Goal: Task Accomplishment & Management: Manage account settings

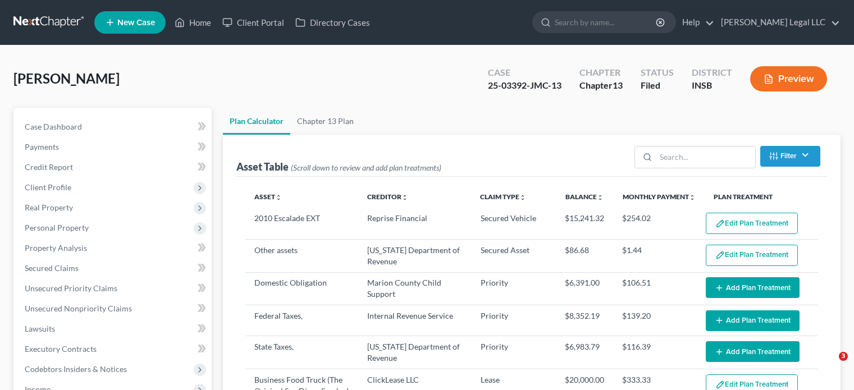
select select "59"
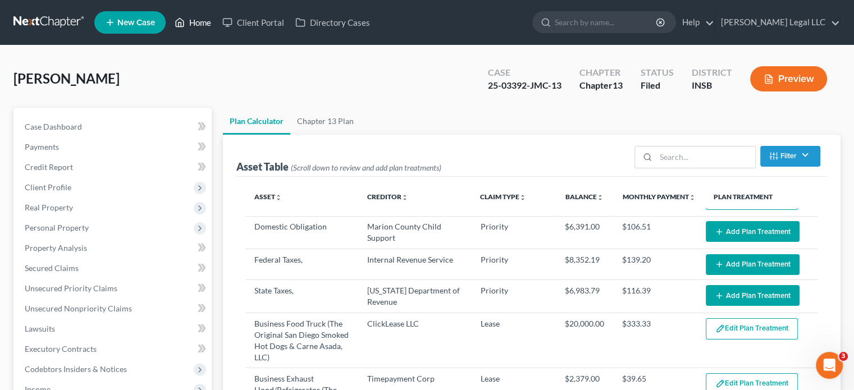
click at [186, 26] on link "Home" at bounding box center [193, 22] width 48 height 20
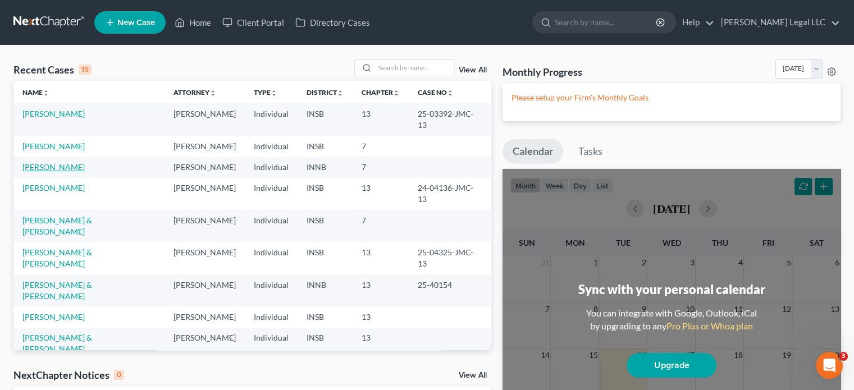
click at [67, 162] on link "[PERSON_NAME]" at bounding box center [53, 167] width 62 height 10
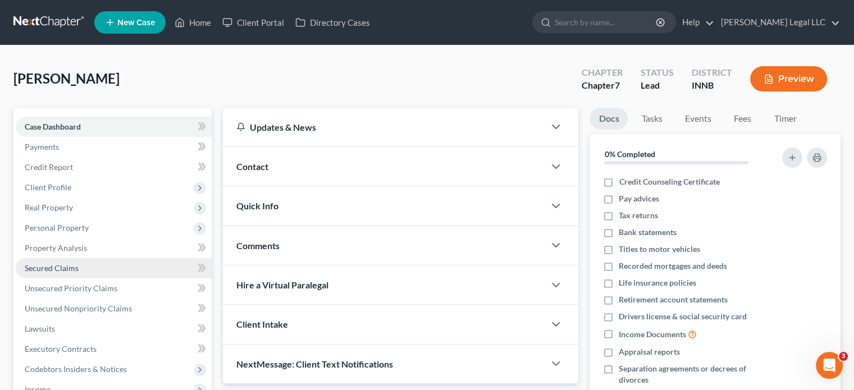
click at [54, 264] on span "Secured Claims" at bounding box center [52, 268] width 54 height 10
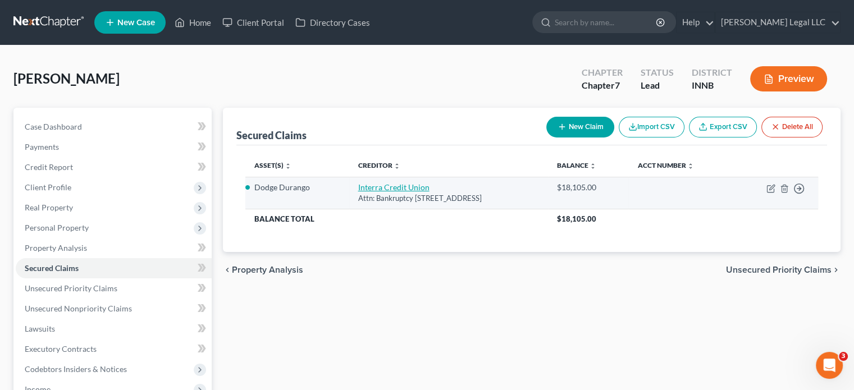
click at [368, 186] on link "Interra Credit Union" at bounding box center [393, 187] width 71 height 10
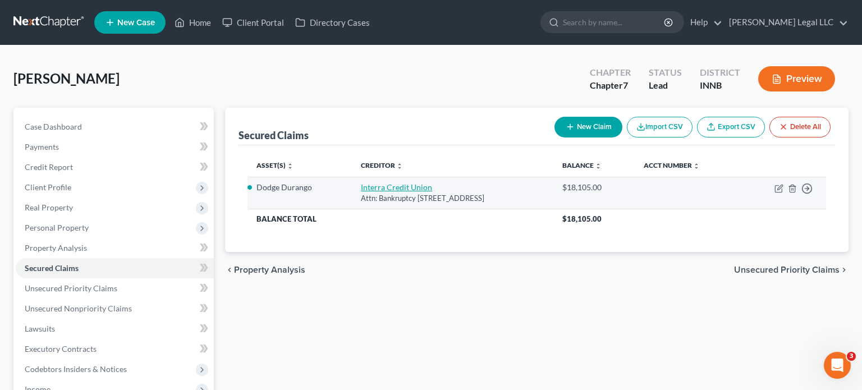
select select "15"
select select "3"
select select "2"
select select "3"
select select "0"
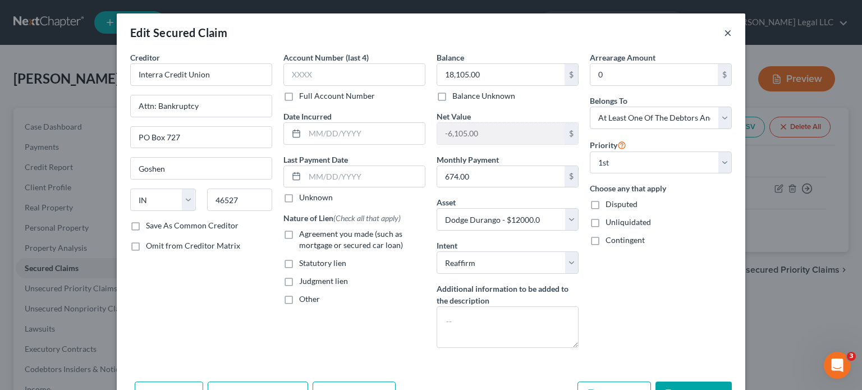
click at [724, 31] on button "×" at bounding box center [728, 32] width 8 height 13
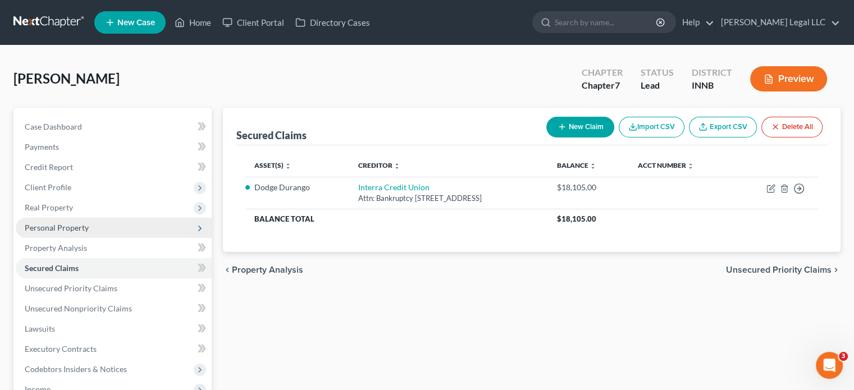
click at [63, 230] on span "Personal Property" at bounding box center [57, 228] width 64 height 10
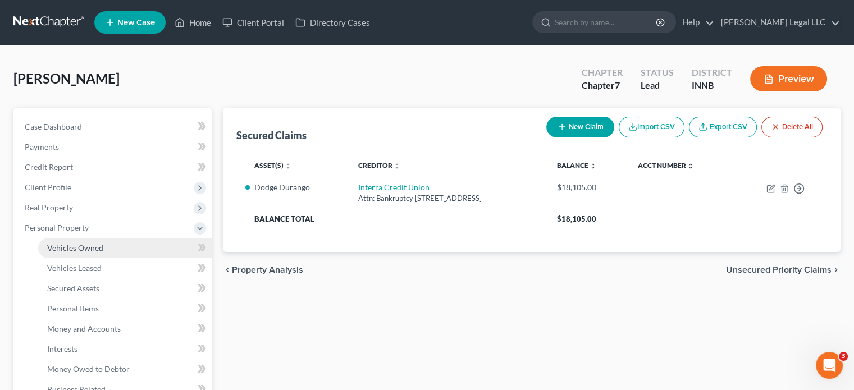
click at [71, 247] on span "Vehicles Owned" at bounding box center [75, 248] width 56 height 10
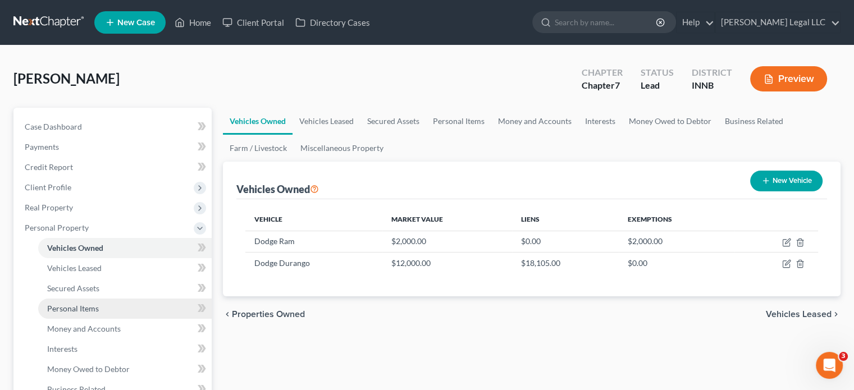
scroll to position [112, 0]
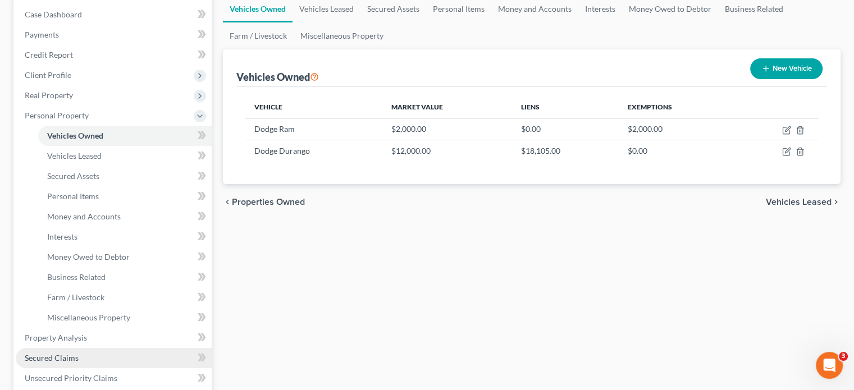
click at [39, 363] on link "Secured Claims" at bounding box center [114, 358] width 196 height 20
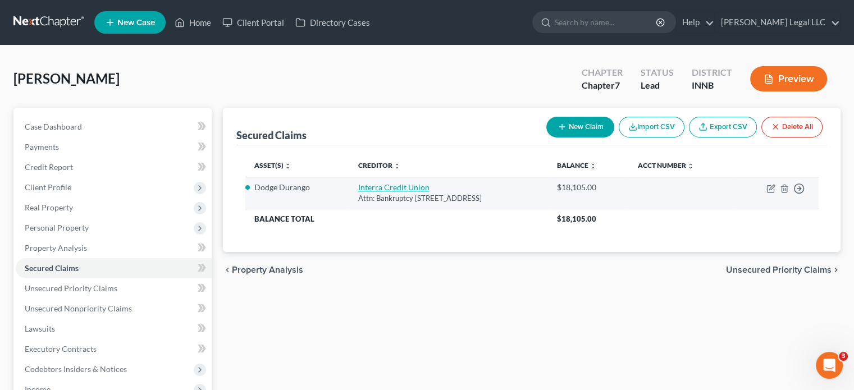
click at [392, 182] on link "Interra Credit Union" at bounding box center [393, 187] width 71 height 10
select select "15"
select select "3"
select select "2"
select select "3"
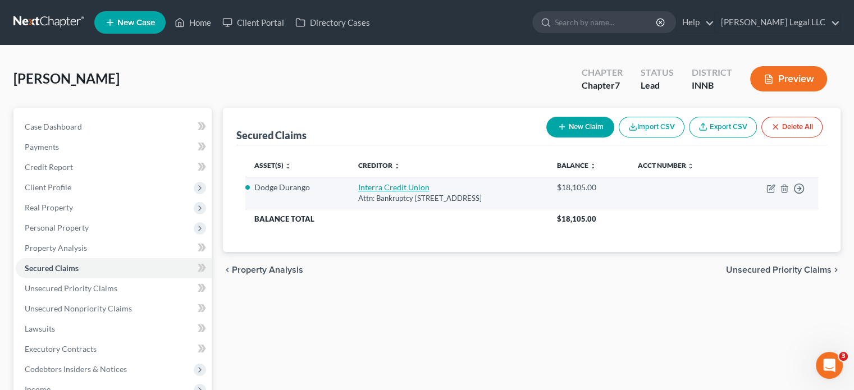
select select "0"
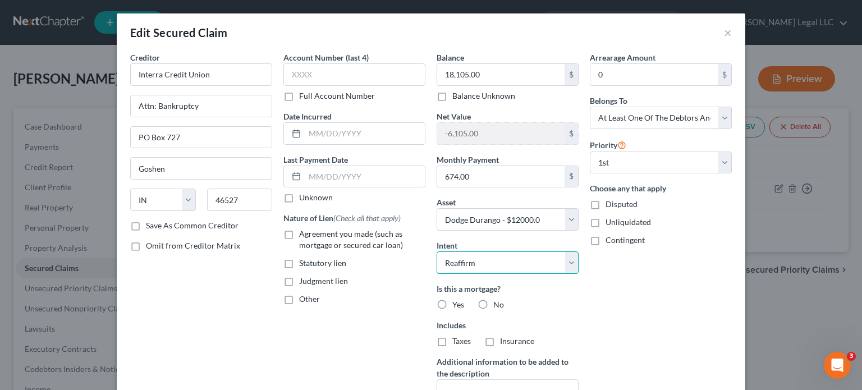
click at [507, 262] on select "Select Surrender Redeem Reaffirm Avoid Other" at bounding box center [508, 262] width 142 height 22
select select "0"
click at [437, 251] on select "Select Surrender Redeem Reaffirm Avoid Other" at bounding box center [508, 262] width 142 height 22
click at [400, 309] on div "Account Number (last 4) Full Account Number Date Incurred Last Payment Date Unk…" at bounding box center [354, 241] width 153 height 378
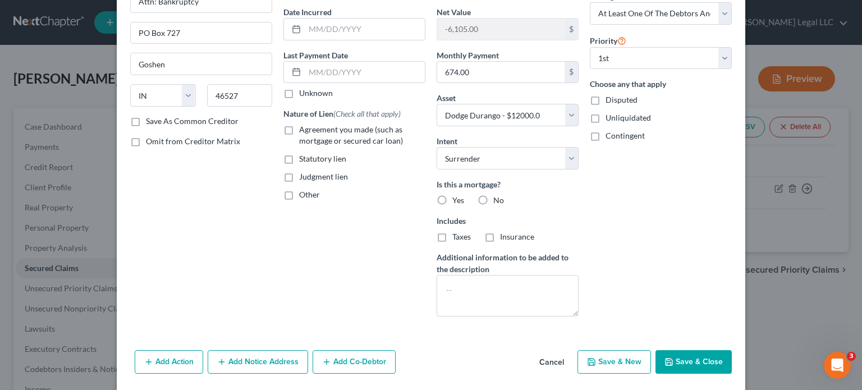
scroll to position [118, 0]
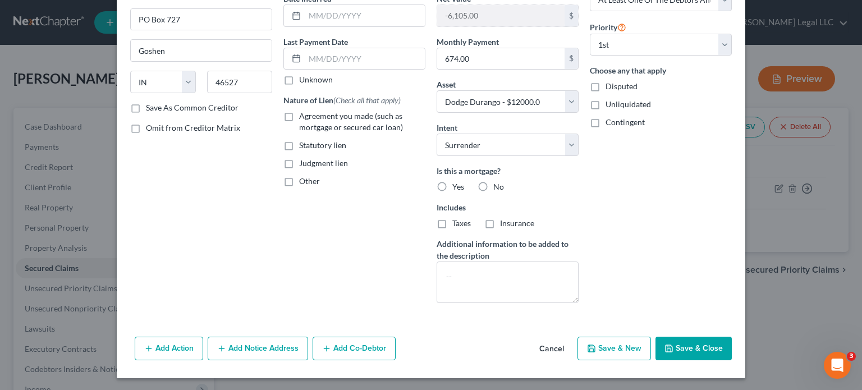
click at [299, 114] on label "Agreement you made (such as mortgage or secured car loan)" at bounding box center [362, 122] width 126 height 22
click at [304, 114] on input "Agreement you made (such as mortgage or secured car loan)" at bounding box center [307, 114] width 7 height 7
checkbox input "true"
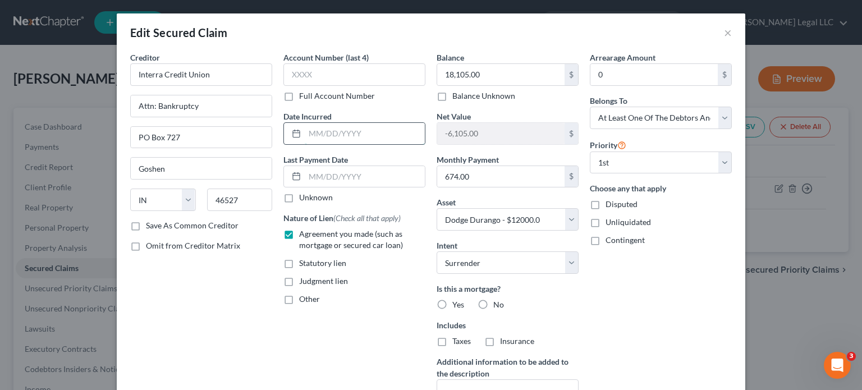
click at [309, 131] on input "text" at bounding box center [365, 133] width 120 height 21
click at [296, 75] on input "text" at bounding box center [354, 74] width 142 height 22
click at [299, 96] on label "Full Account Number" at bounding box center [337, 95] width 76 height 11
click at [304, 96] on input "Full Account Number" at bounding box center [307, 93] width 7 height 7
click at [296, 75] on input "text" at bounding box center [354, 74] width 142 height 22
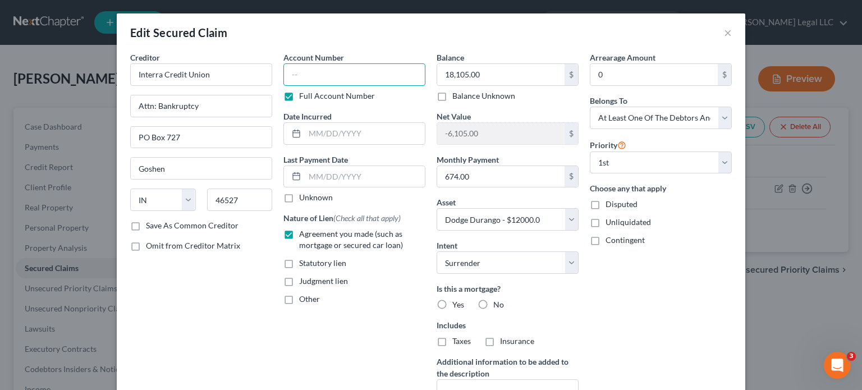
paste input "462973XXXX"
type input "462973XXXX"
click at [319, 129] on input "text" at bounding box center [365, 133] width 120 height 21
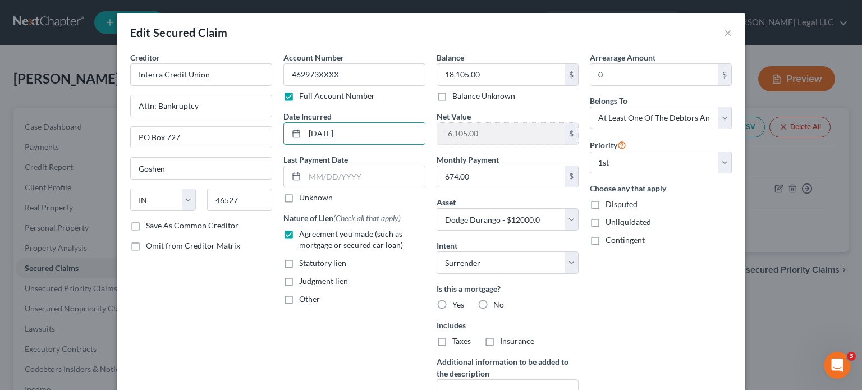
type input "[DATE]"
click at [493, 303] on label "No" at bounding box center [498, 304] width 11 height 11
click at [498, 303] on input "No" at bounding box center [501, 302] width 7 height 7
radio input "true"
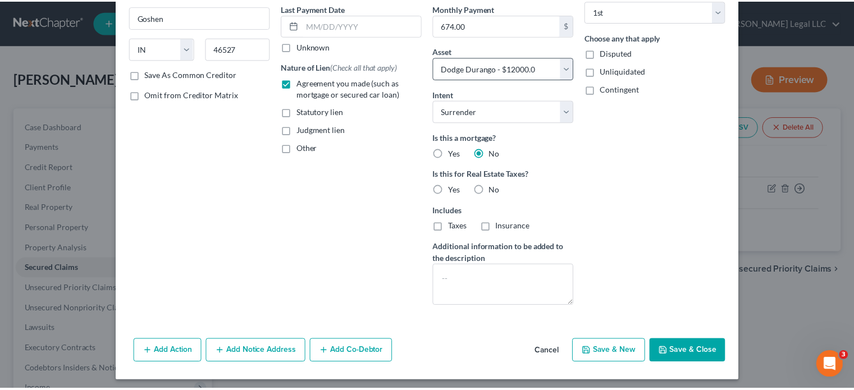
scroll to position [154, 0]
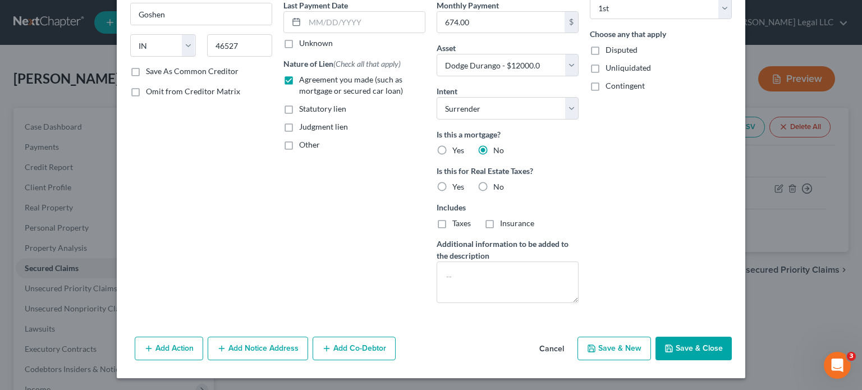
click at [676, 345] on button "Save & Close" at bounding box center [693, 349] width 76 height 24
select select
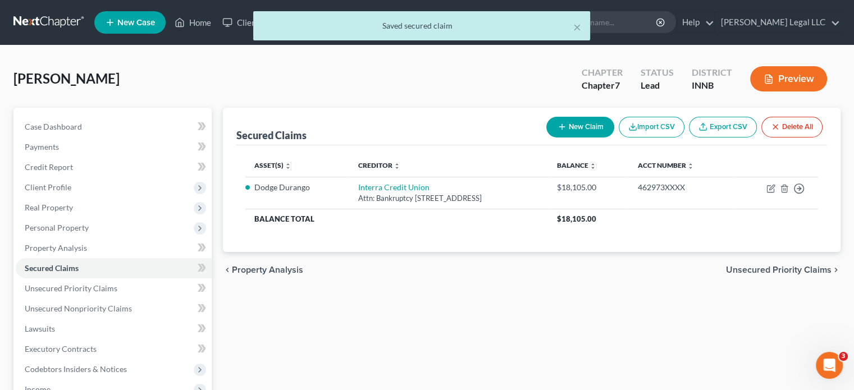
click at [497, 296] on div "Secured Claims New Claim Import CSV Export CSV Delete All Asset(s) expand_more …" at bounding box center [531, 341] width 628 height 466
click at [117, 292] on link "Unsecured Priority Claims" at bounding box center [114, 288] width 196 height 20
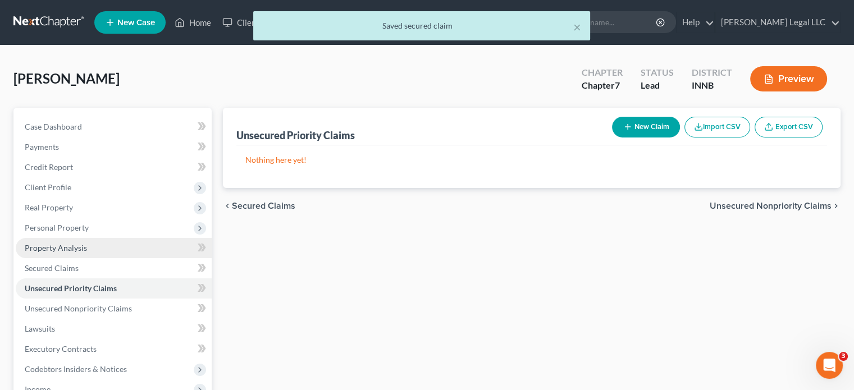
click at [60, 250] on span "Property Analysis" at bounding box center [56, 248] width 62 height 10
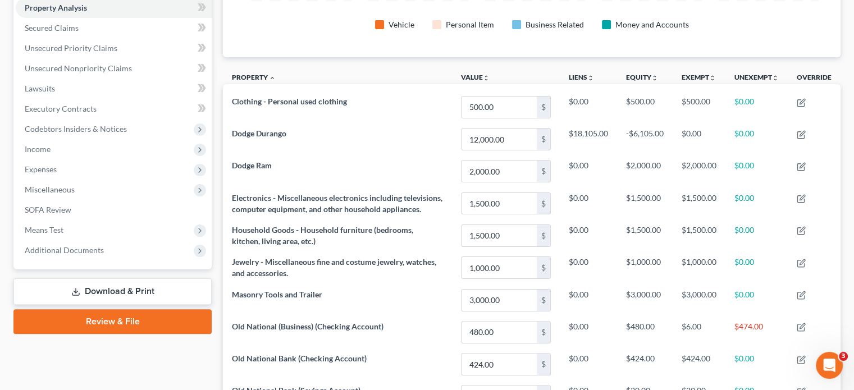
scroll to position [112, 0]
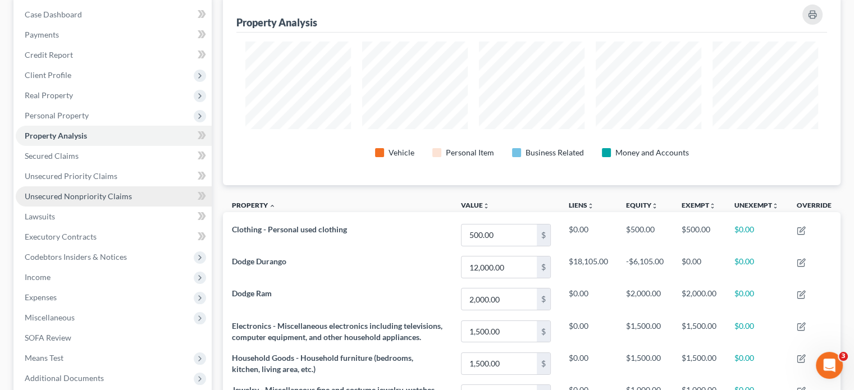
click at [72, 194] on span "Unsecured Nonpriority Claims" at bounding box center [78, 196] width 107 height 10
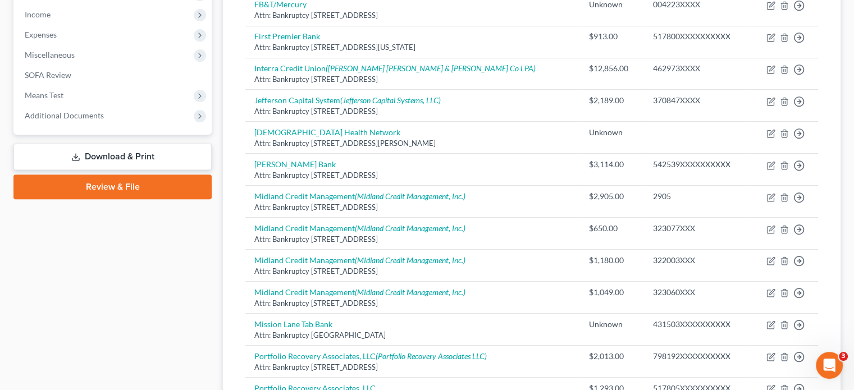
scroll to position [94, 0]
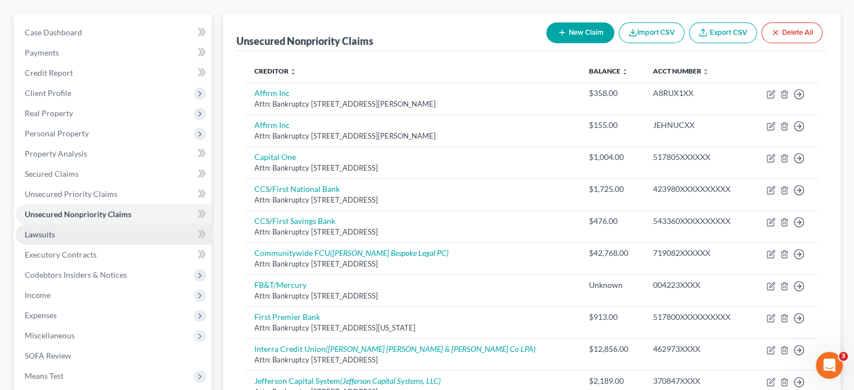
click at [56, 229] on link "Lawsuits" at bounding box center [114, 234] width 196 height 20
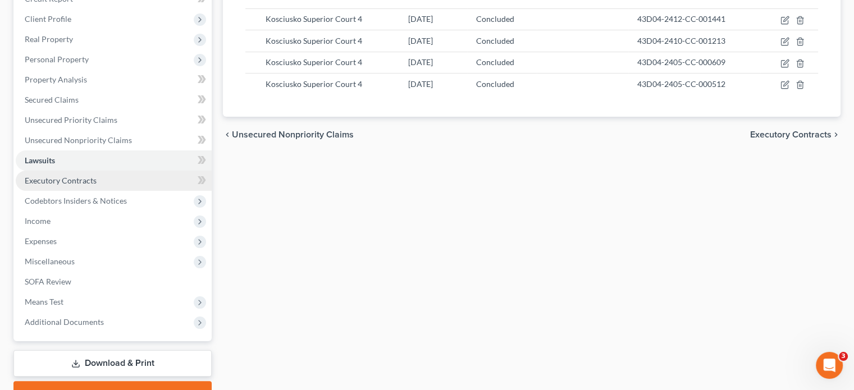
click at [98, 181] on link "Executory Contracts" at bounding box center [114, 181] width 196 height 20
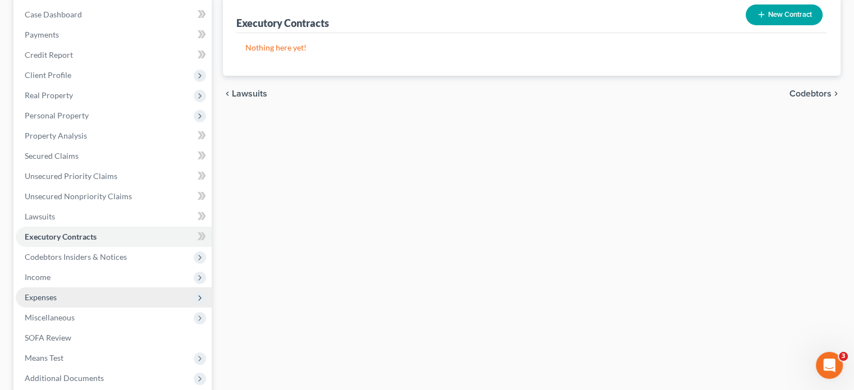
scroll to position [224, 0]
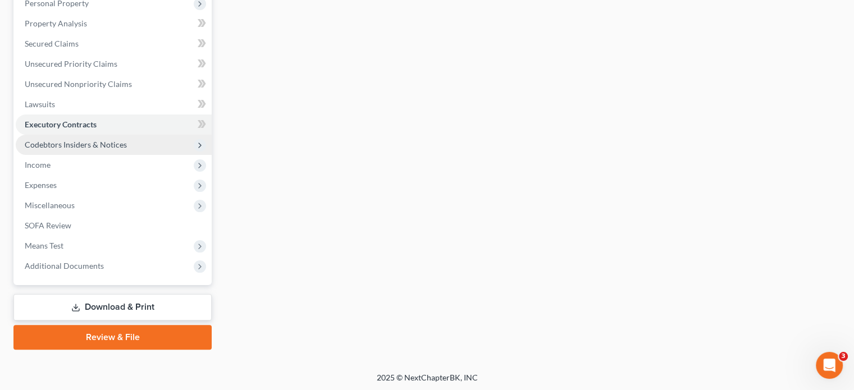
click at [68, 147] on span "Codebtors Insiders & Notices" at bounding box center [76, 145] width 102 height 10
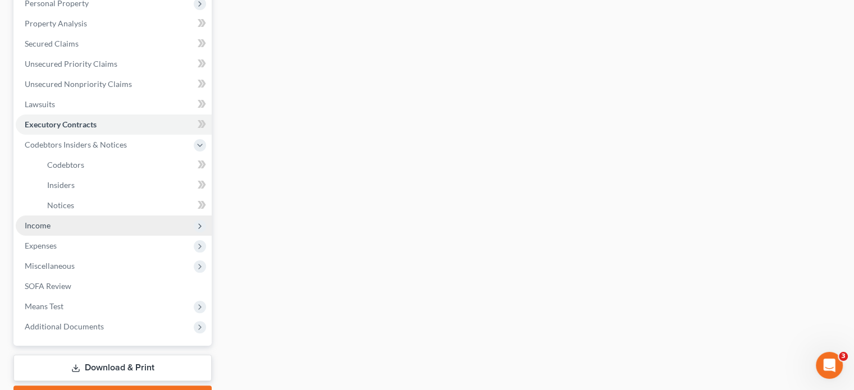
click at [40, 229] on span "Income" at bounding box center [38, 226] width 26 height 10
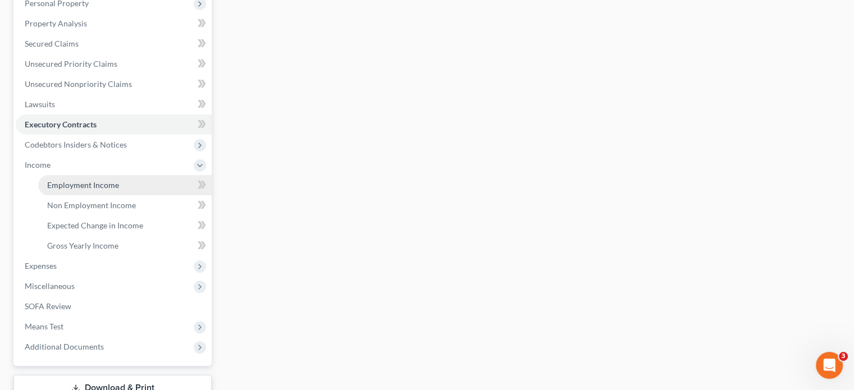
click at [73, 185] on span "Employment Income" at bounding box center [83, 185] width 72 height 10
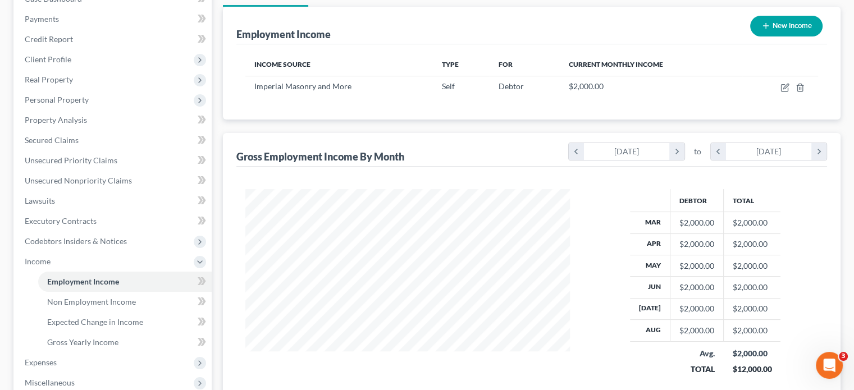
scroll to position [281, 0]
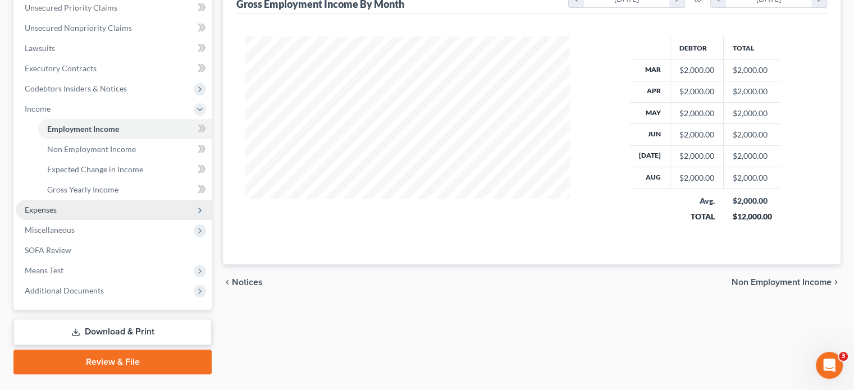
click at [72, 205] on span "Expenses" at bounding box center [114, 210] width 196 height 20
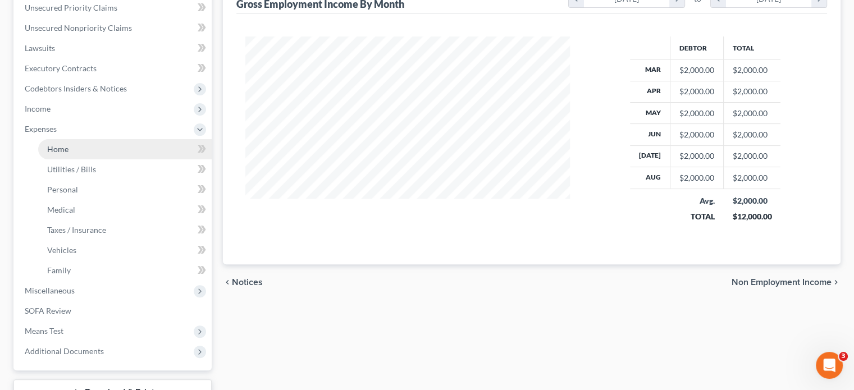
click at [79, 152] on link "Home" at bounding box center [124, 149] width 173 height 20
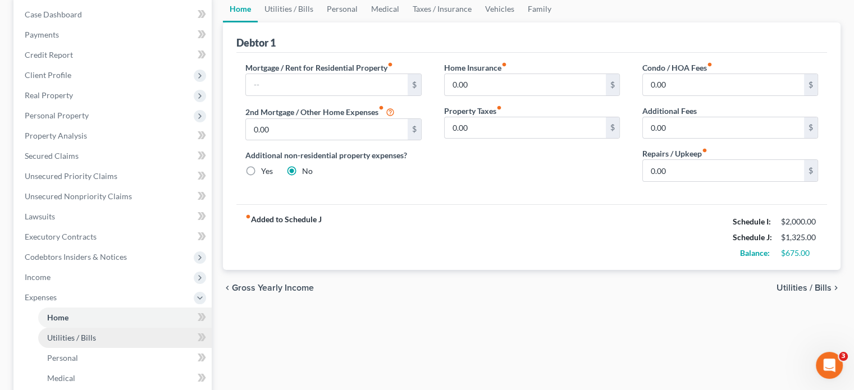
click at [79, 346] on link "Utilities / Bills" at bounding box center [124, 338] width 173 height 20
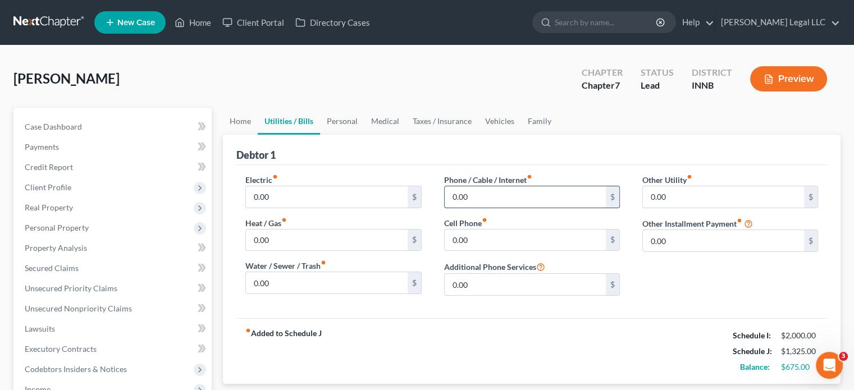
click at [483, 194] on input "0.00" at bounding box center [524, 196] width 161 height 21
type input "150"
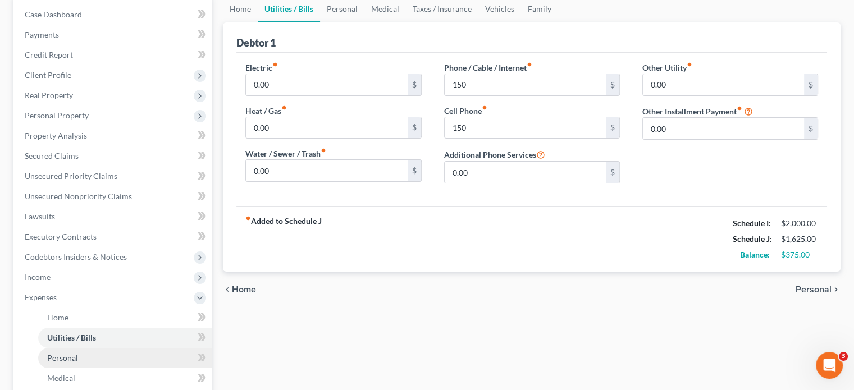
click at [80, 361] on link "Personal" at bounding box center [124, 358] width 173 height 20
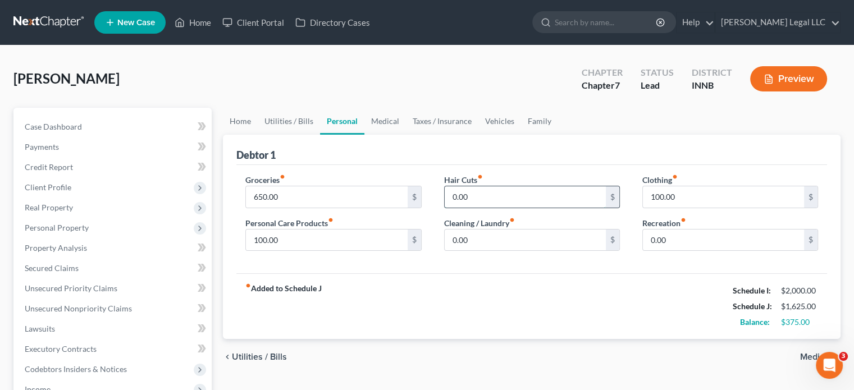
click at [498, 204] on input "0.00" at bounding box center [524, 196] width 161 height 21
click at [510, 227] on label "Cleaning / Laundry fiber_manual_record" at bounding box center [479, 223] width 71 height 12
click at [510, 236] on input "0.00" at bounding box center [524, 240] width 161 height 21
click at [520, 194] on input "0.00" at bounding box center [524, 196] width 161 height 21
type input "1"
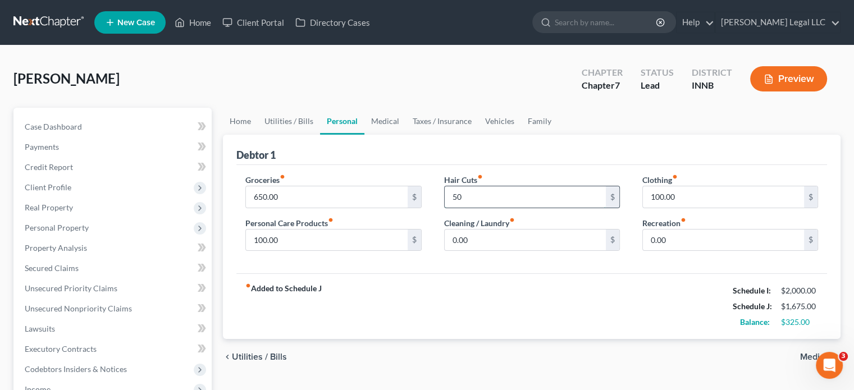
type input "50"
click at [547, 141] on div "Debtor 1" at bounding box center [531, 150] width 590 height 30
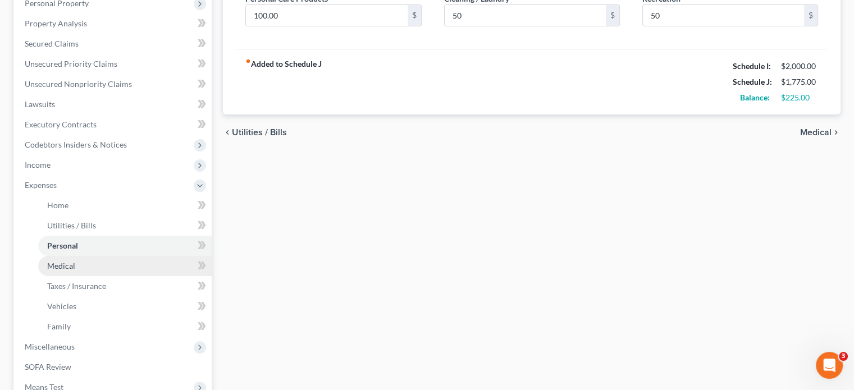
click at [75, 263] on link "Medical" at bounding box center [124, 266] width 173 height 20
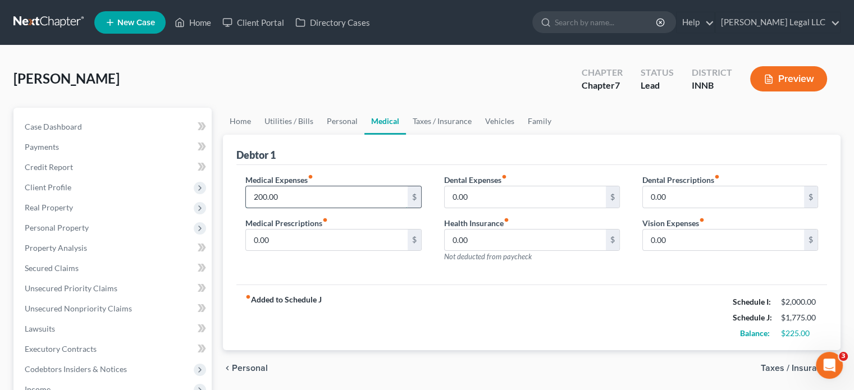
click at [269, 192] on input "200.00" at bounding box center [326, 196] width 161 height 21
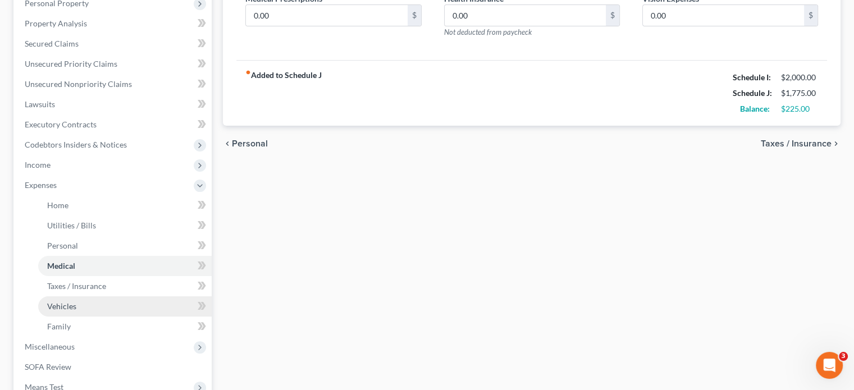
click at [67, 303] on span "Vehicles" at bounding box center [61, 306] width 29 height 10
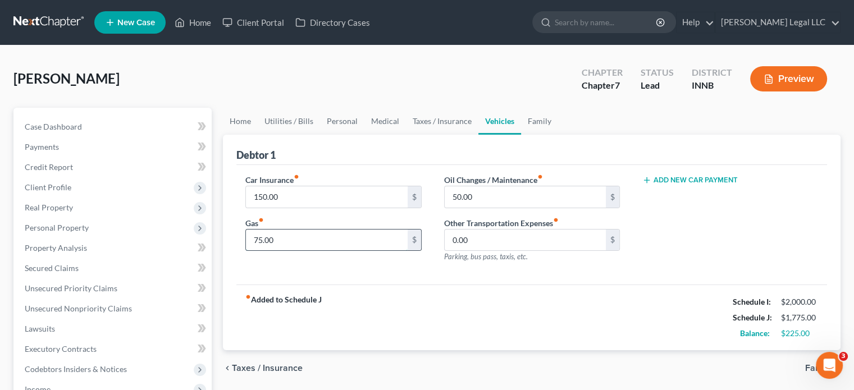
click at [337, 240] on input "75.00" at bounding box center [326, 240] width 161 height 21
click at [487, 192] on input "50.00" at bounding box center [524, 196] width 161 height 21
type input "75"
click at [268, 230] on input "75.00" at bounding box center [326, 240] width 161 height 21
type input "100"
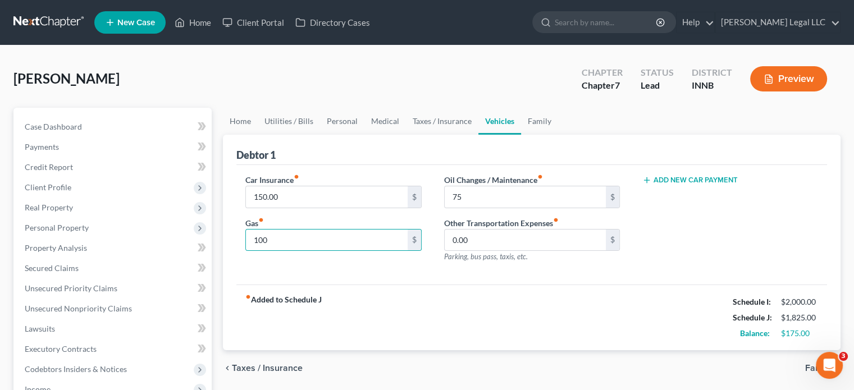
click at [492, 336] on div "fiber_manual_record Added to Schedule J Schedule I: $2,000.00 Schedule J: $1,82…" at bounding box center [531, 318] width 590 height 66
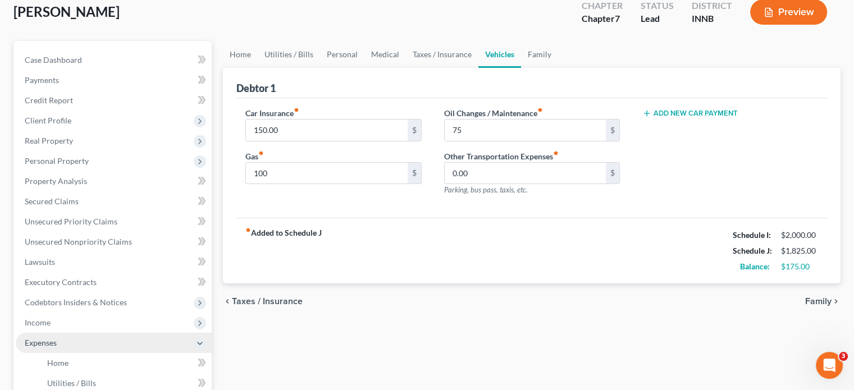
scroll to position [224, 0]
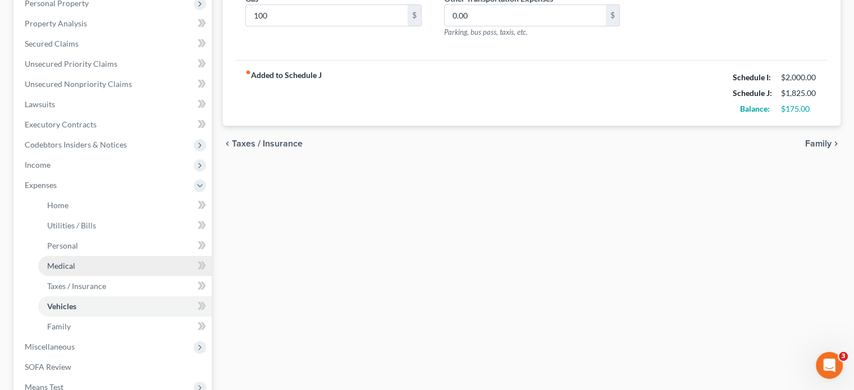
click at [68, 266] on span "Medical" at bounding box center [61, 266] width 28 height 10
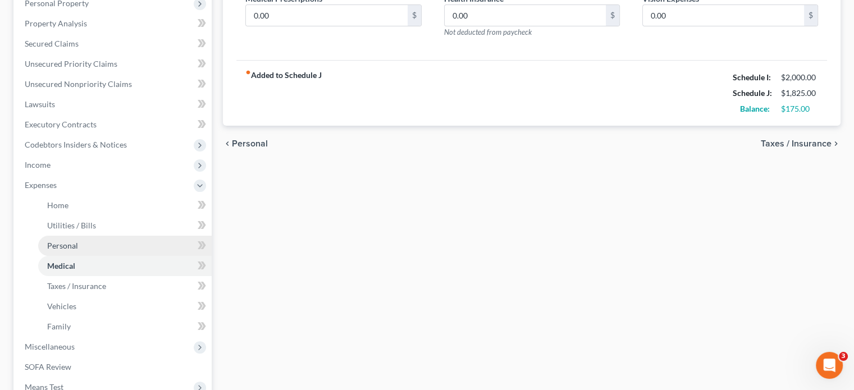
click at [61, 248] on span "Personal" at bounding box center [62, 246] width 31 height 10
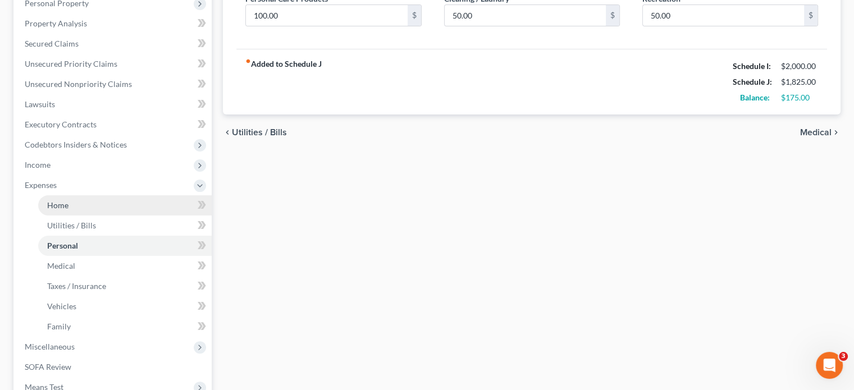
click at [72, 208] on link "Home" at bounding box center [124, 205] width 173 height 20
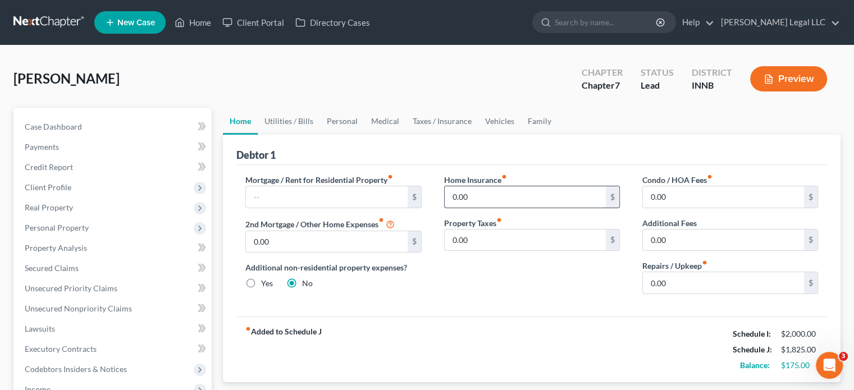
click at [485, 194] on input "0.00" at bounding box center [524, 196] width 161 height 21
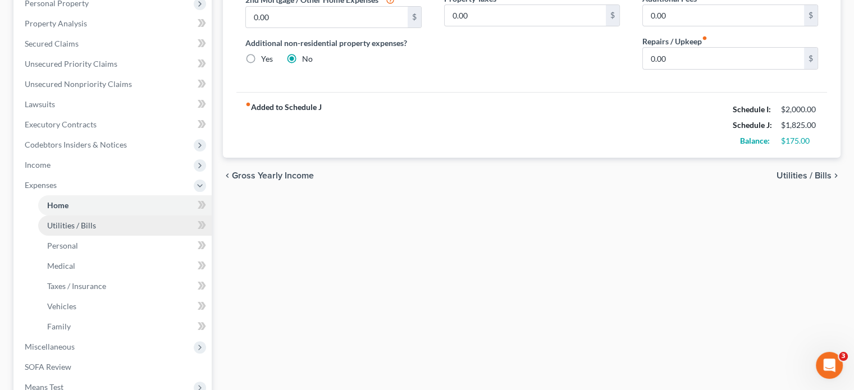
click at [61, 231] on link "Utilities / Bills" at bounding box center [124, 225] width 173 height 20
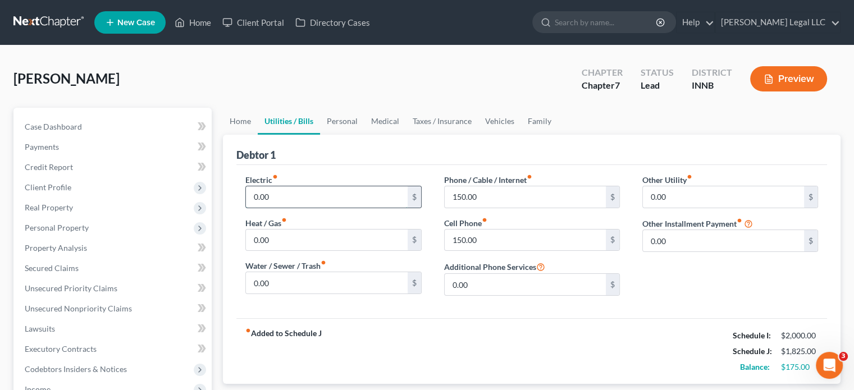
click at [292, 201] on input "0.00" at bounding box center [326, 196] width 161 height 21
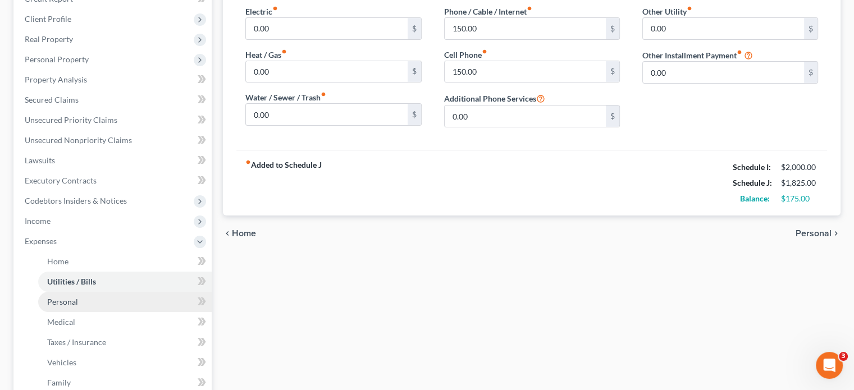
click at [88, 301] on link "Personal" at bounding box center [124, 302] width 173 height 20
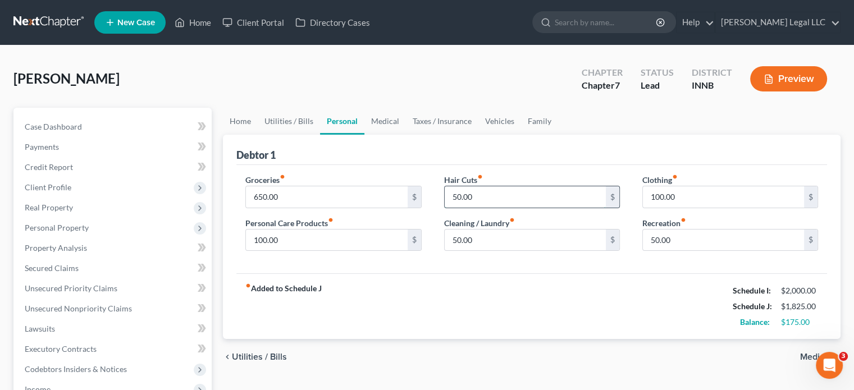
click at [472, 200] on input "50.00" at bounding box center [524, 196] width 161 height 21
click at [703, 247] on input "50.00" at bounding box center [723, 240] width 161 height 21
type input "100"
click at [502, 235] on input "50.00" at bounding box center [524, 240] width 161 height 21
type input "75"
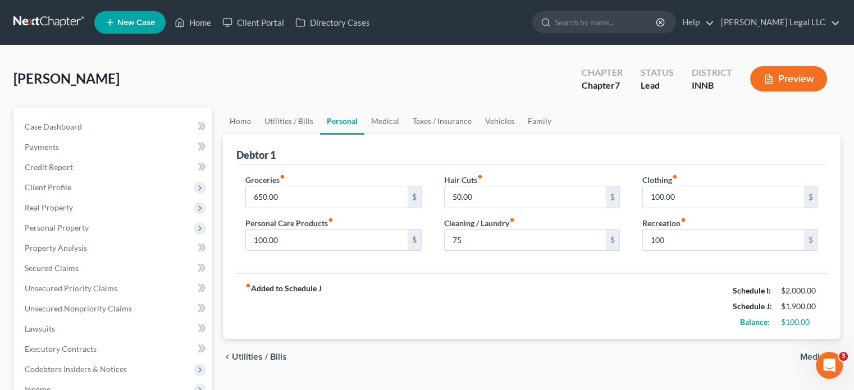
click at [479, 181] on label "Hair Cuts fiber_manual_record" at bounding box center [463, 180] width 39 height 12
click at [482, 195] on input "50.00" at bounding box center [524, 196] width 161 height 21
type input "75"
drag, startPoint x: 470, startPoint y: 269, endPoint x: 465, endPoint y: 283, distance: 15.4
click at [470, 270] on div "Groceries fiber_manual_record 650.00 $ Personal Care Products fiber_manual_reco…" at bounding box center [531, 219] width 590 height 109
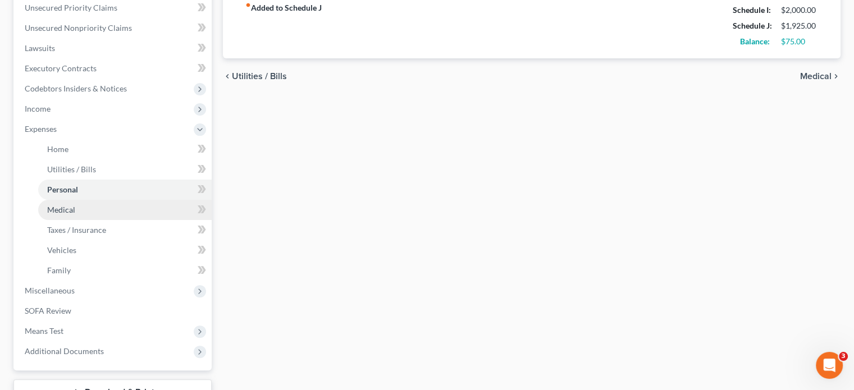
click at [75, 214] on link "Medical" at bounding box center [124, 210] width 173 height 20
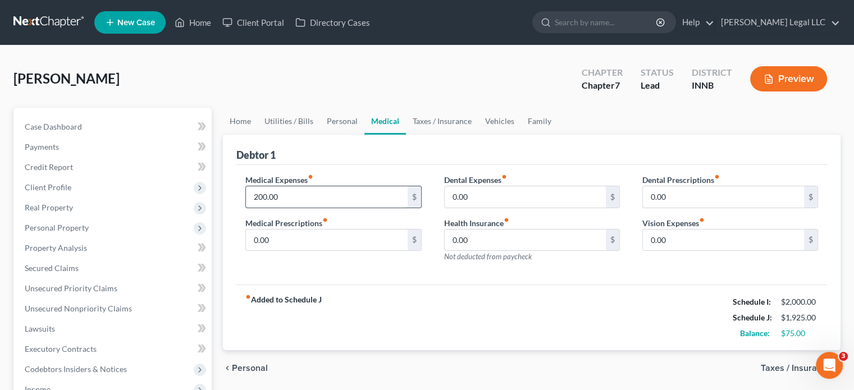
click at [277, 200] on input "200.00" at bounding box center [326, 196] width 161 height 21
click at [447, 325] on div "fiber_manual_record Added to Schedule J Schedule I: $2,000.00 Schedule J: $1,97…" at bounding box center [531, 318] width 590 height 66
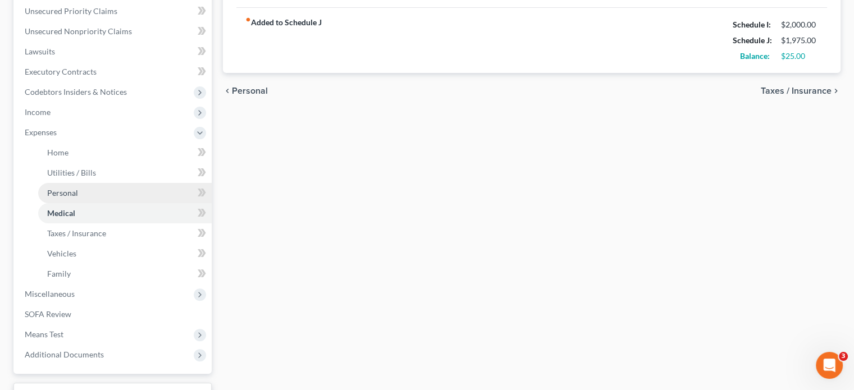
scroll to position [367, 0]
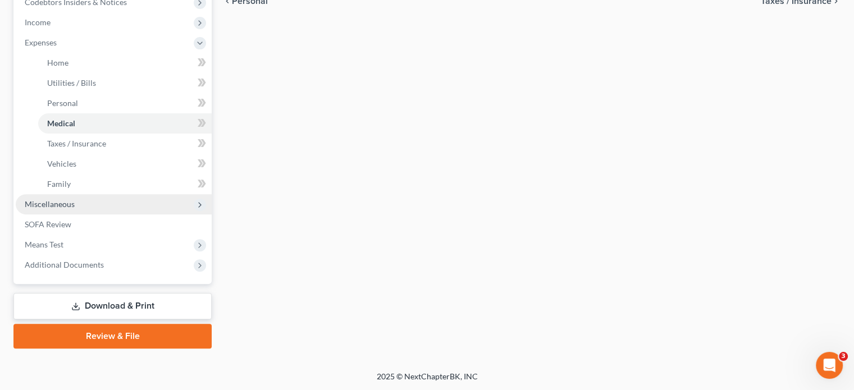
click at [61, 206] on span "Miscellaneous" at bounding box center [50, 204] width 50 height 10
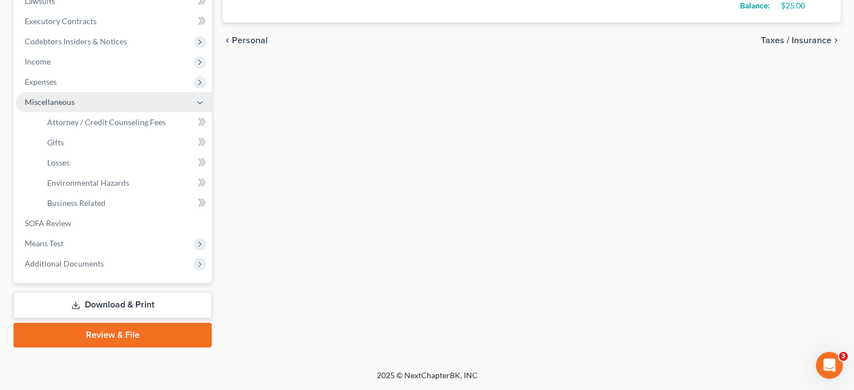
scroll to position [327, 0]
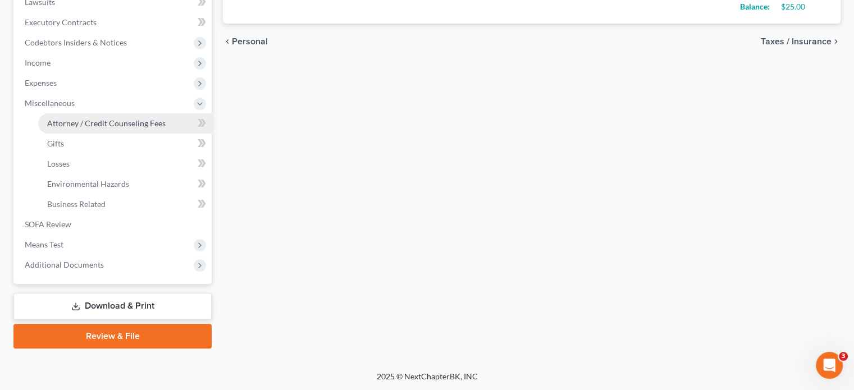
click at [81, 125] on span "Attorney / Credit Counseling Fees" at bounding box center [106, 123] width 118 height 10
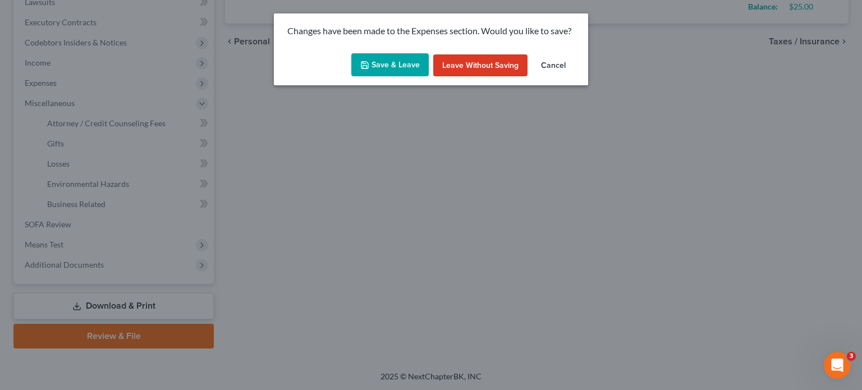
click at [382, 68] on button "Save & Leave" at bounding box center [389, 65] width 77 height 24
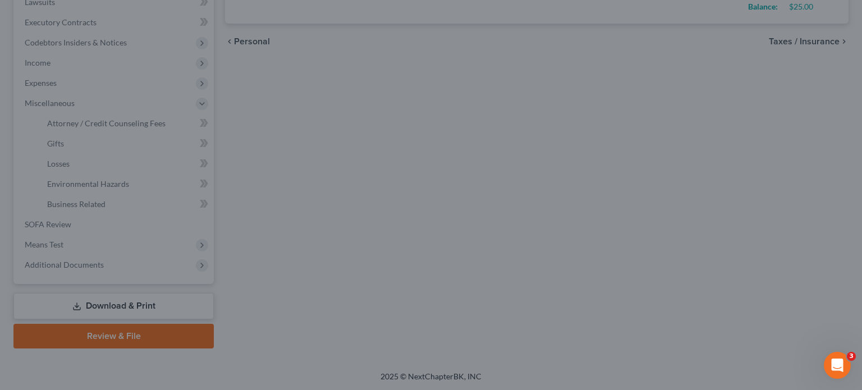
type input "250.00"
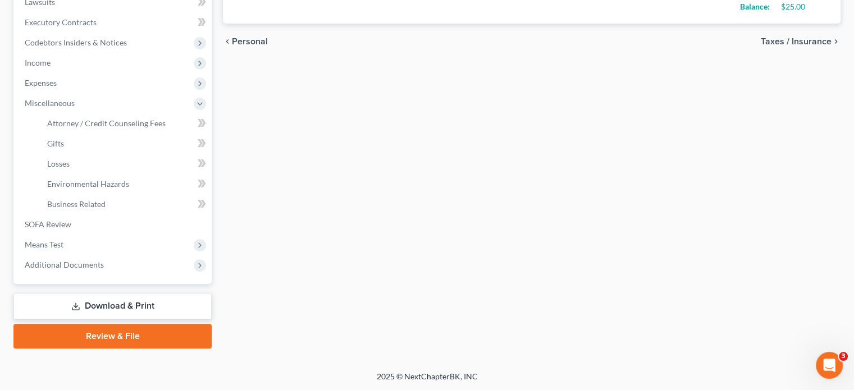
select select "0"
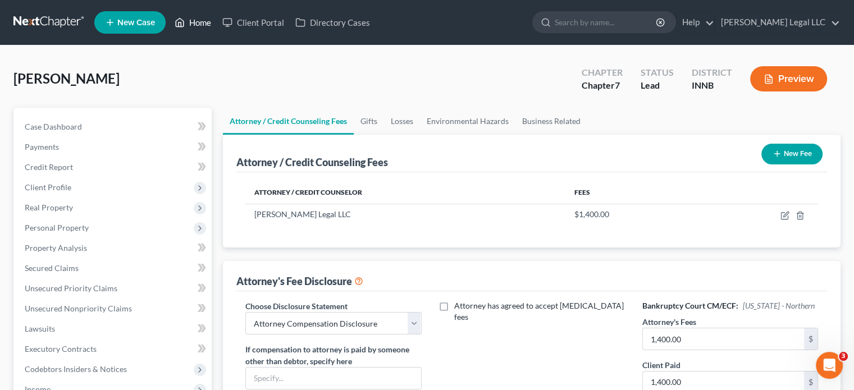
click at [190, 24] on link "Home" at bounding box center [193, 22] width 48 height 20
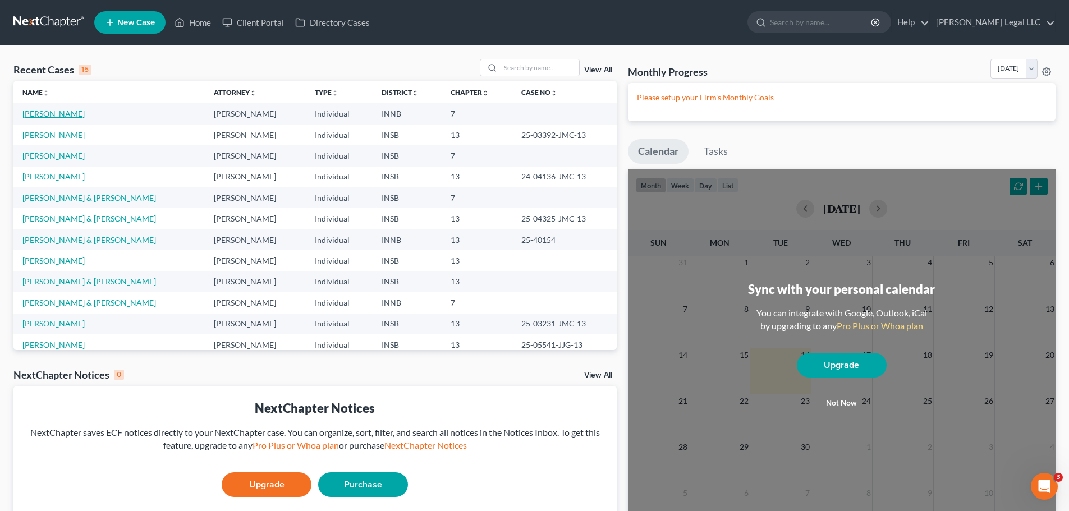
click at [70, 109] on link "[PERSON_NAME]" at bounding box center [53, 114] width 62 height 10
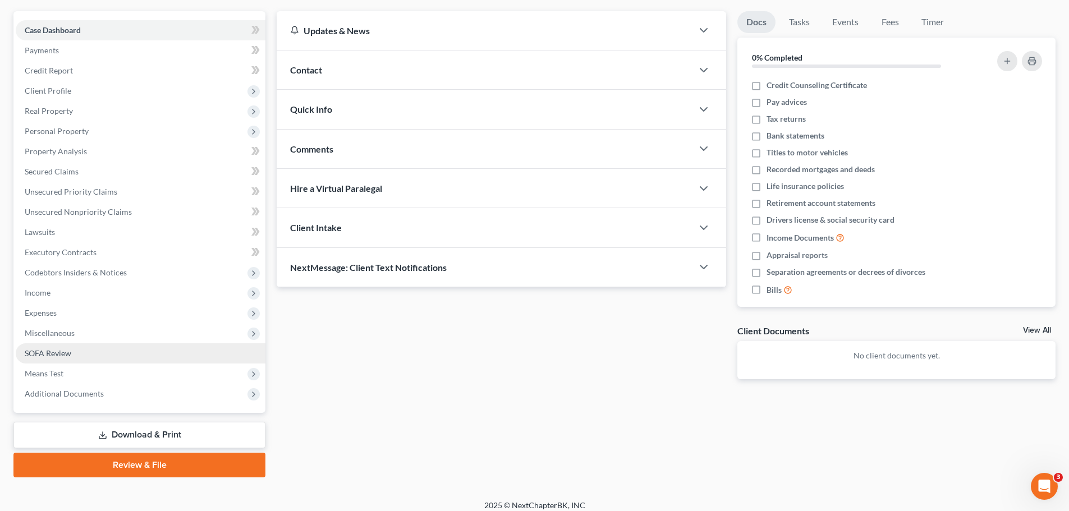
scroll to position [105, 0]
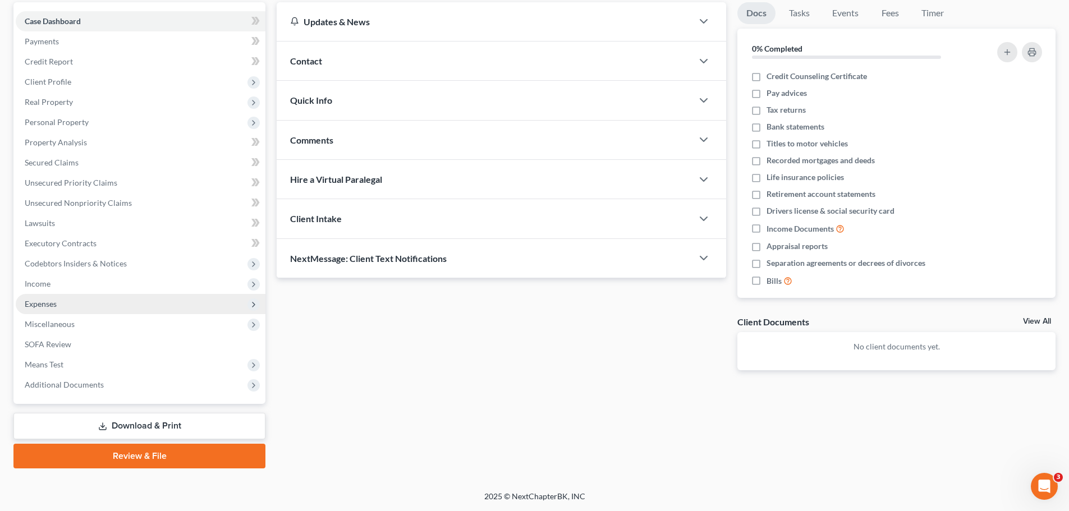
click at [58, 304] on span "Expenses" at bounding box center [141, 304] width 250 height 20
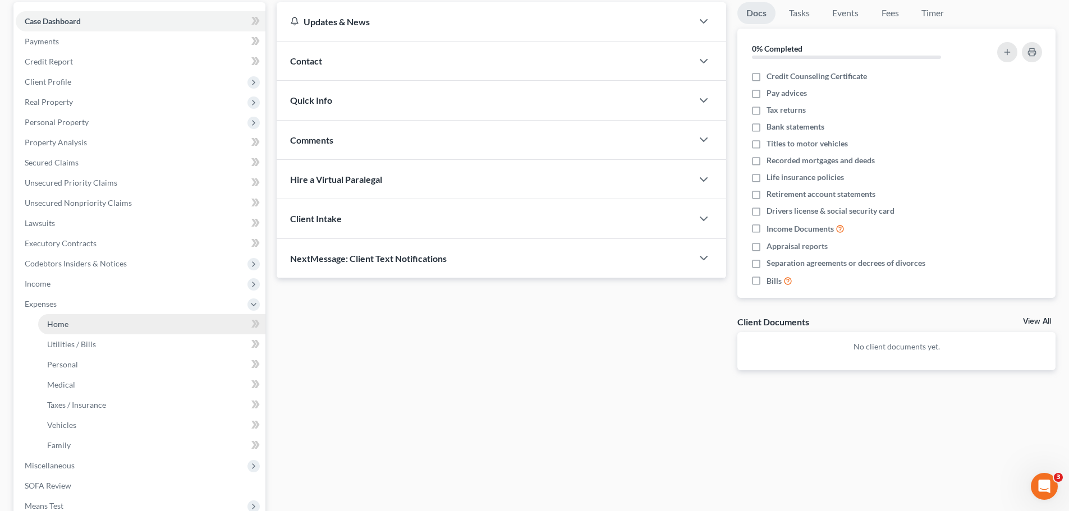
click at [61, 325] on span "Home" at bounding box center [57, 324] width 21 height 10
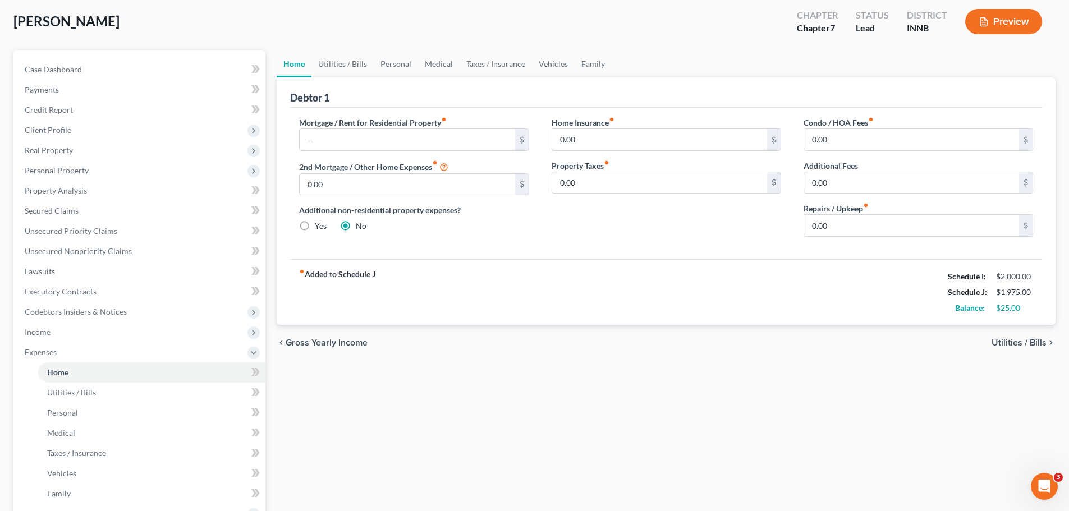
scroll to position [168, 0]
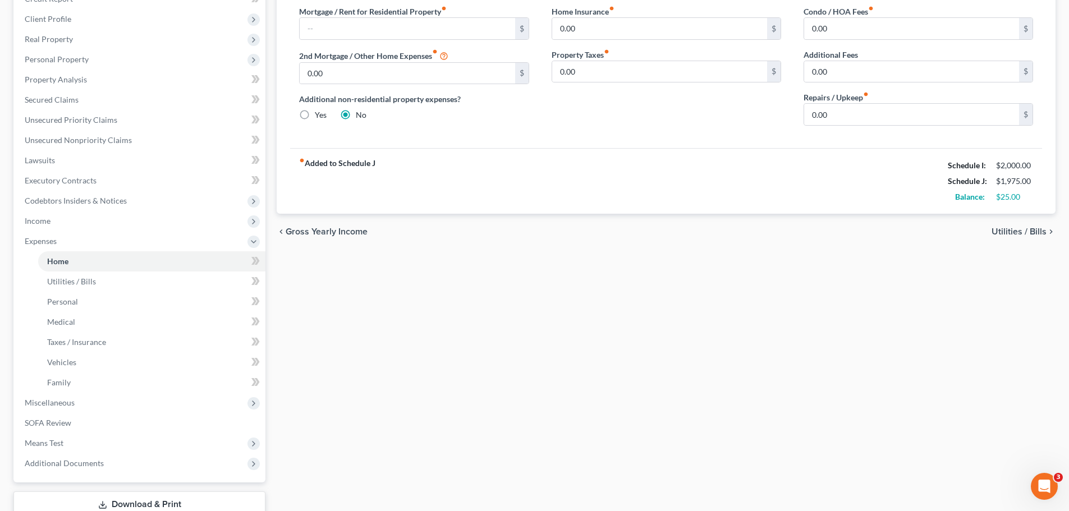
click at [451, 279] on div "Home Utilities / Bills Personal Medical Taxes / Insurance Vehicles Family Debto…" at bounding box center [666, 243] width 790 height 608
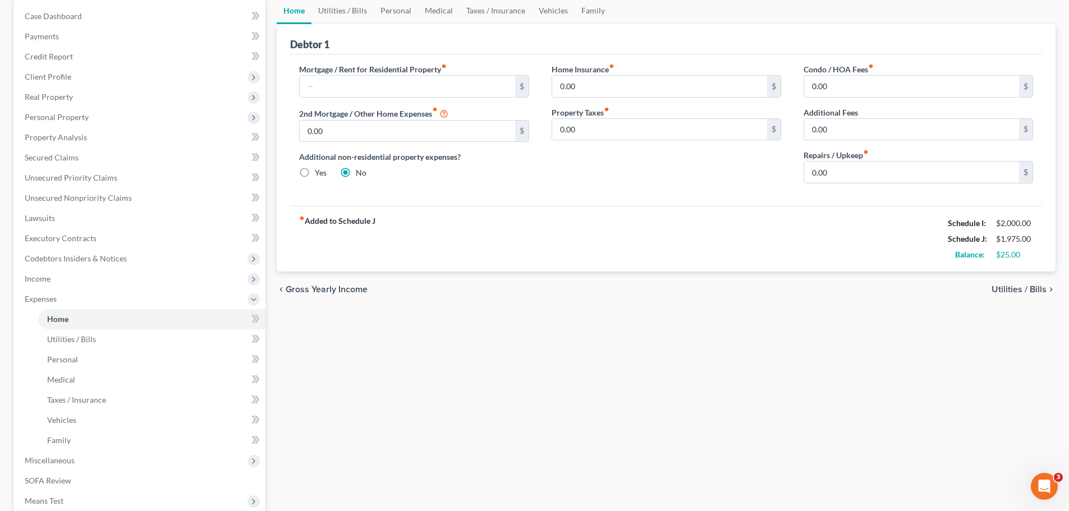
scroll to position [79, 0]
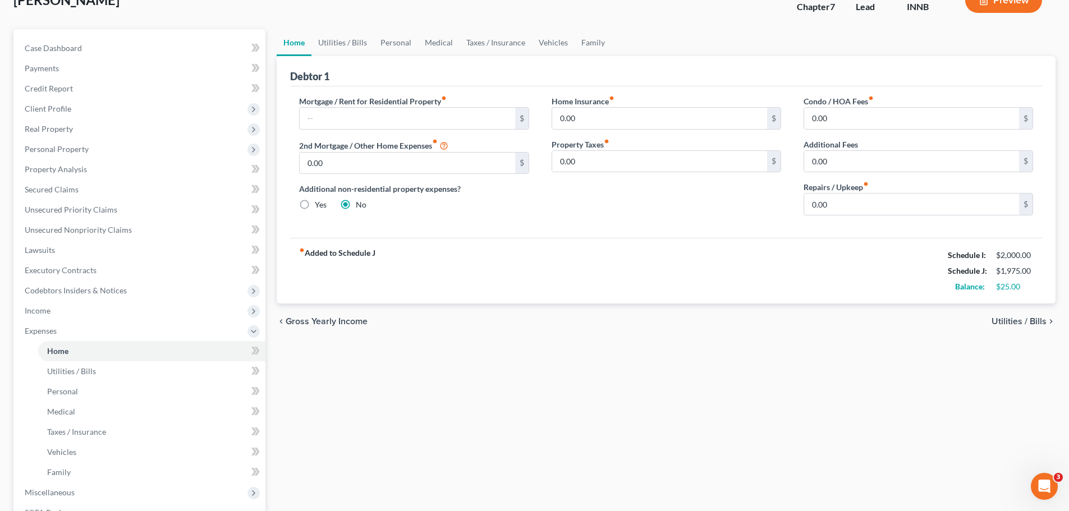
click at [654, 234] on div "Mortgage / Rent for Residential Property fiber_manual_record $ 2nd Mortgage / O…" at bounding box center [666, 162] width 752 height 152
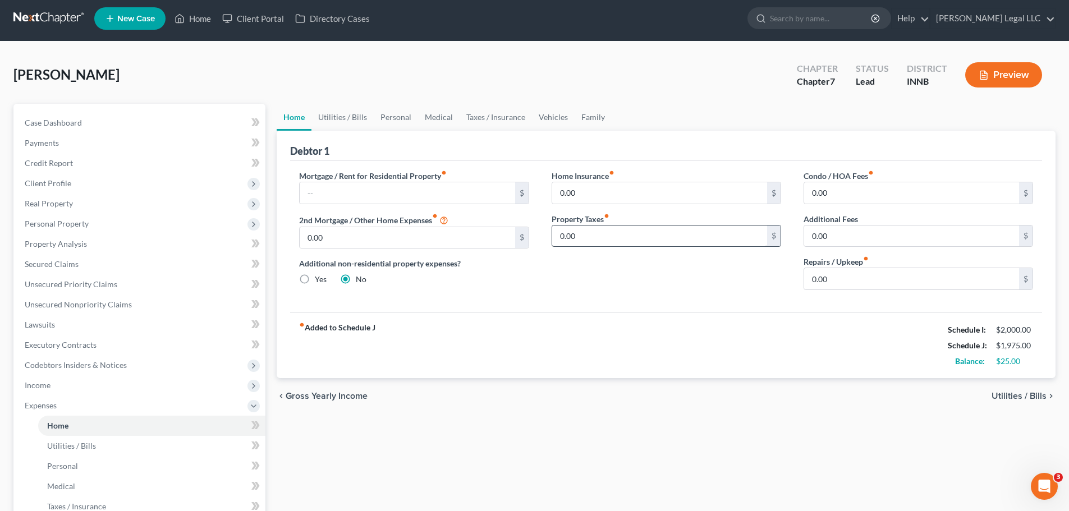
scroll to position [0, 0]
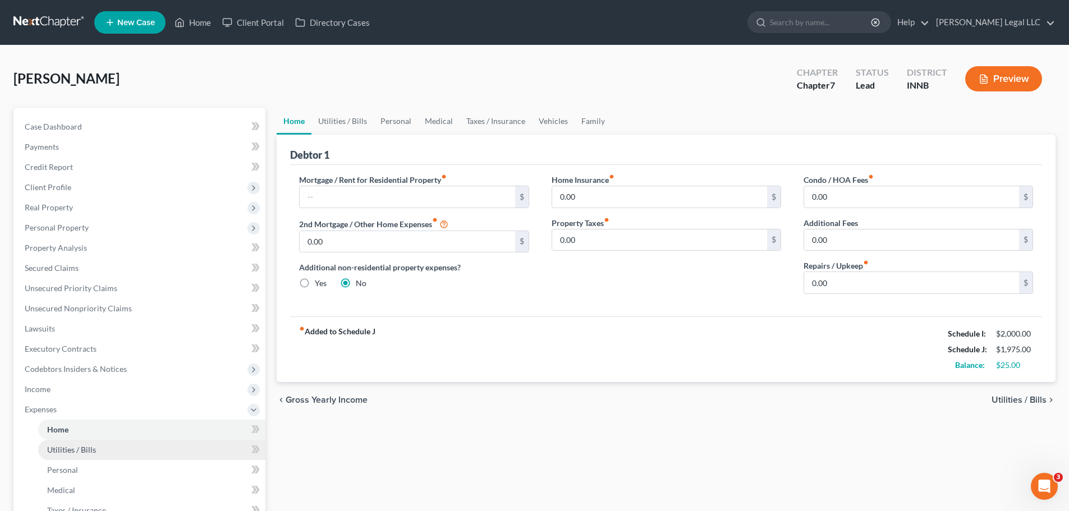
click at [80, 389] on span "Utilities / Bills" at bounding box center [71, 450] width 49 height 10
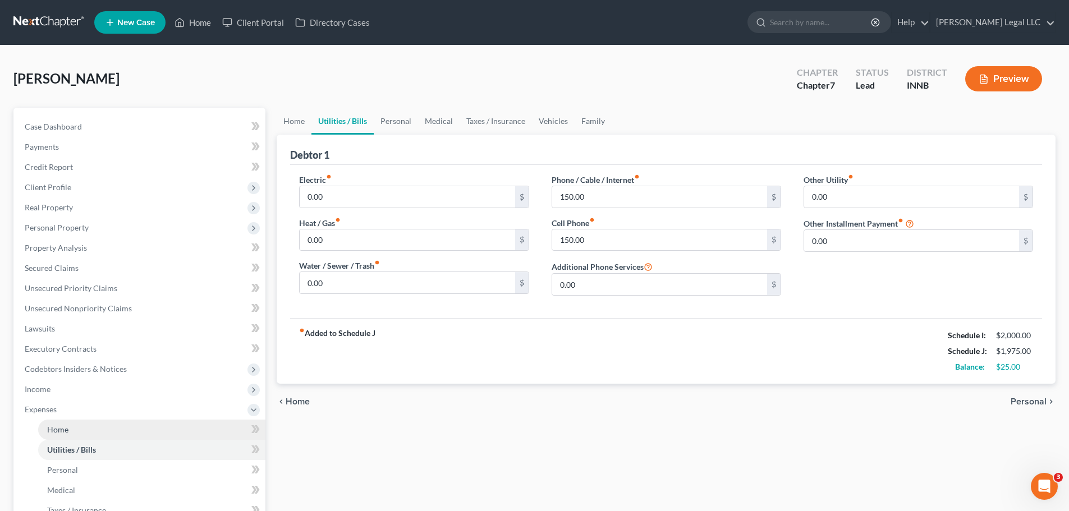
click at [80, 389] on link "Home" at bounding box center [151, 430] width 227 height 20
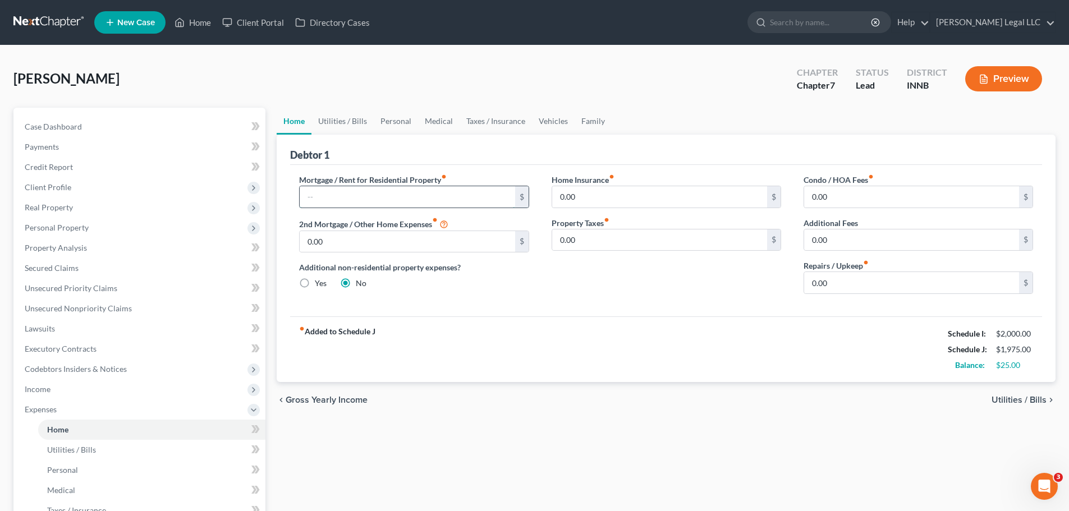
click at [332, 199] on input "text" at bounding box center [407, 196] width 215 height 21
click at [352, 192] on input "text" at bounding box center [407, 196] width 215 height 21
click at [354, 196] on input "text" at bounding box center [407, 196] width 215 height 21
drag, startPoint x: 456, startPoint y: 178, endPoint x: 298, endPoint y: 182, distance: 158.3
click at [298, 182] on div "Mortgage / Rent for Residential Property fiber_manual_record $ 2nd Mortgage / O…" at bounding box center [414, 238] width 252 height 129
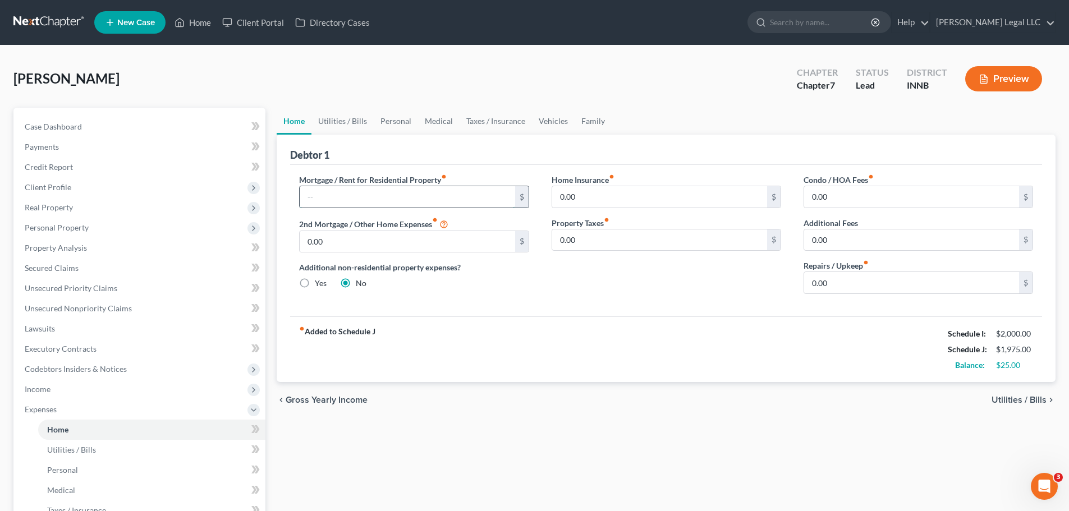
click at [308, 200] on input "text" at bounding box center [407, 196] width 215 height 21
click at [411, 196] on input "text" at bounding box center [407, 196] width 215 height 21
type input "805"
click at [611, 196] on input "0.00" at bounding box center [659, 196] width 215 height 21
click at [797, 389] on div "chevron_left Gross Yearly Income Utilities / Bills chevron_right" at bounding box center [666, 400] width 779 height 36
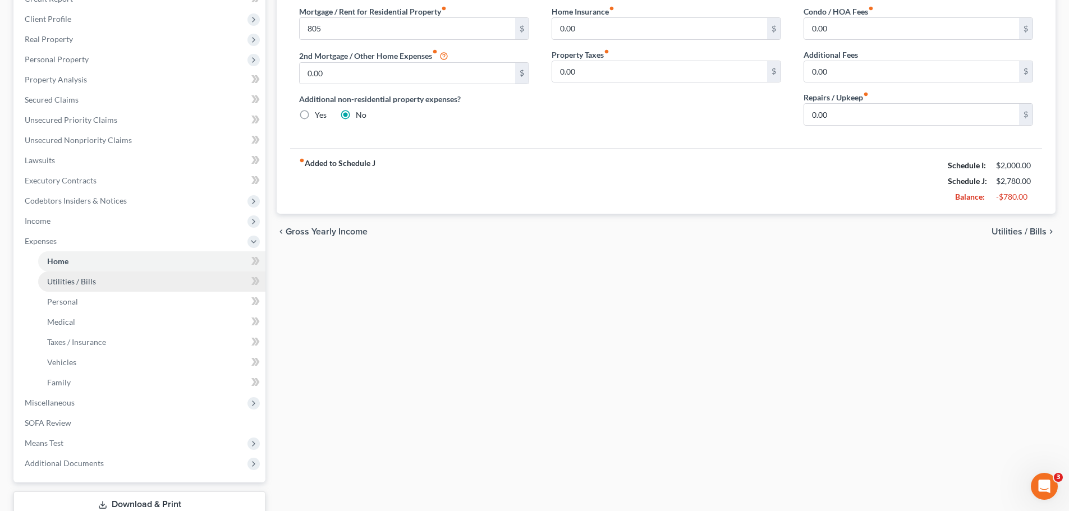
click at [66, 283] on span "Utilities / Bills" at bounding box center [71, 282] width 49 height 10
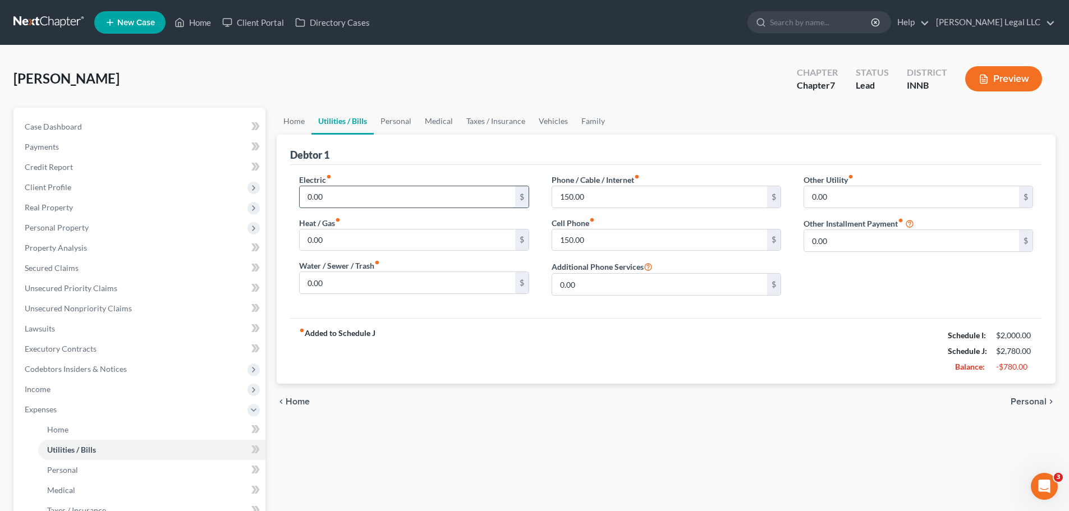
click at [451, 190] on input "0.00" at bounding box center [407, 196] width 215 height 21
type input "200"
type input "150"
click at [343, 286] on input "75" at bounding box center [407, 282] width 215 height 21
click at [348, 279] on input "75" at bounding box center [407, 282] width 215 height 21
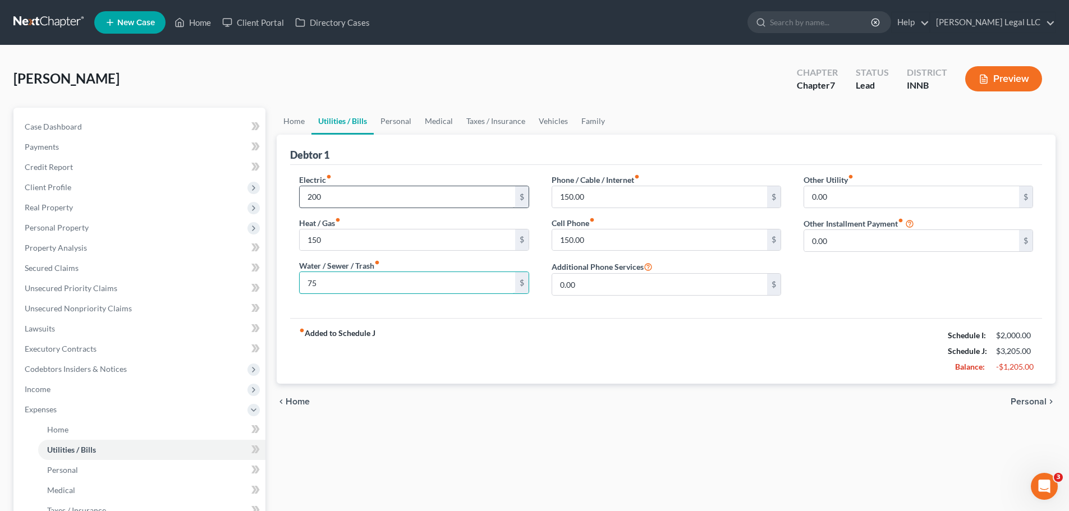
type input "75"
click at [356, 186] on input "200" at bounding box center [407, 196] width 215 height 21
click at [342, 238] on input "150" at bounding box center [407, 240] width 215 height 21
click at [350, 198] on input "200" at bounding box center [407, 196] width 215 height 21
click at [336, 281] on input "75" at bounding box center [407, 282] width 215 height 21
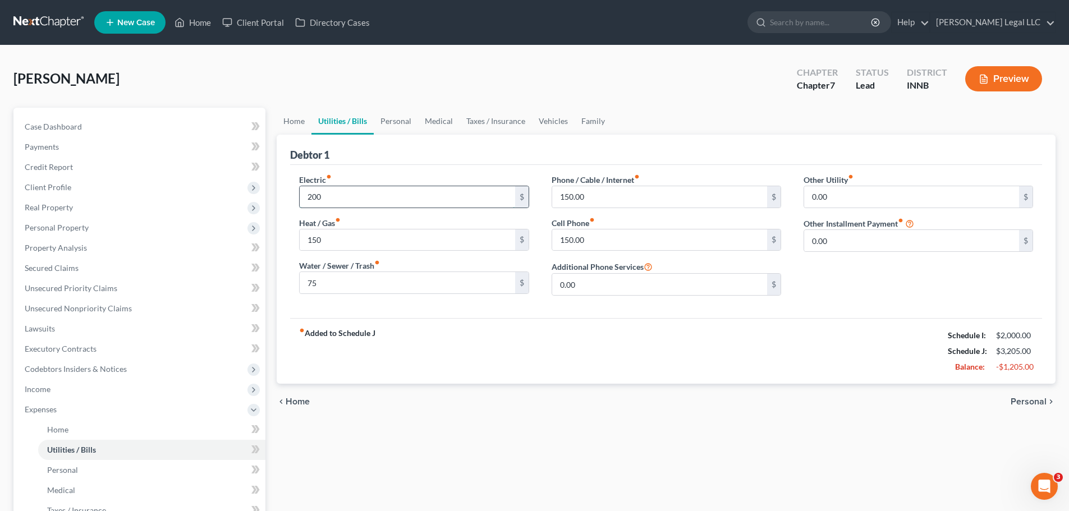
click at [341, 188] on input "200" at bounding box center [407, 196] width 215 height 21
click at [323, 241] on input "150" at bounding box center [407, 240] width 215 height 21
click at [333, 195] on input "200" at bounding box center [407, 196] width 215 height 21
click at [342, 245] on input "150" at bounding box center [407, 240] width 215 height 21
type input "121"
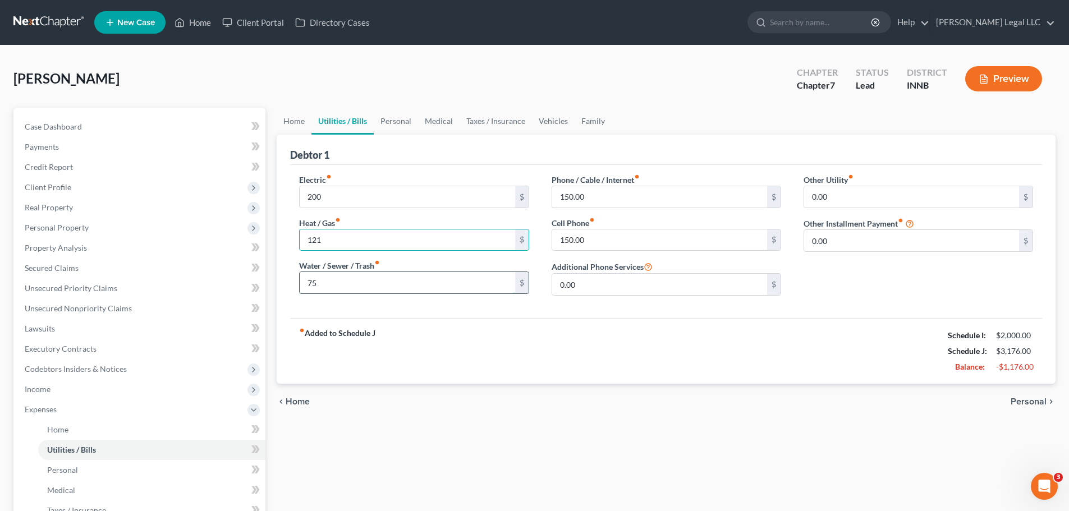
click at [307, 283] on input "75" at bounding box center [407, 282] width 215 height 21
type input "300"
click at [574, 194] on input "150.00" at bounding box center [659, 196] width 215 height 21
click at [419, 353] on div "fiber_manual_record Added to Schedule J Schedule I: $2,000.00 Schedule J: $3,40…" at bounding box center [666, 351] width 752 height 66
click at [464, 331] on div "fiber_manual_record Added to Schedule J Schedule I: $2,000.00 Schedule J: $3,40…" at bounding box center [666, 351] width 752 height 66
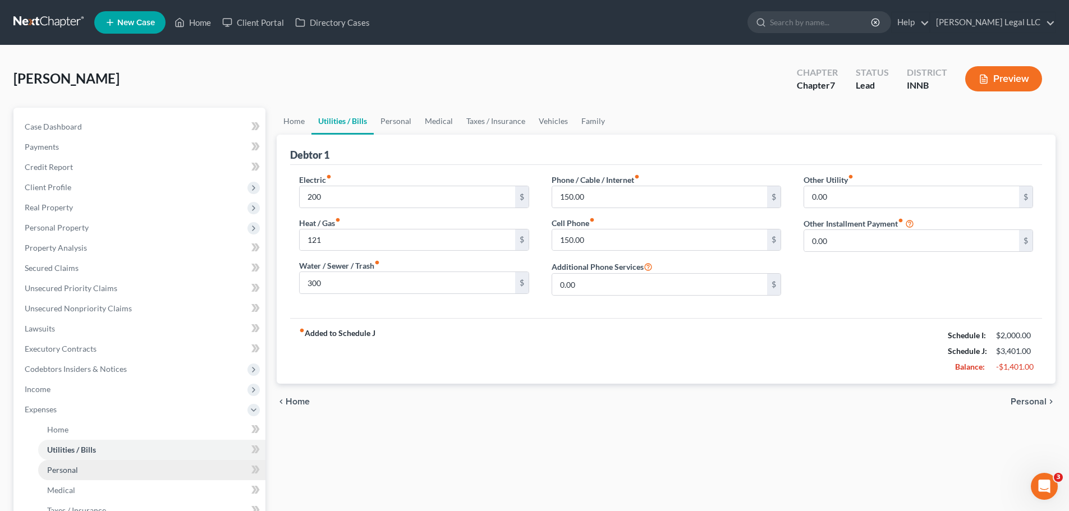
click at [51, 389] on span "Personal" at bounding box center [62, 470] width 31 height 10
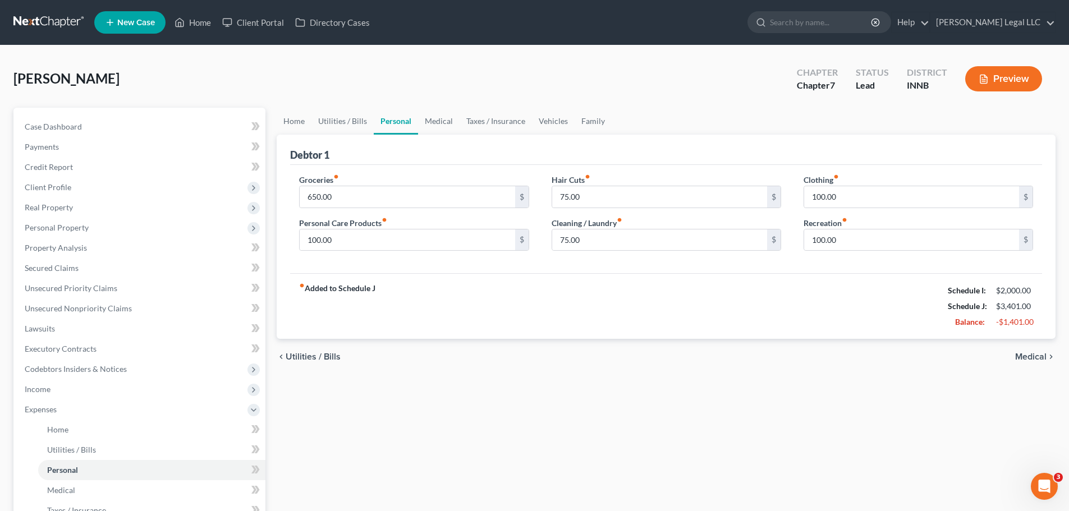
click at [544, 352] on div "chevron_left Utilities / Bills Medical chevron_right" at bounding box center [666, 357] width 779 height 36
click at [479, 355] on div "chevron_left Utilities / Bills Medical chevron_right" at bounding box center [666, 357] width 779 height 36
click at [52, 389] on span "Utilities / Bills" at bounding box center [71, 450] width 49 height 10
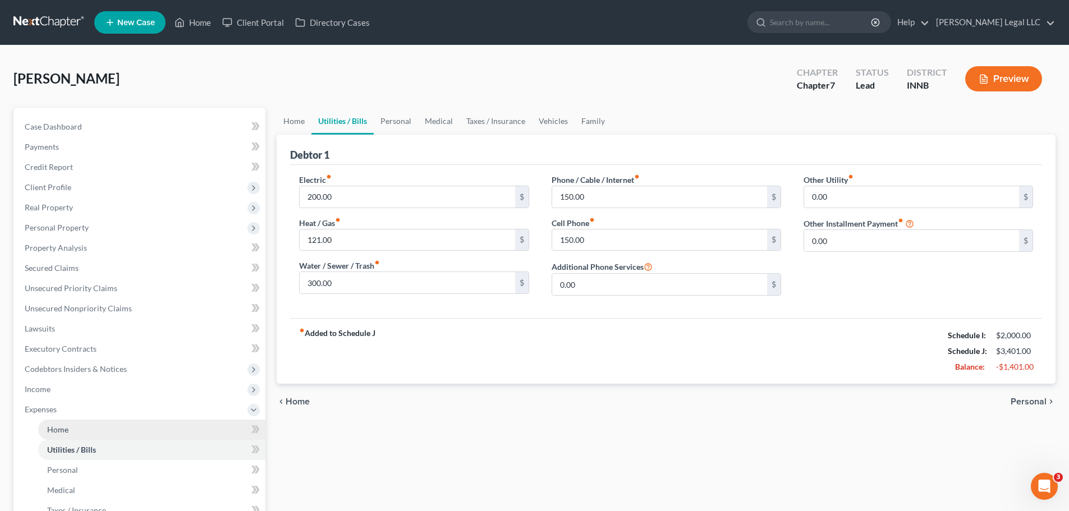
click at [63, 389] on span "Home" at bounding box center [57, 430] width 21 height 10
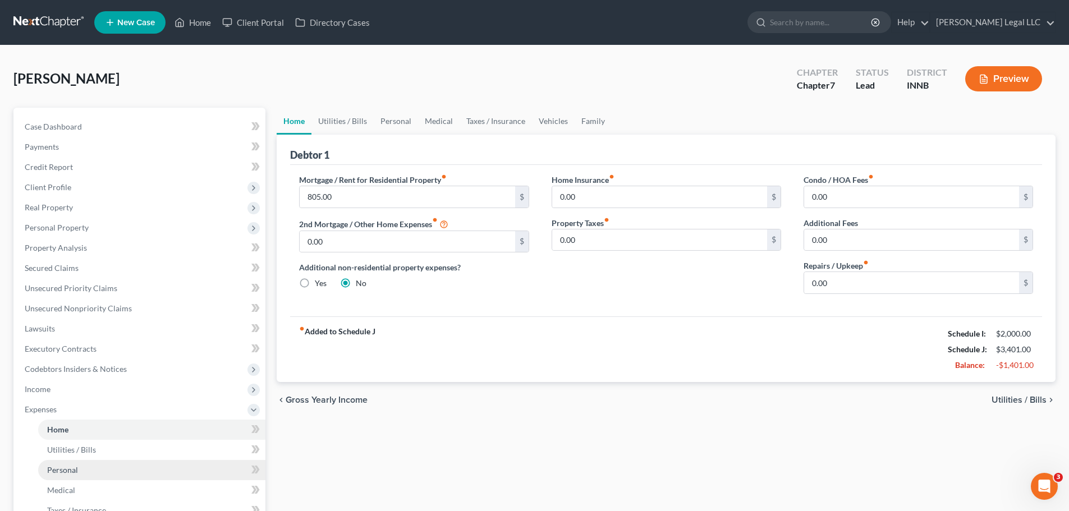
click at [57, 389] on link "Personal" at bounding box center [151, 470] width 227 height 20
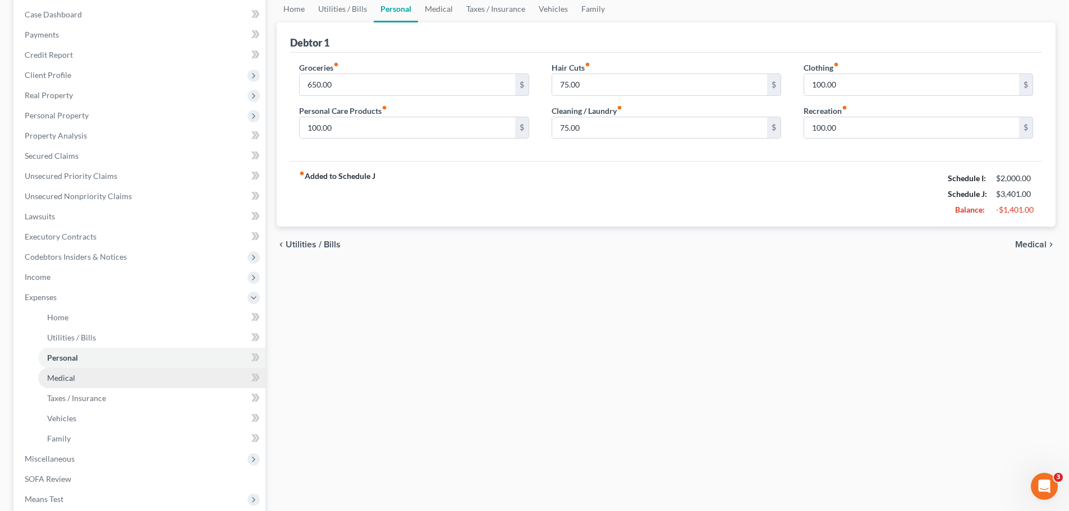
click at [70, 382] on span "Medical" at bounding box center [61, 378] width 28 height 10
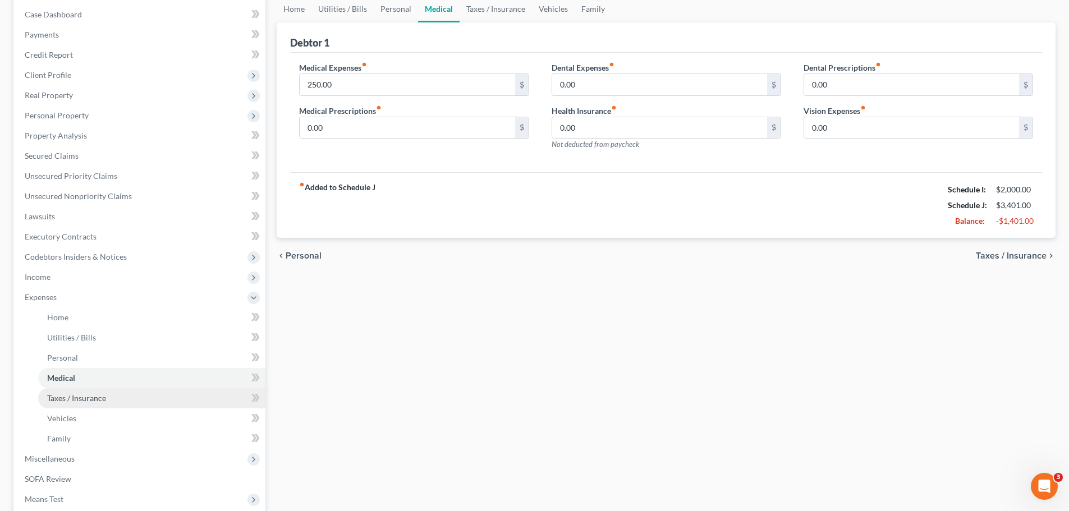
click at [65, 389] on span "Taxes / Insurance" at bounding box center [76, 398] width 59 height 10
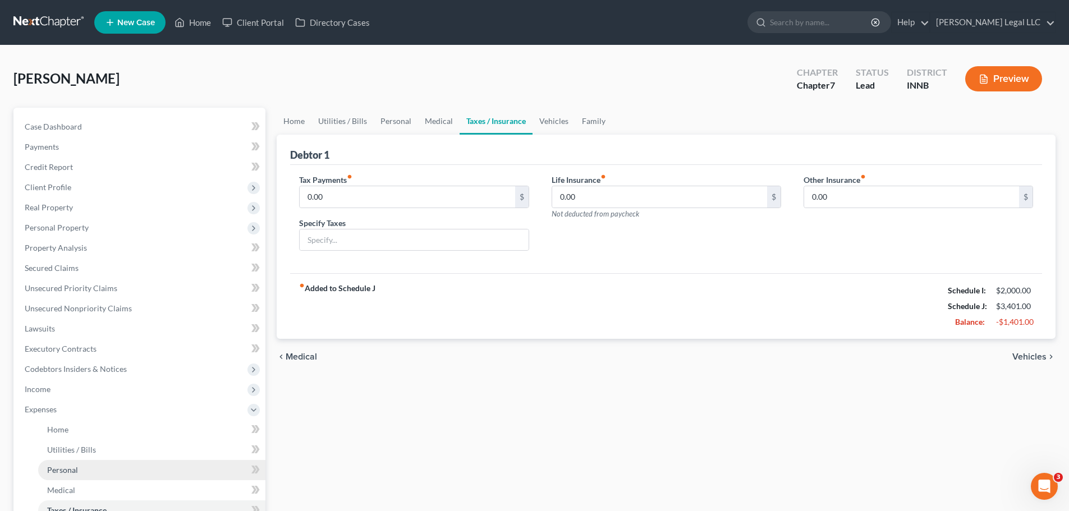
click at [59, 389] on span "Personal" at bounding box center [62, 470] width 31 height 10
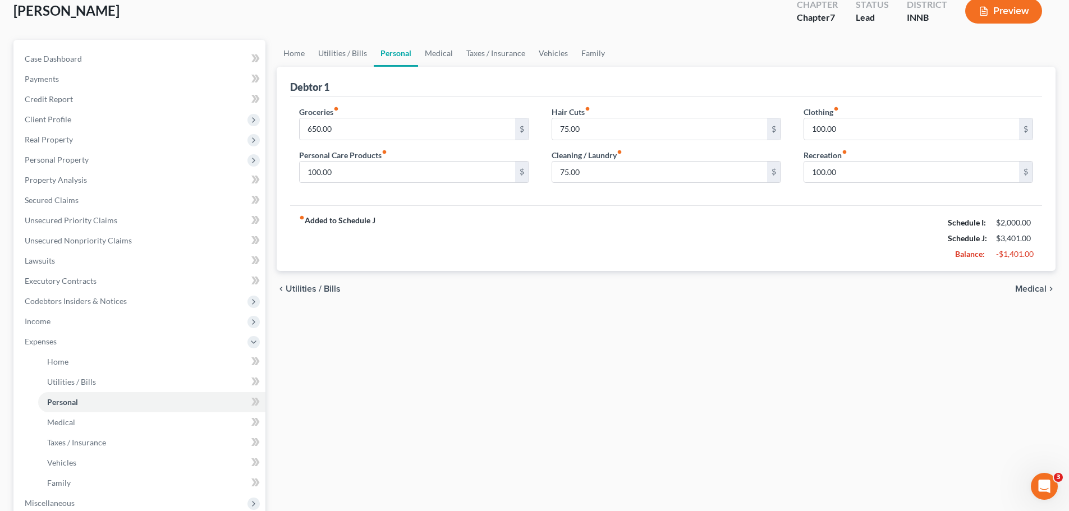
scroll to position [247, 0]
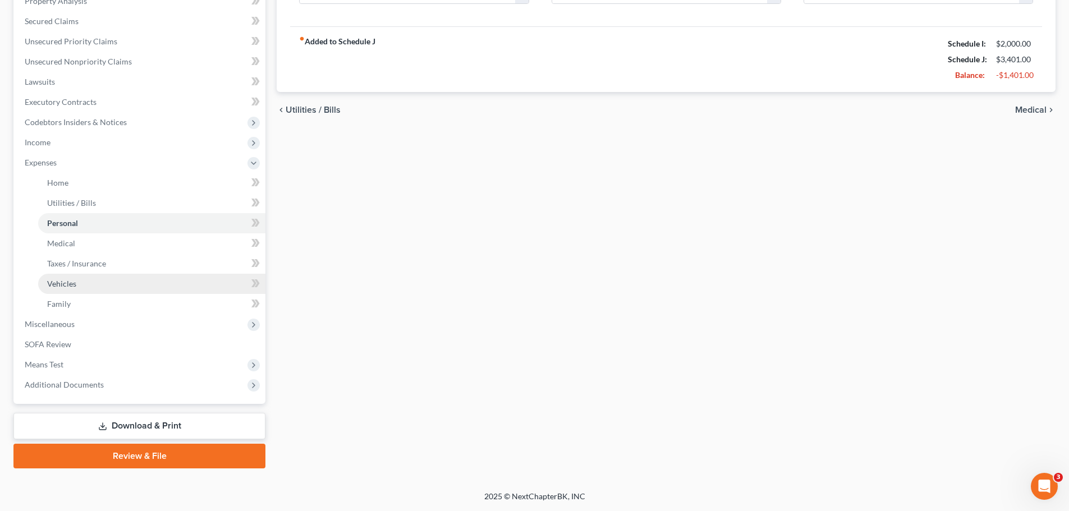
click at [59, 286] on span "Vehicles" at bounding box center [61, 284] width 29 height 10
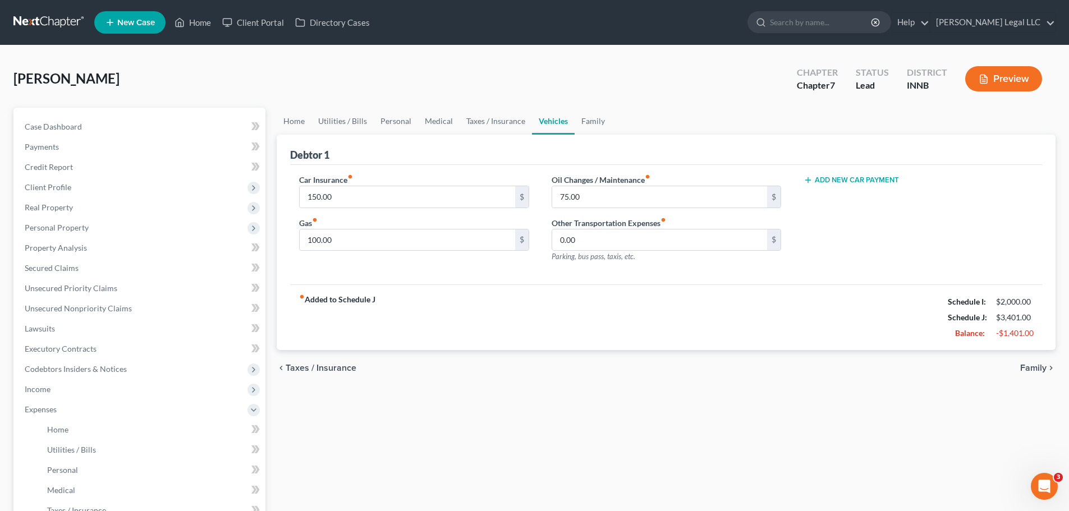
click at [505, 324] on div "fiber_manual_record Added to Schedule J Schedule I: $2,000.00 Schedule J: $3,40…" at bounding box center [666, 318] width 752 height 66
click at [341, 245] on input "100.00" at bounding box center [407, 240] width 215 height 21
click at [443, 298] on div "fiber_manual_record Added to Schedule J Schedule I: $2,000.00 Schedule J: $3,40…" at bounding box center [666, 318] width 752 height 66
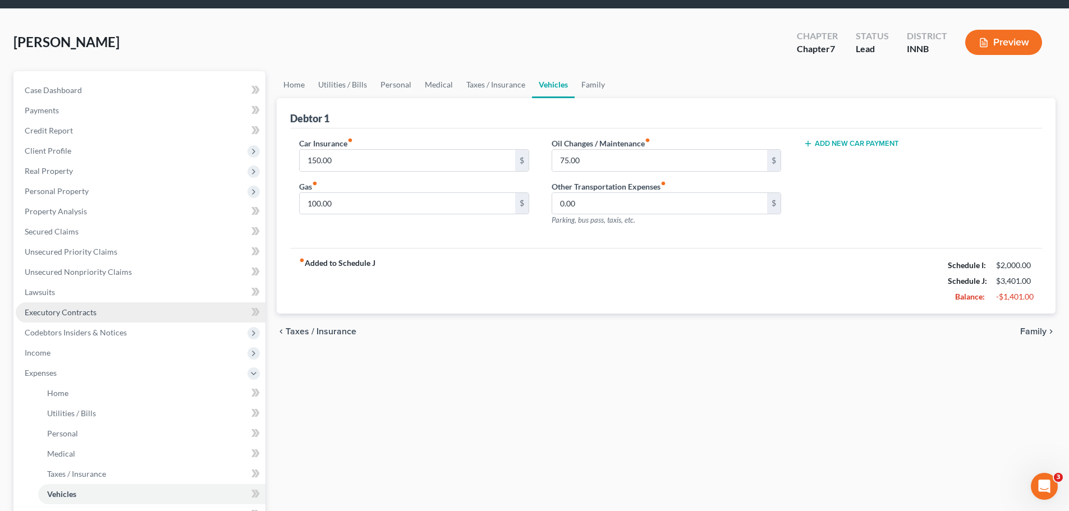
scroll to position [56, 0]
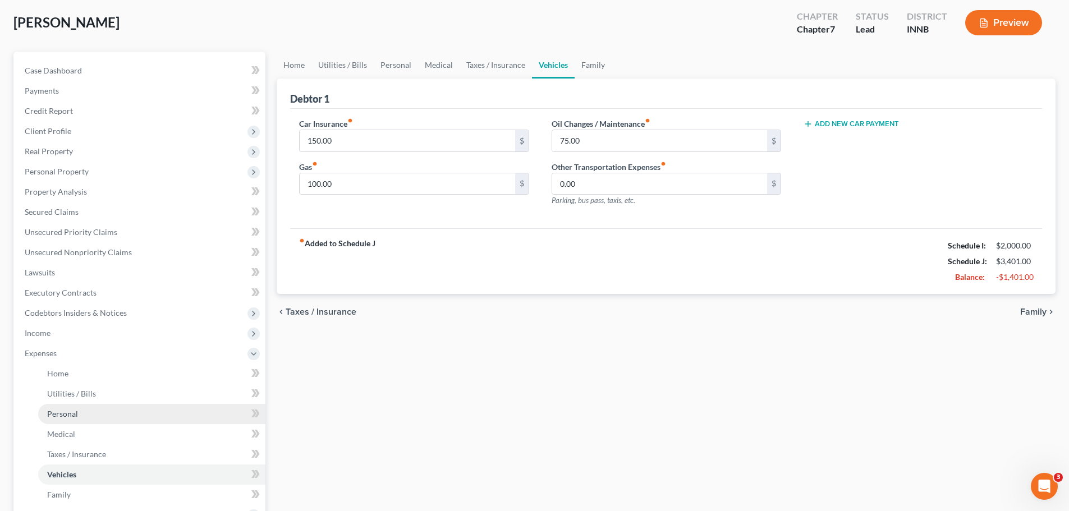
click at [82, 389] on link "Personal" at bounding box center [151, 414] width 227 height 20
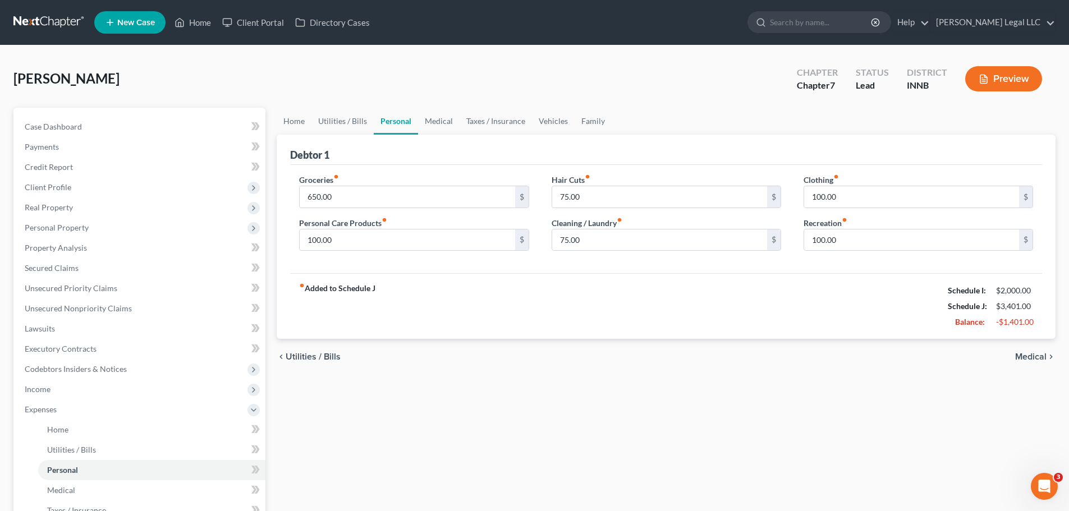
click at [463, 313] on div "fiber_manual_record Added to Schedule J Schedule I: $2,000.00 Schedule J: $3,40…" at bounding box center [666, 306] width 752 height 66
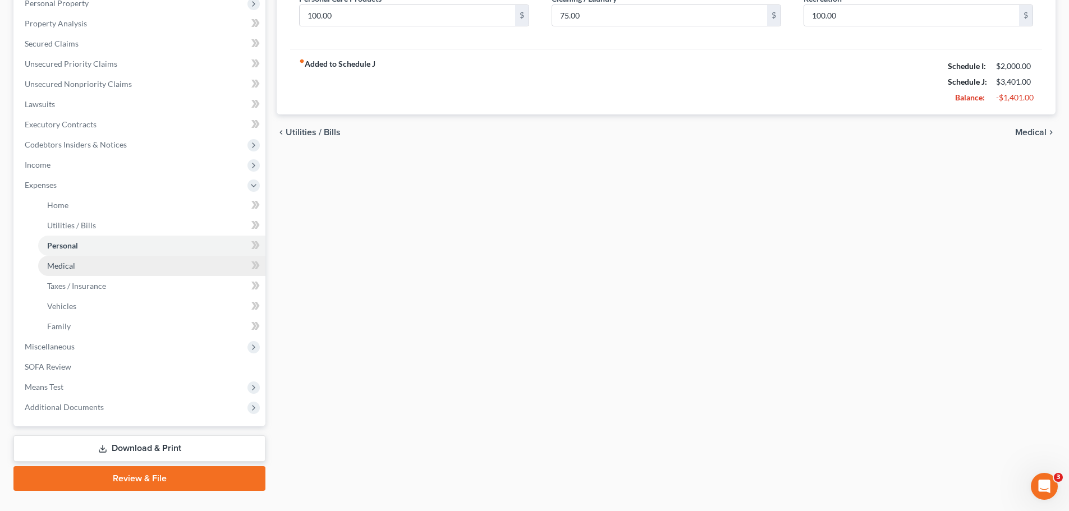
click at [62, 265] on span "Medical" at bounding box center [61, 266] width 28 height 10
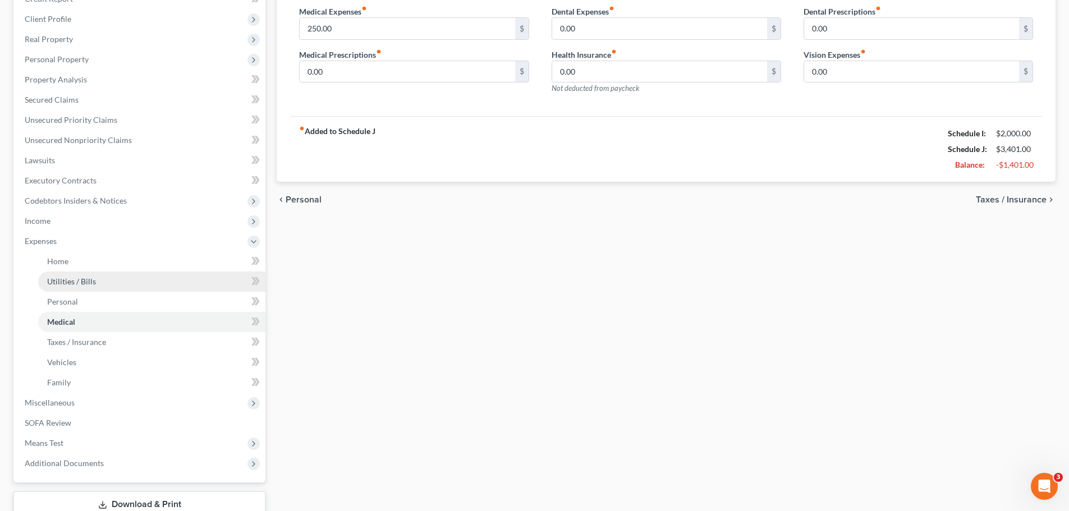
click at [78, 281] on span "Utilities / Bills" at bounding box center [71, 282] width 49 height 10
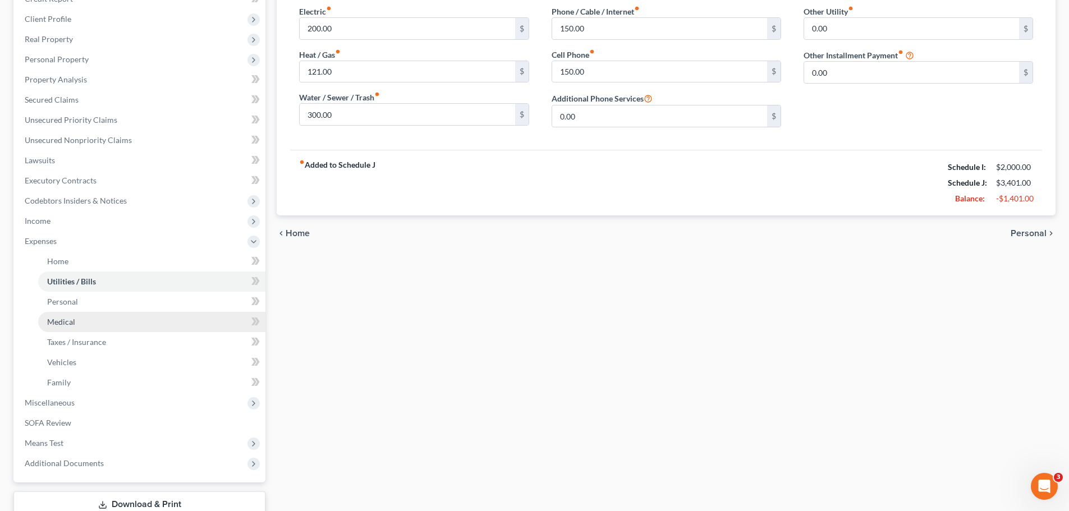
click at [59, 313] on link "Medical" at bounding box center [151, 322] width 227 height 20
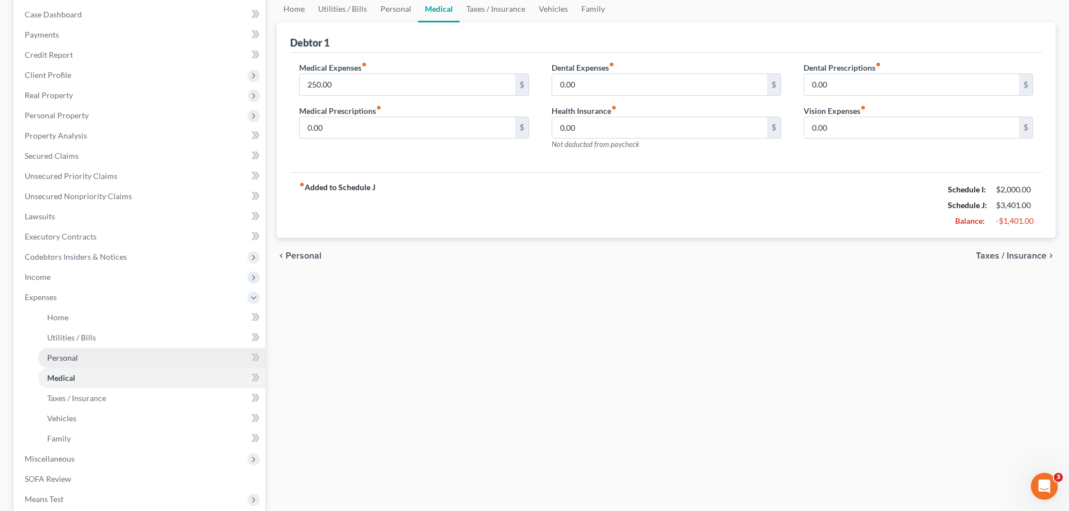
click at [54, 351] on link "Personal" at bounding box center [151, 358] width 227 height 20
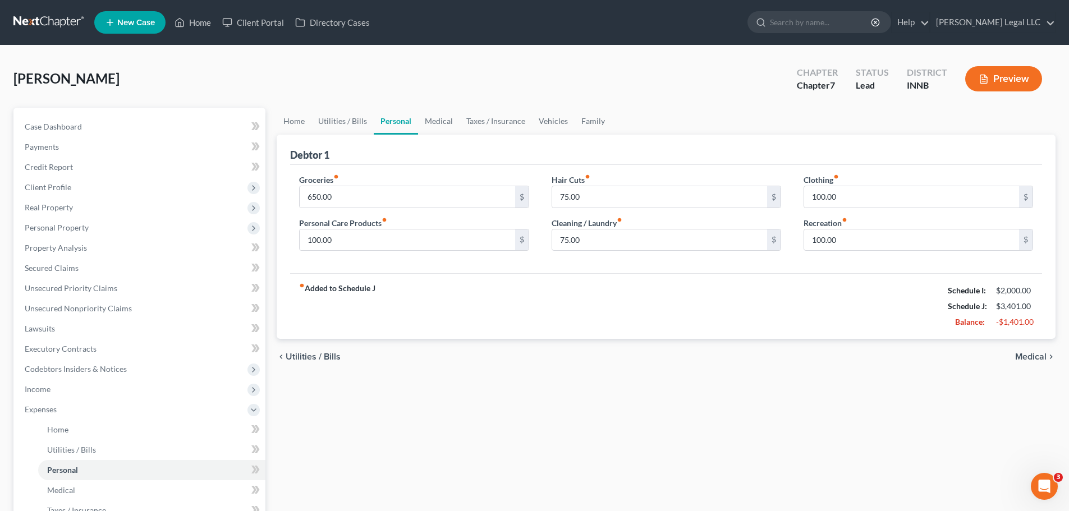
click at [533, 355] on div "chevron_left Utilities / Bills Medical chevron_right" at bounding box center [666, 357] width 779 height 36
click at [457, 382] on div "Home Utilities / Bills Personal Medical Taxes / Insurance Vehicles Family Debto…" at bounding box center [666, 412] width 790 height 608
click at [83, 389] on link "Utilities / Bills" at bounding box center [151, 450] width 227 height 20
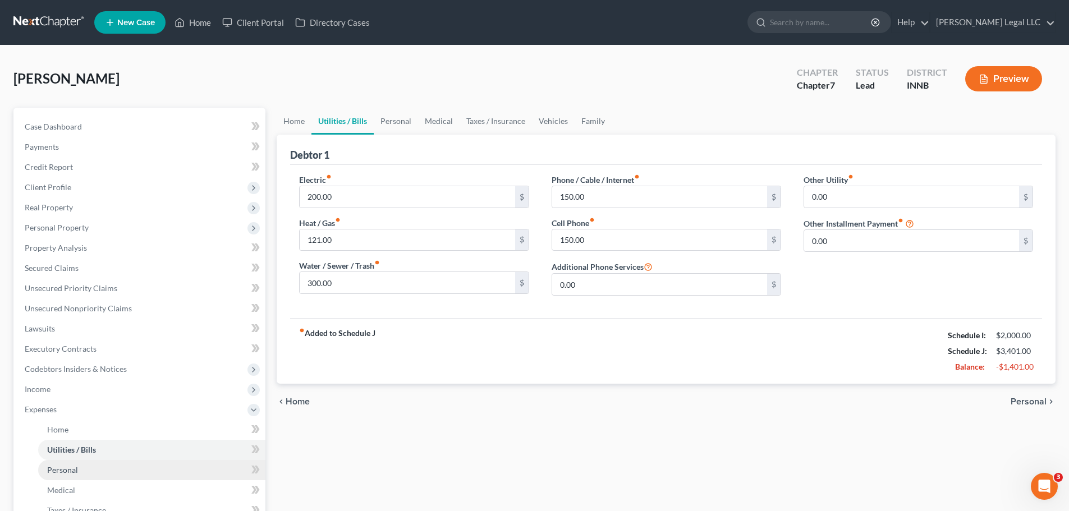
click at [81, 389] on link "Personal" at bounding box center [151, 470] width 227 height 20
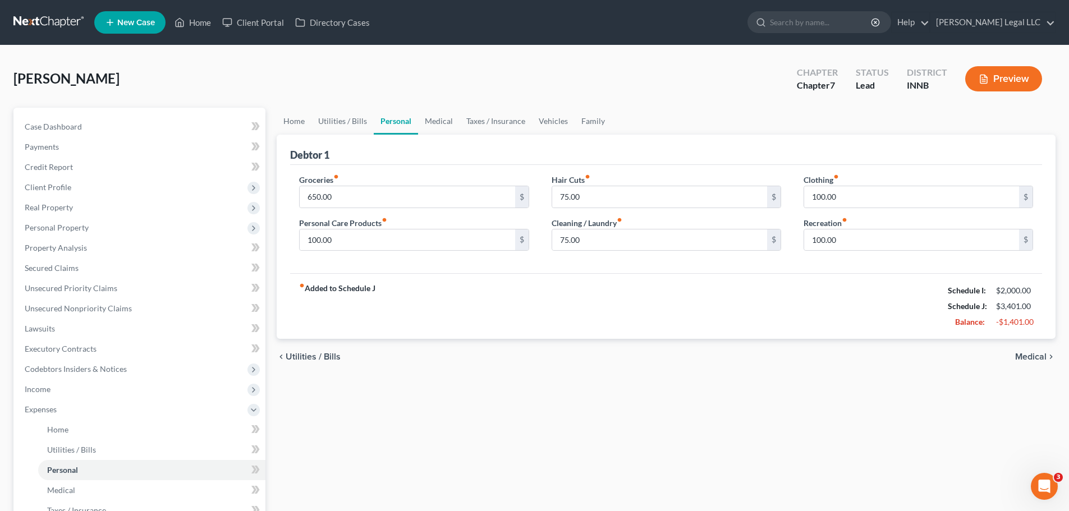
click at [584, 359] on div "chevron_left Utilities / Bills Medical chevron_right" at bounding box center [666, 357] width 779 height 36
click at [837, 251] on div "100.00 $" at bounding box center [919, 240] width 230 height 22
click at [843, 245] on input "100.00" at bounding box center [911, 240] width 215 height 21
click at [853, 370] on div "chevron_left Utilities / Bills Medical chevron_right" at bounding box center [666, 357] width 779 height 36
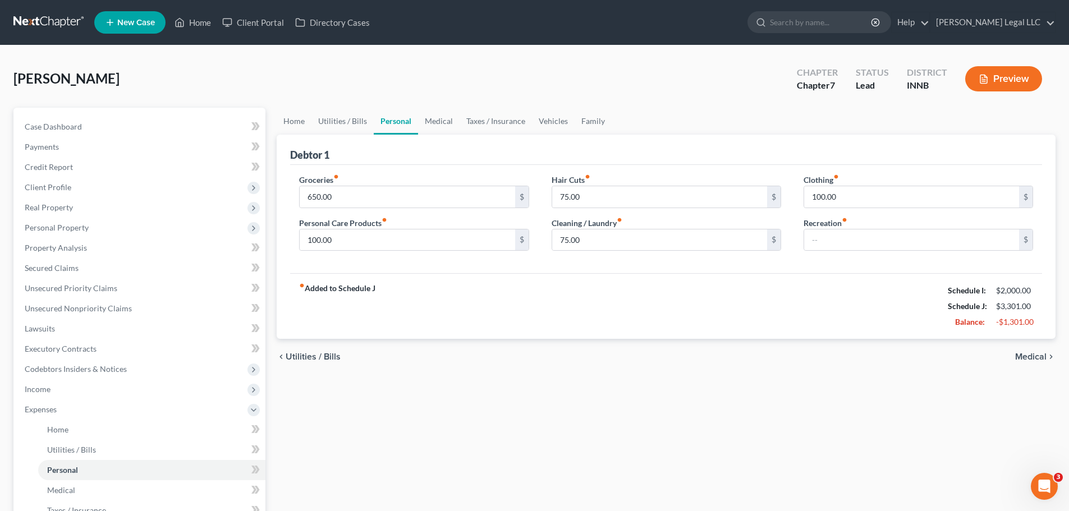
click at [38, 389] on ul "Home Utilities / Bills Personal Medical" at bounding box center [141, 490] width 250 height 141
click at [43, 389] on link "Medical" at bounding box center [151, 490] width 227 height 20
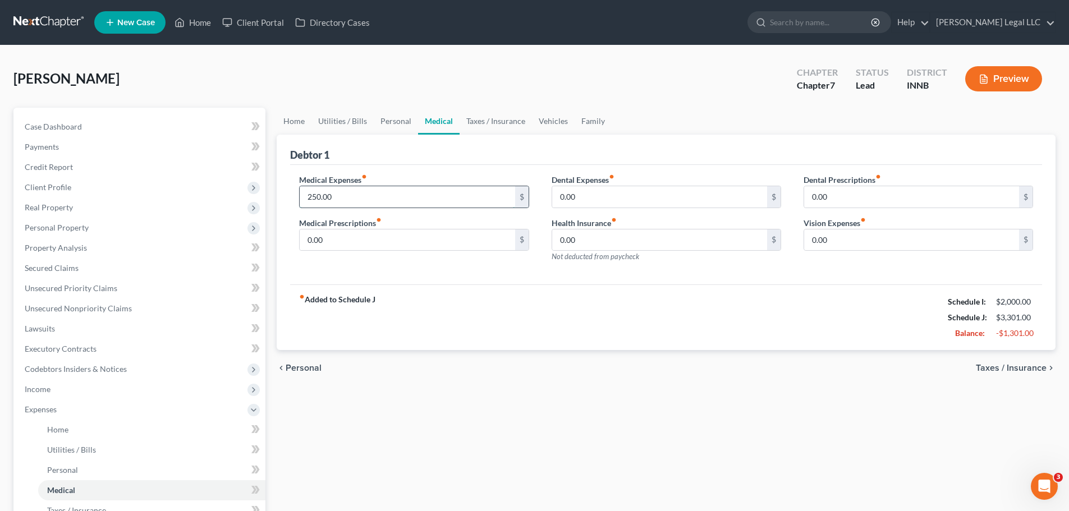
click at [337, 200] on input "250.00" at bounding box center [407, 196] width 215 height 21
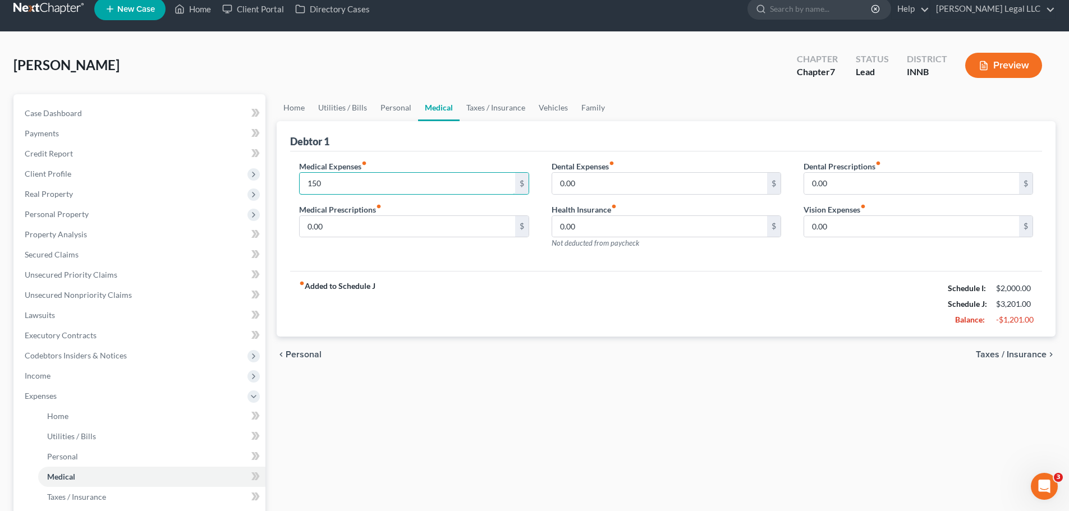
scroll to position [56, 0]
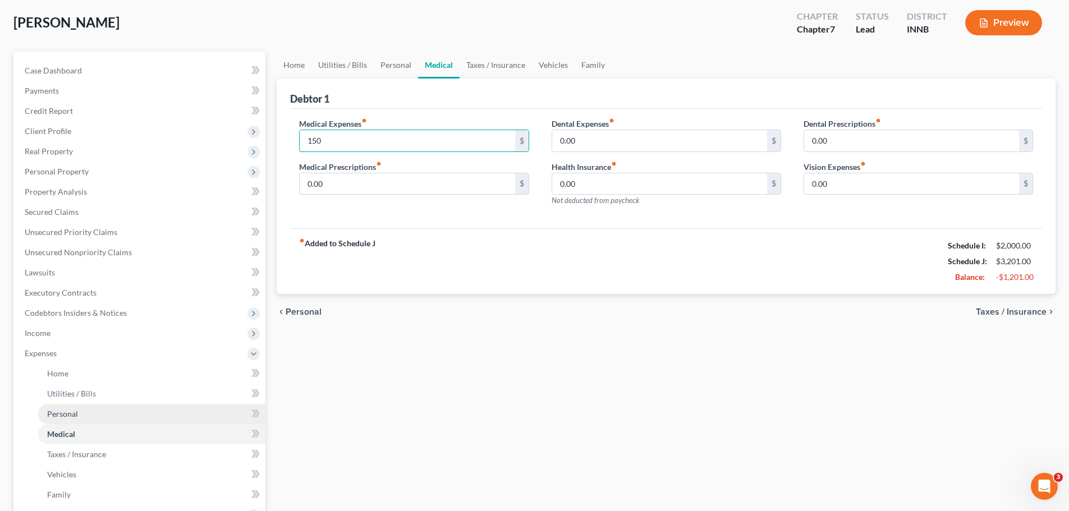
type input "150"
click at [89, 389] on link "Personal" at bounding box center [151, 414] width 227 height 20
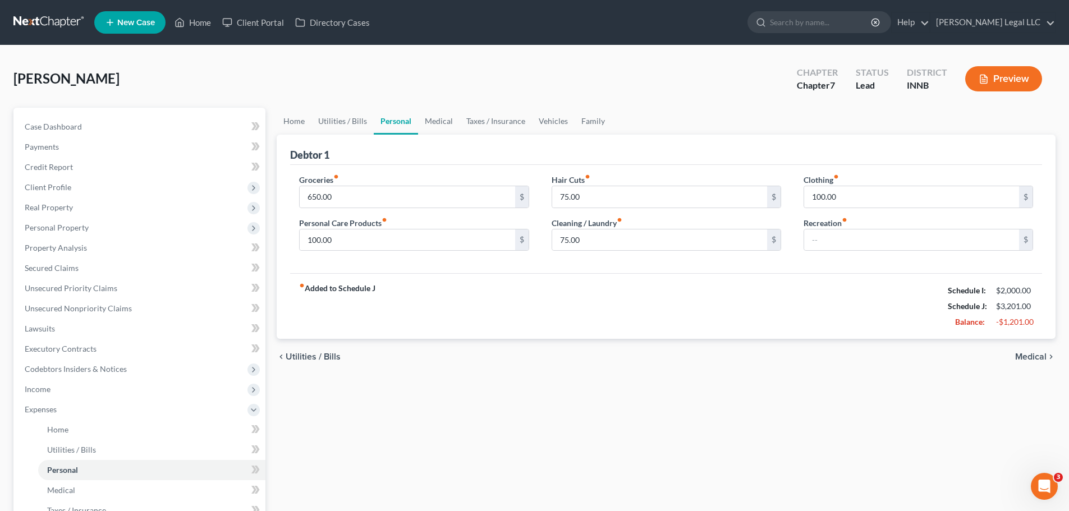
click at [443, 307] on div "fiber_manual_record Added to Schedule J Schedule I: $2,000.00 Schedule J: $3,20…" at bounding box center [666, 306] width 752 height 66
click at [379, 197] on input "650.00" at bounding box center [407, 196] width 215 height 21
type input "600"
drag, startPoint x: 555, startPoint y: 308, endPoint x: 572, endPoint y: 233, distance: 76.6
click at [556, 308] on div "fiber_manual_record Added to Schedule J Schedule I: $2,000.00 Schedule J: $3,15…" at bounding box center [666, 306] width 752 height 66
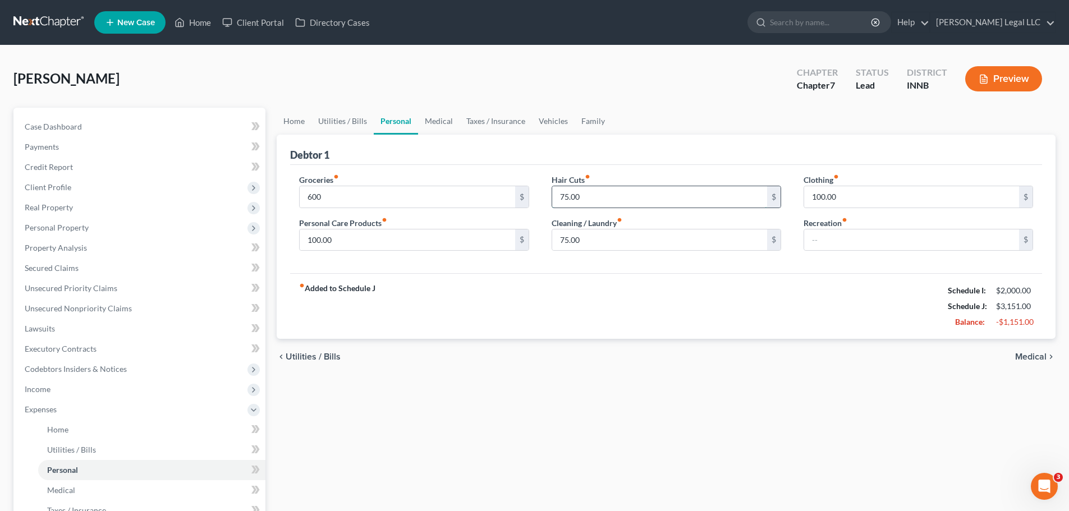
click at [587, 195] on input "75.00" at bounding box center [659, 196] width 215 height 21
type input "50"
click at [632, 242] on input "75.00" at bounding box center [659, 240] width 215 height 21
type input "50"
click at [724, 291] on div "fiber_manual_record Added to Schedule J Schedule I: $2,000.00 Schedule J: $3,10…" at bounding box center [666, 306] width 752 height 66
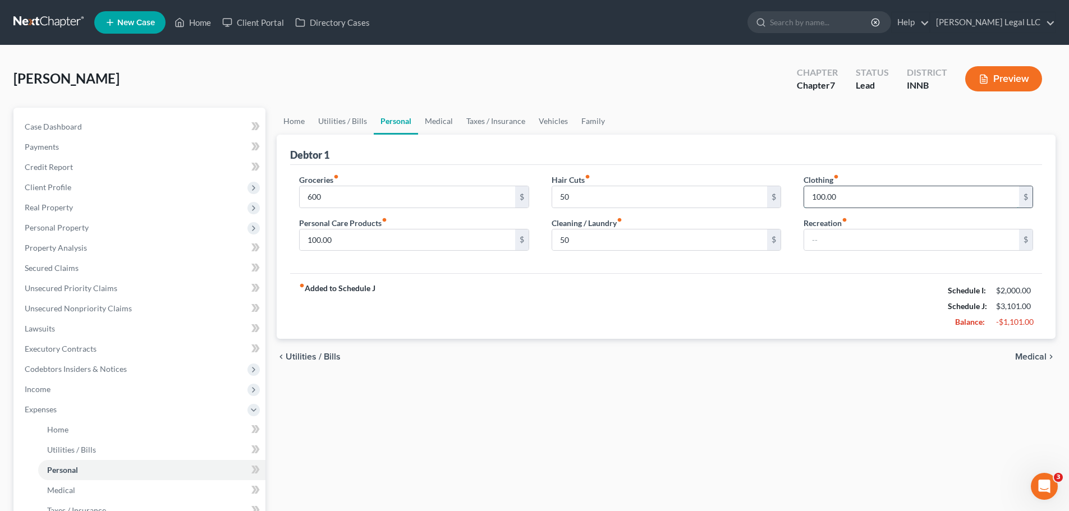
click at [834, 193] on input "100.00" at bounding box center [911, 196] width 215 height 21
type input "50"
click at [598, 369] on div "chevron_left Utilities / Bills Medical chevron_right" at bounding box center [666, 357] width 779 height 36
click at [843, 201] on input "50" at bounding box center [911, 196] width 215 height 21
click at [564, 242] on input "50" at bounding box center [659, 240] width 215 height 21
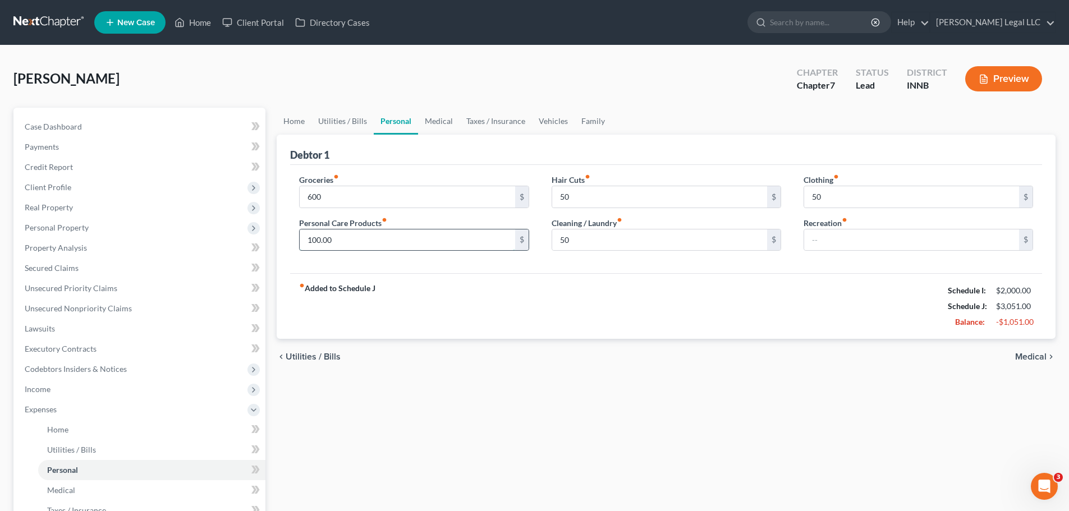
click at [388, 246] on input "100.00" at bounding box center [407, 240] width 215 height 21
type input "50"
click at [604, 318] on div "fiber_manual_record Added to Schedule J Schedule I: $2,000.00 Schedule J: $3,00…" at bounding box center [666, 306] width 752 height 66
click at [577, 236] on input "50" at bounding box center [659, 240] width 215 height 21
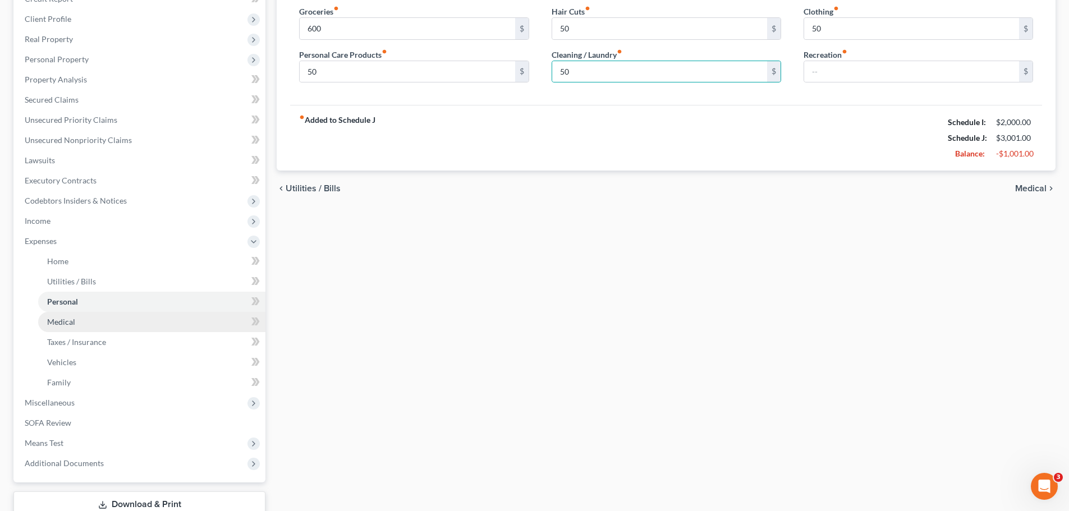
click at [47, 323] on span "Medical" at bounding box center [61, 322] width 28 height 10
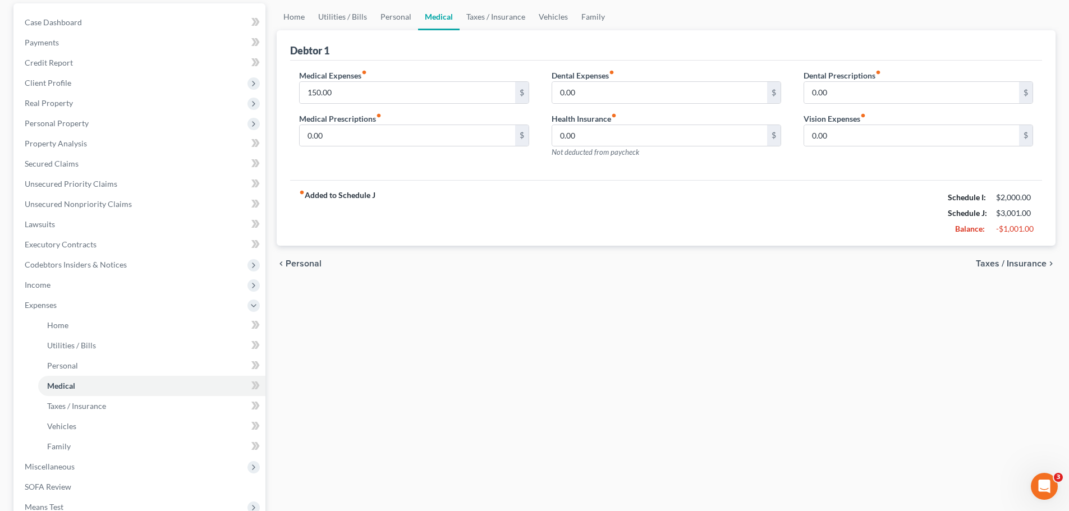
scroll to position [112, 0]
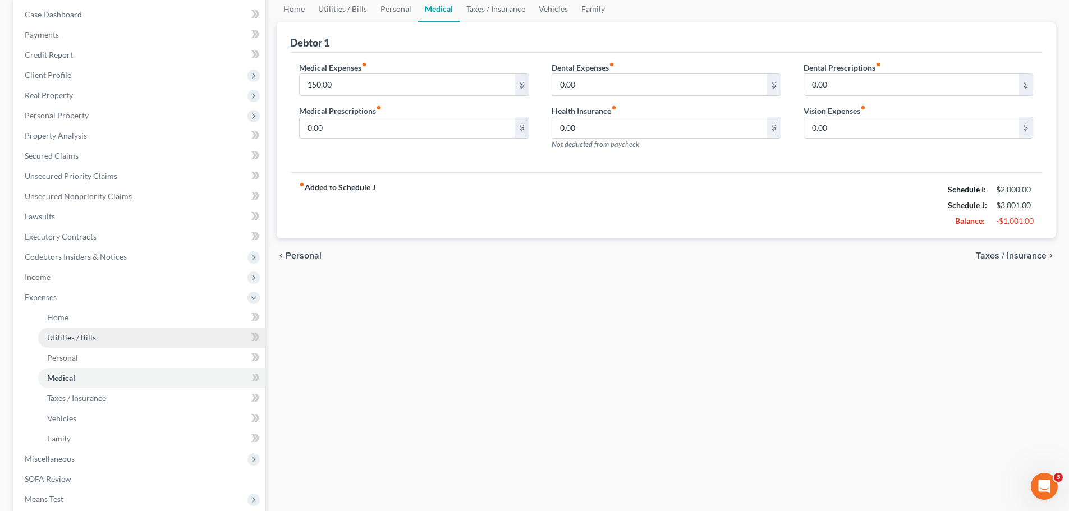
click at [95, 334] on link "Utilities / Bills" at bounding box center [151, 338] width 227 height 20
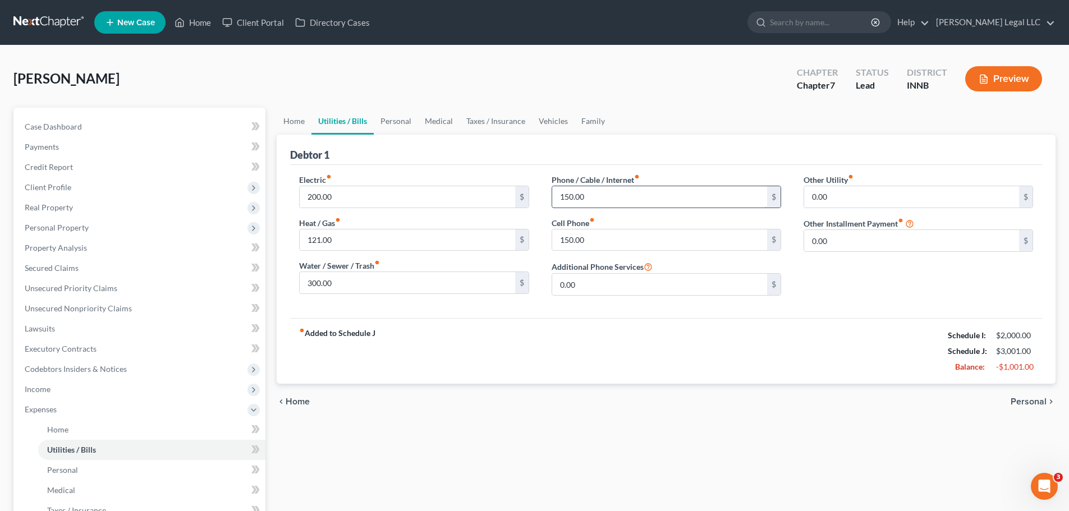
click at [586, 195] on input "150.00" at bounding box center [659, 196] width 215 height 21
type input "125"
click at [576, 233] on input "150.00" at bounding box center [659, 240] width 215 height 21
type input "125"
click at [672, 384] on div "fiber_manual_record Added to Schedule J Schedule I: $2,000.00 Schedule J: $2,95…" at bounding box center [666, 351] width 752 height 66
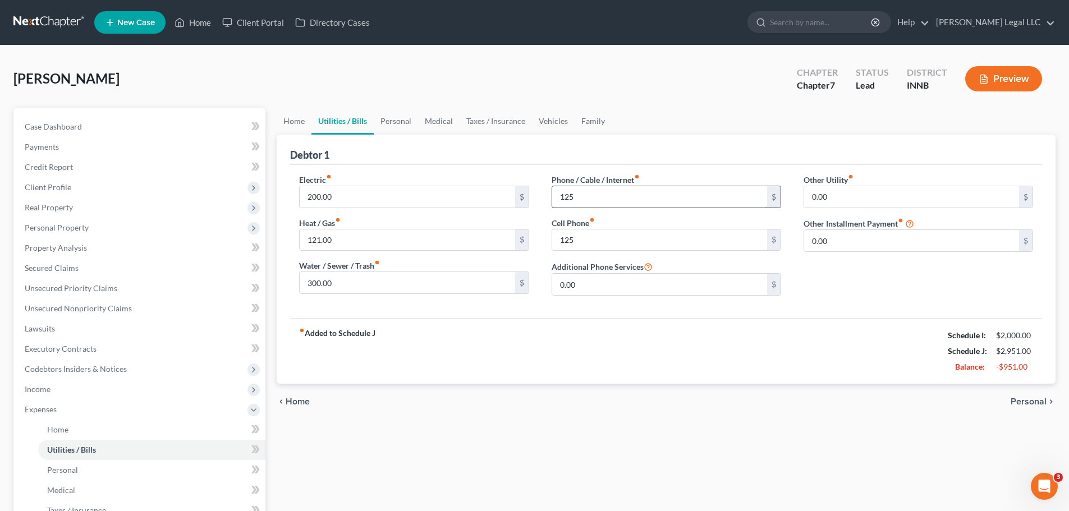
click at [591, 198] on input "125" at bounding box center [659, 196] width 215 height 21
click at [579, 238] on input "125" at bounding box center [659, 240] width 215 height 21
click at [567, 334] on div "fiber_manual_record Added to Schedule J Schedule I: $2,000.00 Schedule J: $2,95…" at bounding box center [666, 351] width 752 height 66
click at [59, 389] on span "Personal" at bounding box center [62, 470] width 31 height 10
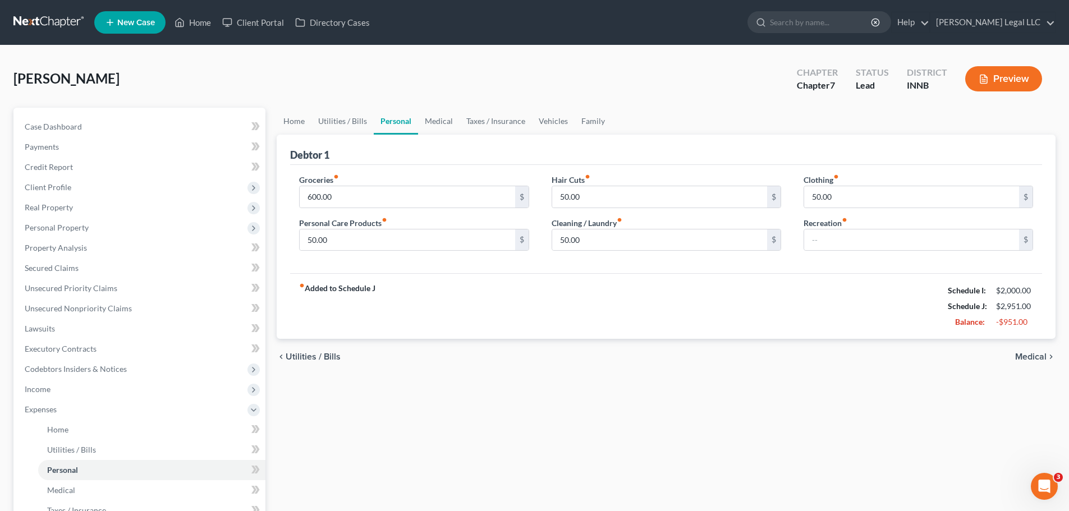
click at [412, 326] on div "fiber_manual_record Added to Schedule J Schedule I: $2,000.00 Schedule J: $2,95…" at bounding box center [666, 306] width 752 height 66
click at [59, 389] on link "Medical" at bounding box center [151, 490] width 227 height 20
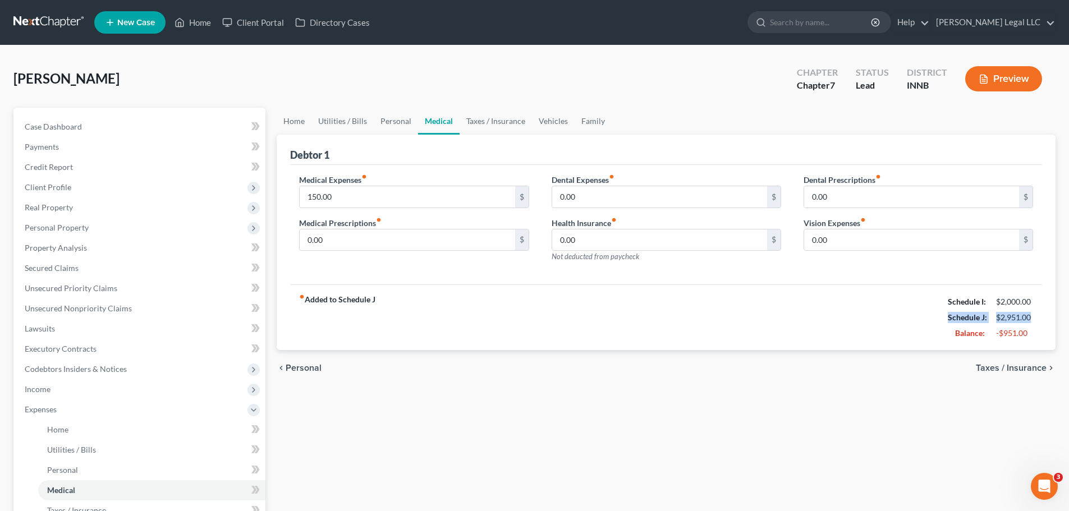
drag, startPoint x: 930, startPoint y: 315, endPoint x: 947, endPoint y: 331, distance: 22.6
click at [853, 313] on div "fiber_manual_record Added to Schedule J Schedule I: $2,000.00 Schedule J: $2,95…" at bounding box center [666, 318] width 752 height 66
click at [808, 340] on div "fiber_manual_record Added to Schedule J Schedule I: $2,000.00 Schedule J: $2,95…" at bounding box center [666, 318] width 752 height 66
click at [76, 389] on span "Utilities / Bills" at bounding box center [71, 450] width 49 height 10
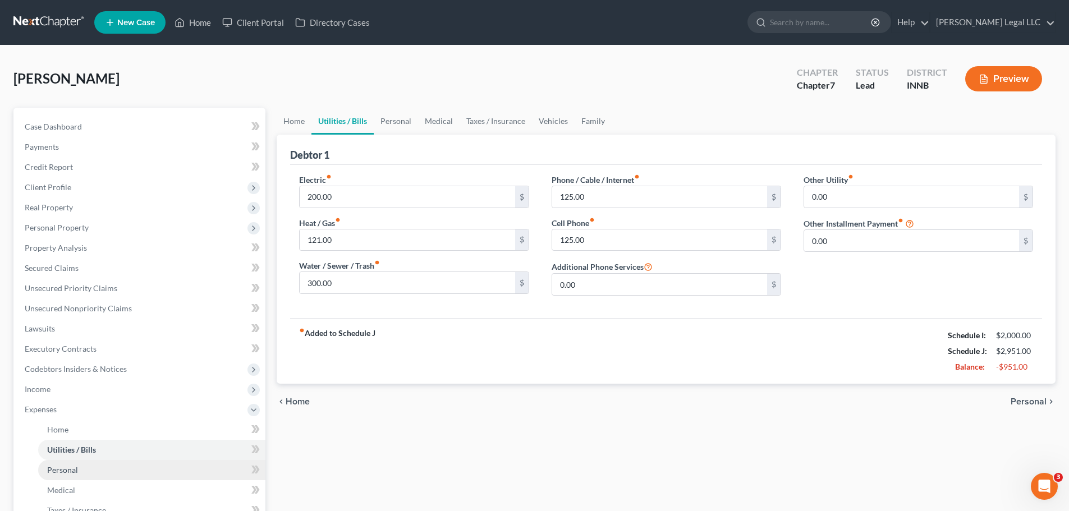
click at [73, 389] on link "Personal" at bounding box center [151, 470] width 227 height 20
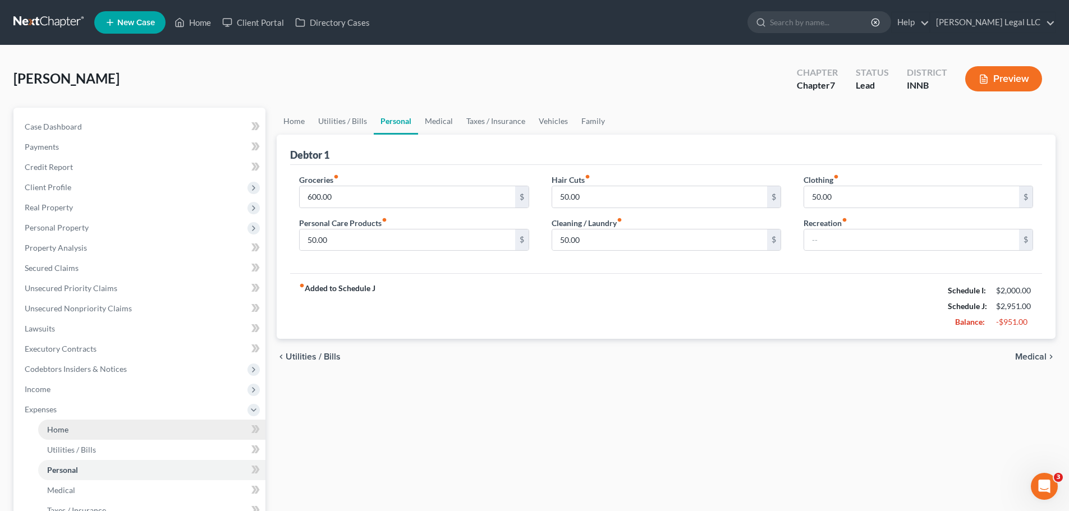
click at [66, 389] on link "Home" at bounding box center [151, 430] width 227 height 20
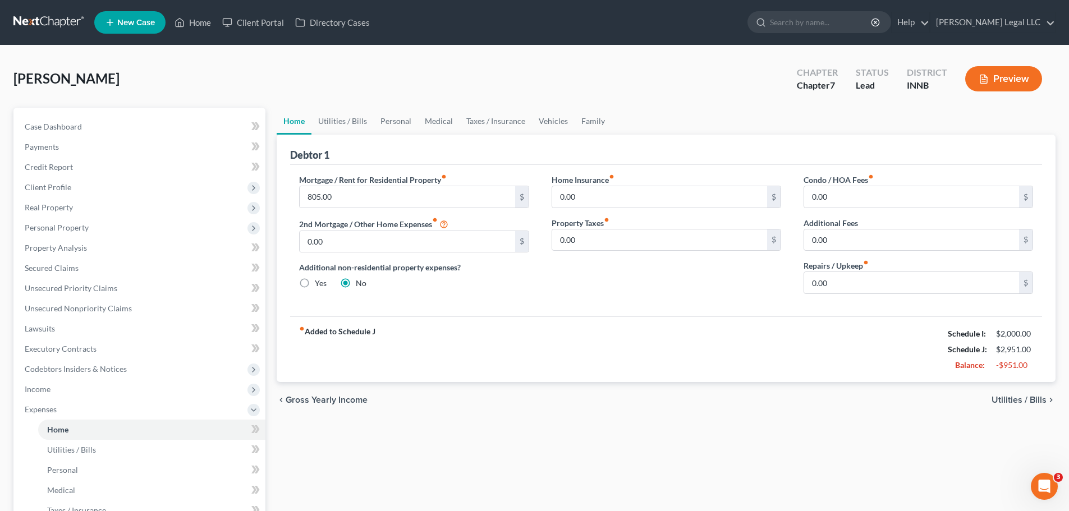
click at [452, 360] on div "fiber_manual_record Added to Schedule J Schedule I: $2,000.00 Schedule J: $2,95…" at bounding box center [666, 349] width 752 height 66
click at [70, 270] on span "Secured Claims" at bounding box center [52, 268] width 54 height 10
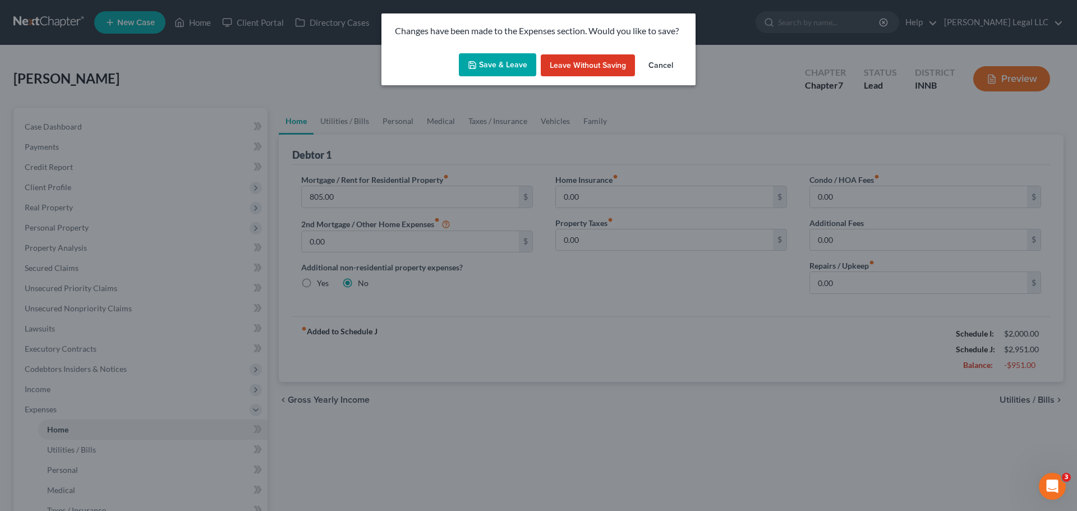
click at [491, 70] on button "Save & Leave" at bounding box center [497, 65] width 77 height 24
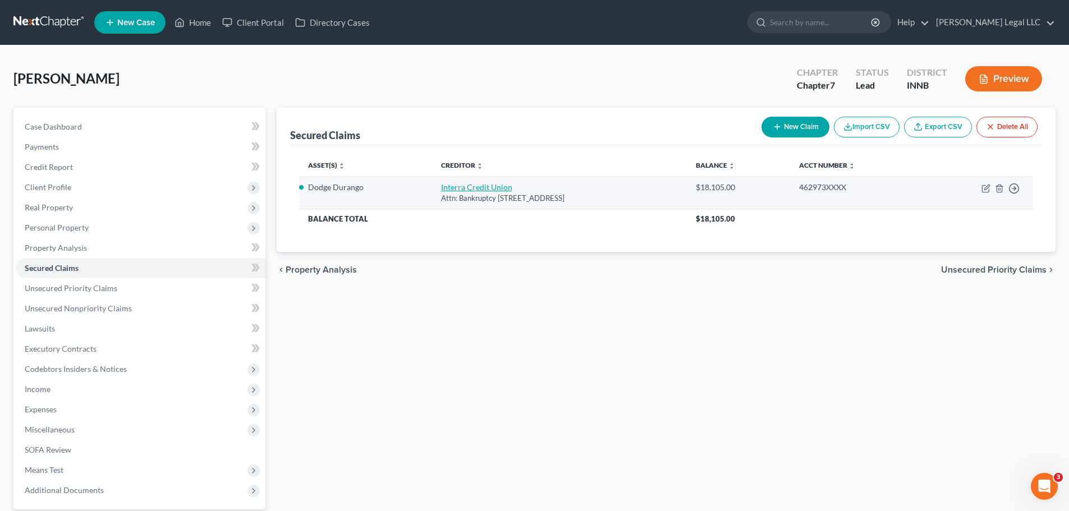
click at [462, 191] on link "Interra Credit Union" at bounding box center [476, 187] width 71 height 10
select select "15"
select select "3"
select select "0"
select select "3"
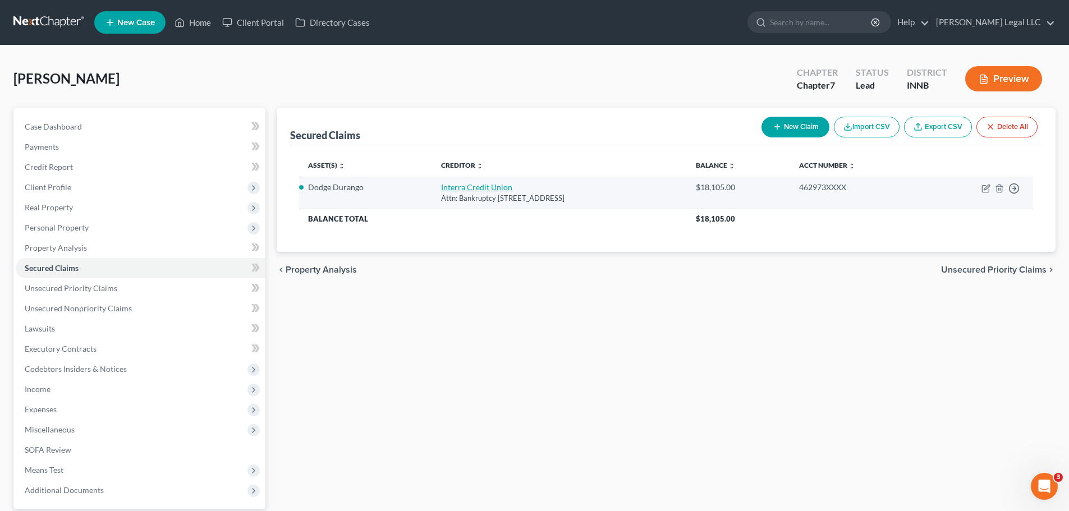
select select "0"
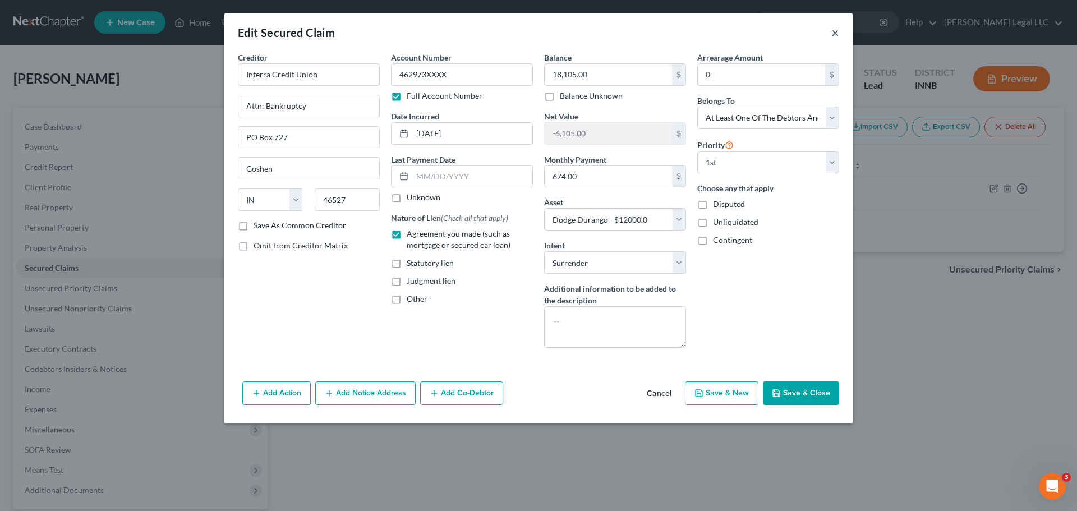
click at [838, 33] on button "×" at bounding box center [836, 32] width 8 height 13
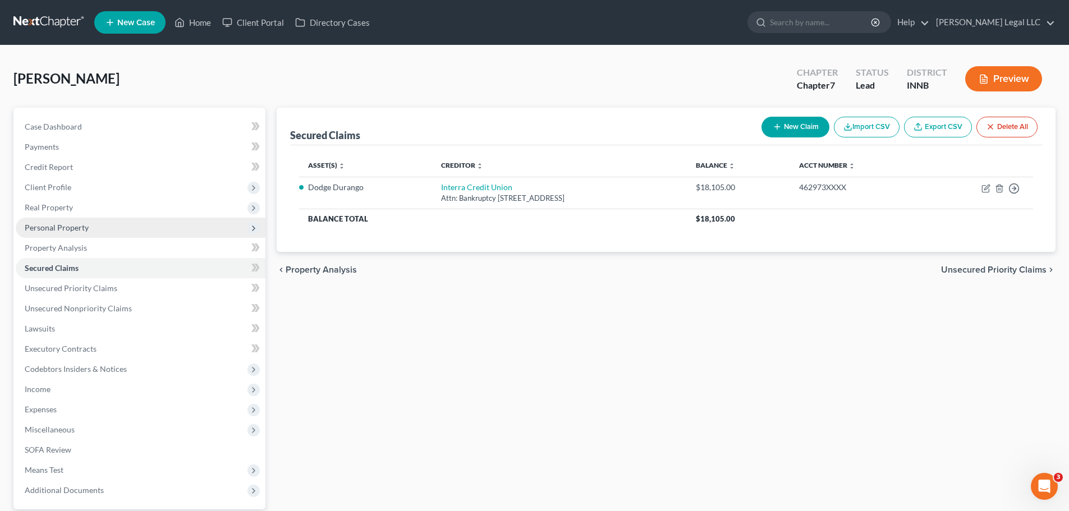
click at [44, 228] on span "Personal Property" at bounding box center [57, 228] width 64 height 10
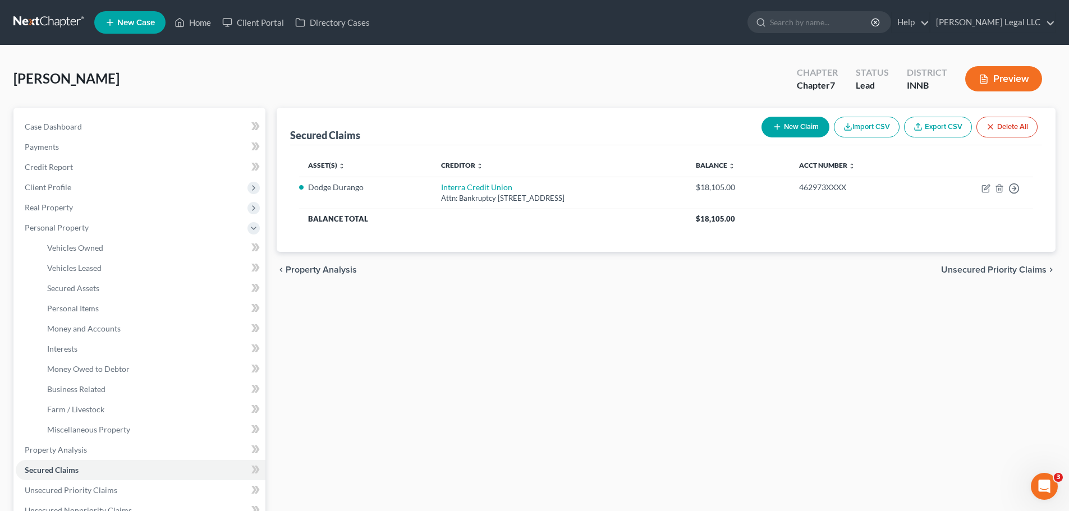
click at [635, 378] on div "Secured Claims New Claim Import CSV Export CSV Delete All Asset(s) expand_more …" at bounding box center [666, 442] width 790 height 668
click at [435, 389] on div "Secured Claims New Claim Import CSV Export CSV Delete All Asset(s) expand_more …" at bounding box center [666, 442] width 790 height 668
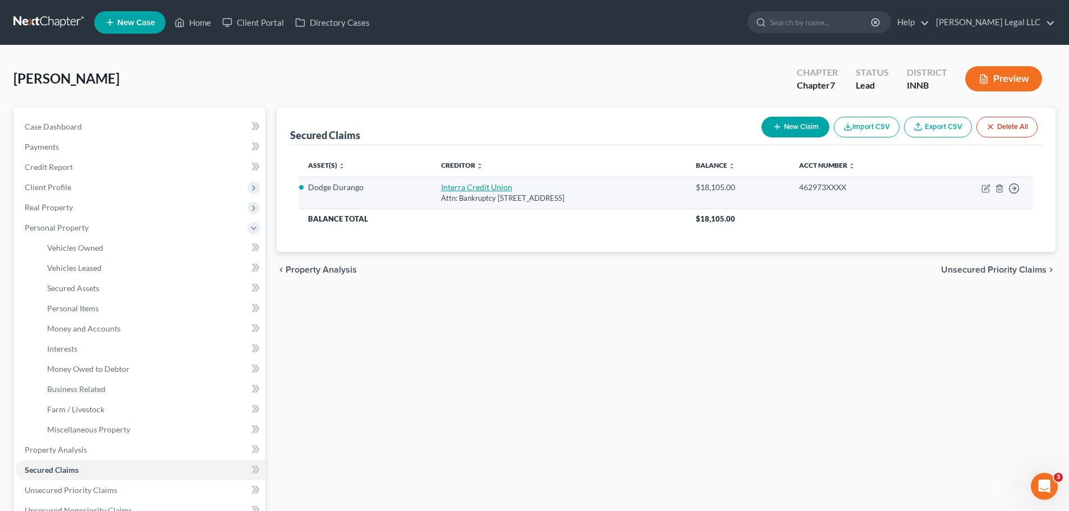
click at [478, 192] on link "Interra Credit Union" at bounding box center [476, 187] width 71 height 10
select select "15"
select select "3"
select select "0"
select select "3"
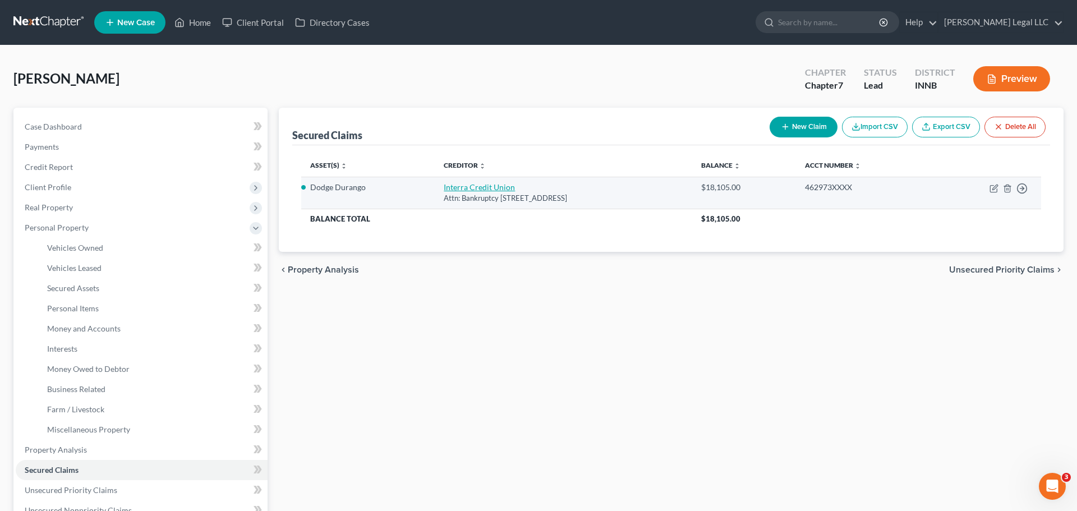
select select "0"
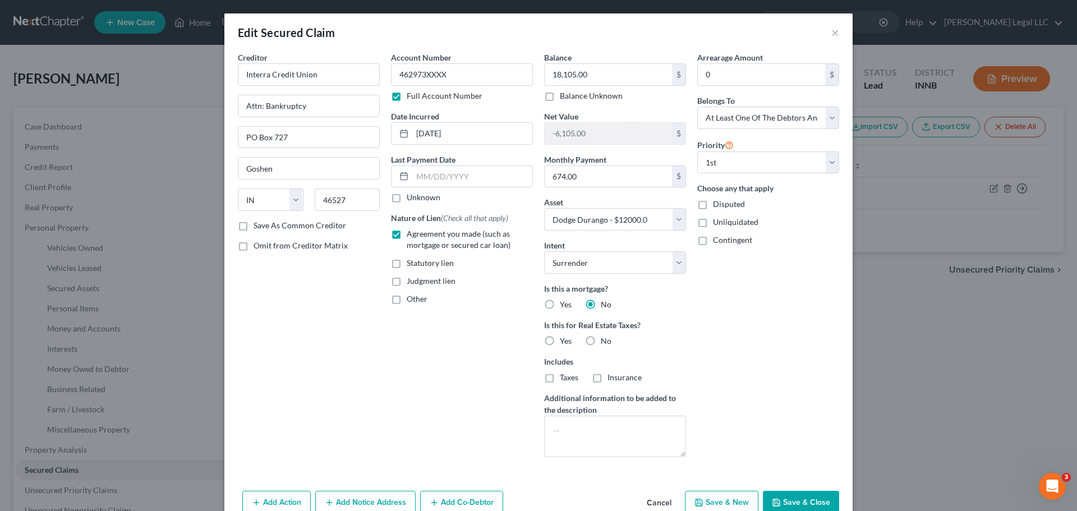
click at [417, 389] on div "Account Number 462973XXXX Full Account Number Date Incurred [DATE] Last Payment…" at bounding box center [462, 259] width 153 height 415
click at [832, 34] on button "×" at bounding box center [836, 32] width 8 height 13
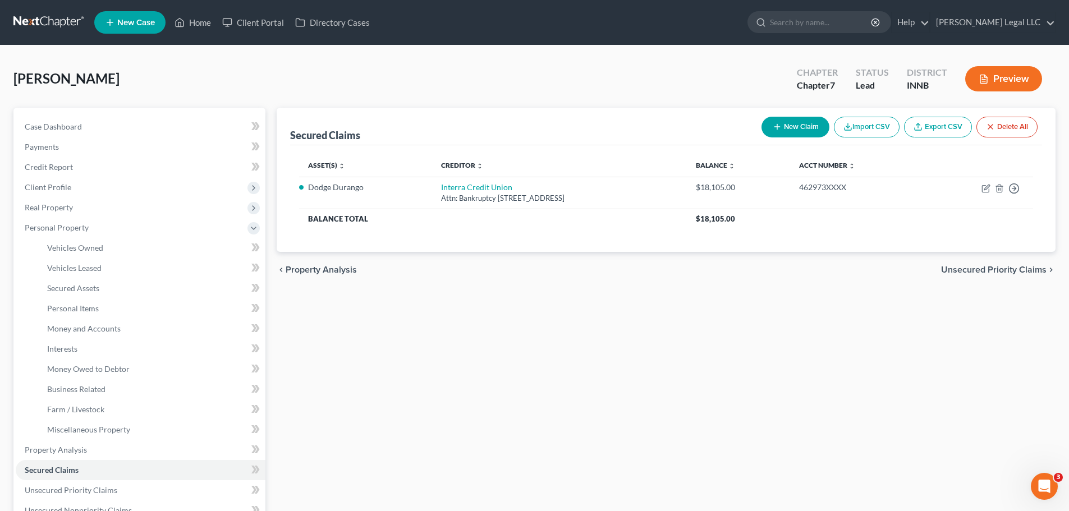
click at [442, 305] on div "Secured Claims New Claim Import CSV Export CSV Delete All Asset(s) expand_more …" at bounding box center [666, 442] width 790 height 668
click at [53, 243] on span "Vehicles Owned" at bounding box center [75, 248] width 56 height 10
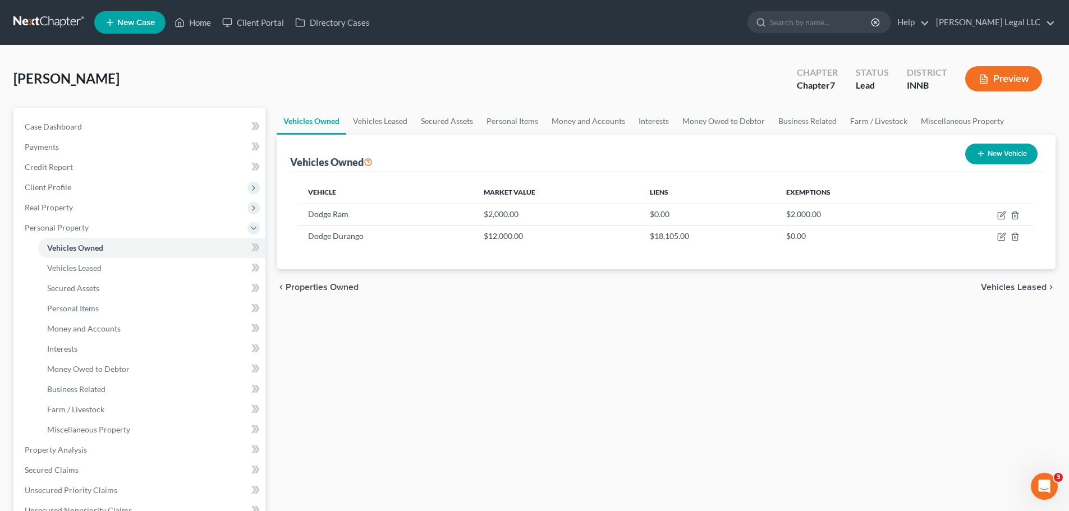
click at [477, 375] on div "Vehicles Owned Vehicles Leased Secured Assets Personal Items Money and Accounts…" at bounding box center [666, 442] width 790 height 668
click at [393, 338] on div "Vehicles Owned Vehicles Leased Secured Assets Personal Items Money and Accounts…" at bounding box center [666, 442] width 790 height 668
click at [80, 389] on span "Business Related" at bounding box center [76, 389] width 58 height 10
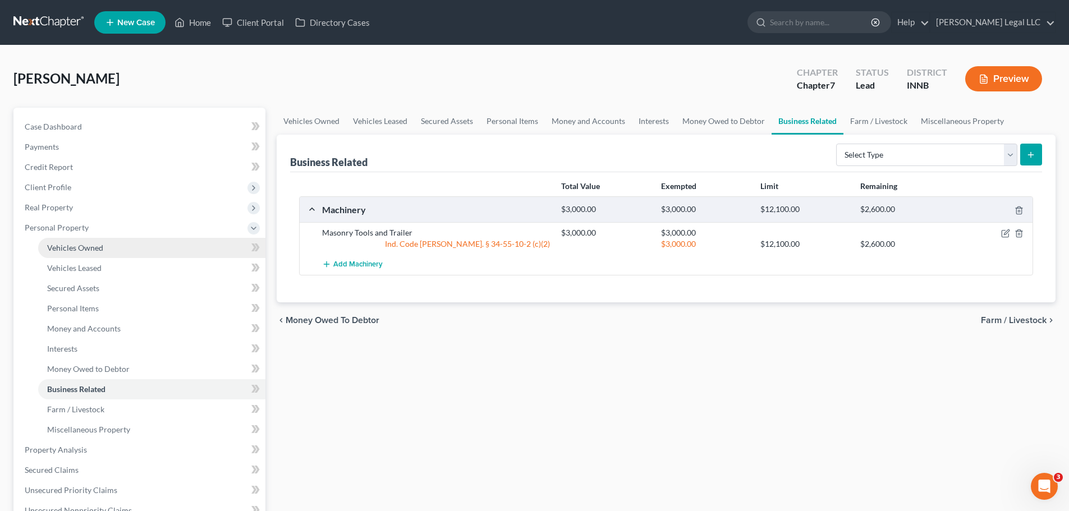
click at [63, 250] on span "Vehicles Owned" at bounding box center [75, 248] width 56 height 10
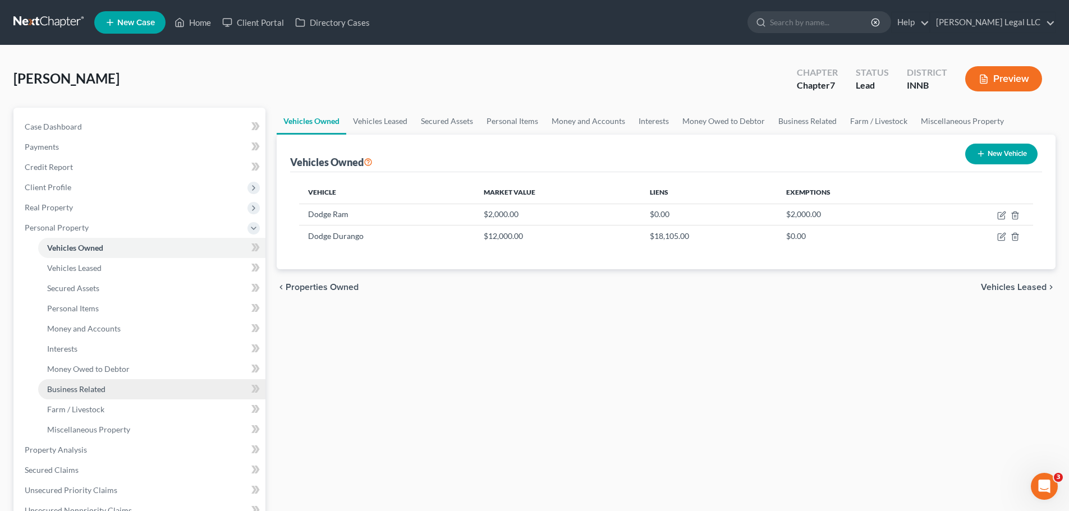
click at [90, 388] on span "Business Related" at bounding box center [76, 389] width 58 height 10
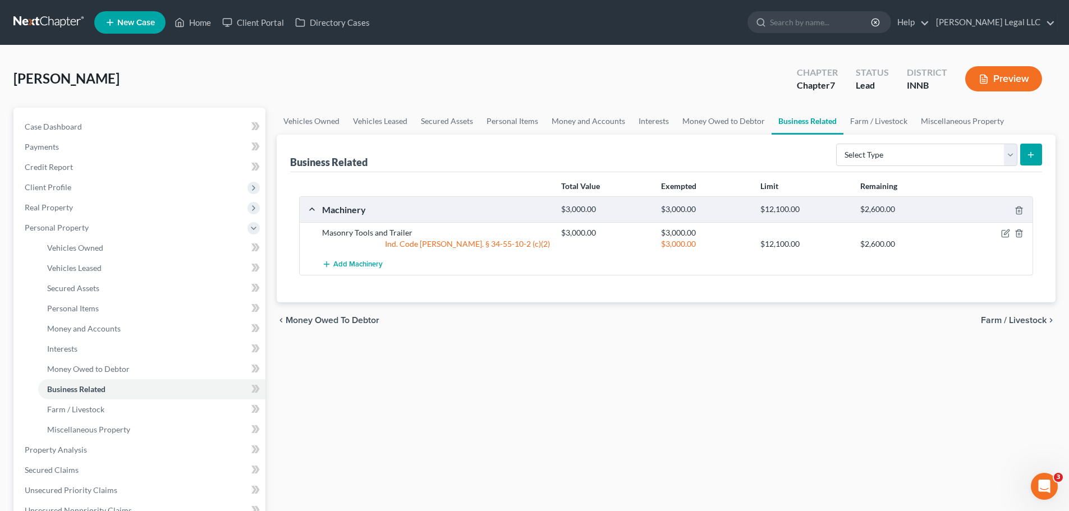
click at [603, 384] on div "Vehicles Owned Vehicles Leased Secured Assets Personal Items Money and Accounts…" at bounding box center [666, 442] width 790 height 668
click at [87, 250] on span "Vehicles Owned" at bounding box center [75, 248] width 56 height 10
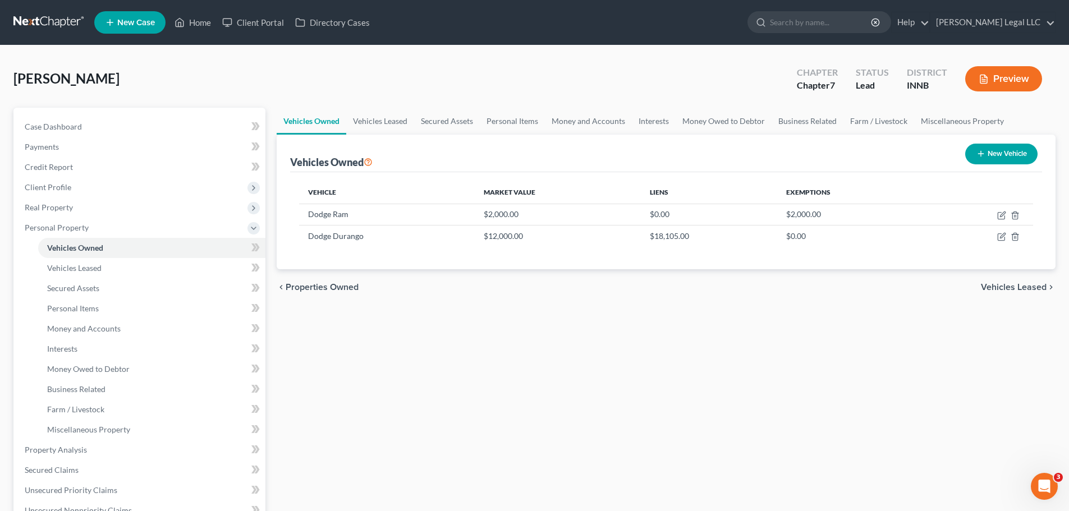
click at [853, 148] on button "New Vehicle" at bounding box center [1001, 154] width 72 height 21
select select "0"
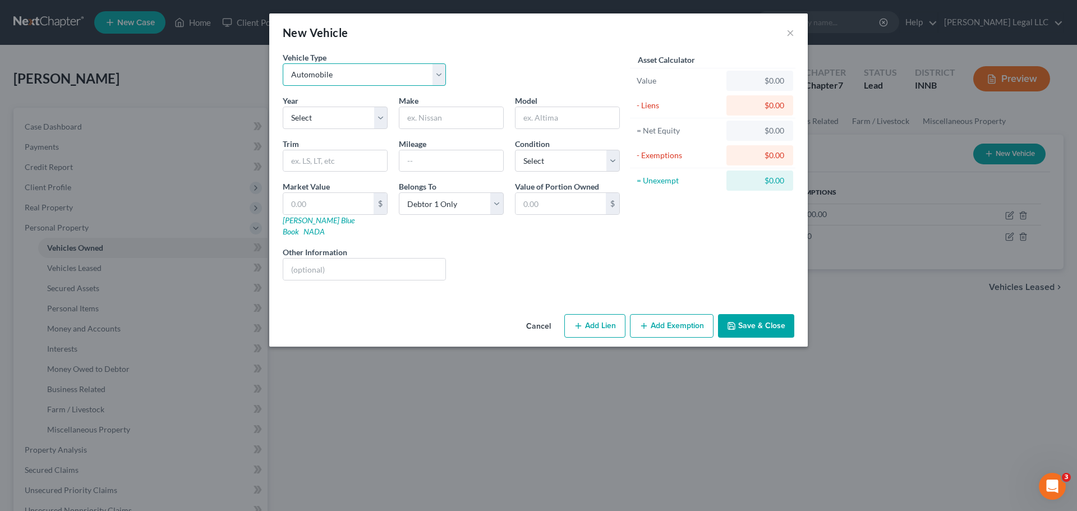
click at [325, 81] on select "Select Automobile Truck Trailer Watercraft Aircraft Motor Home Atv Other Vehicle" at bounding box center [364, 74] width 163 height 22
select select "3"
click at [283, 63] on select "Select Automobile Truck Trailer Watercraft Aircraft Motor Home Atv Other Vehicle" at bounding box center [364, 74] width 163 height 22
click at [438, 116] on input "text" at bounding box center [452, 117] width 104 height 21
click at [339, 121] on select "Select 2026 2025 2024 2023 2022 2021 2020 2019 2018 2017 2016 2015 2014 2013 20…" at bounding box center [335, 118] width 105 height 22
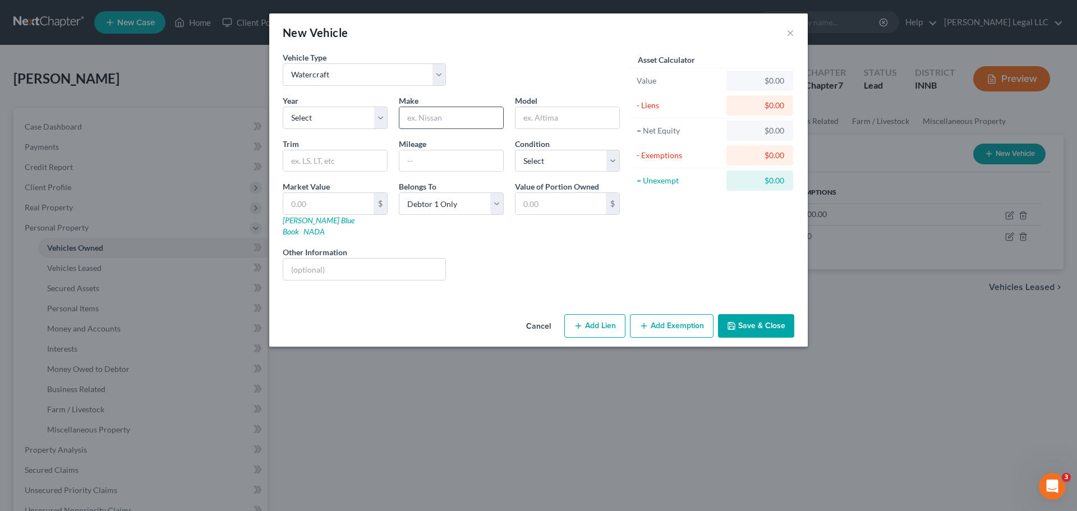
click at [437, 124] on input "text" at bounding box center [452, 117] width 104 height 21
click at [341, 127] on select "Select 2026 2025 2024 2023 2022 2021 2020 2019 2018 2017 2016 2015 2014 2013 20…" at bounding box center [335, 118] width 105 height 22
click at [448, 112] on input "text" at bounding box center [452, 117] width 104 height 21
click at [427, 120] on input "text" at bounding box center [452, 117] width 104 height 21
click at [416, 114] on input "text" at bounding box center [452, 117] width 104 height 21
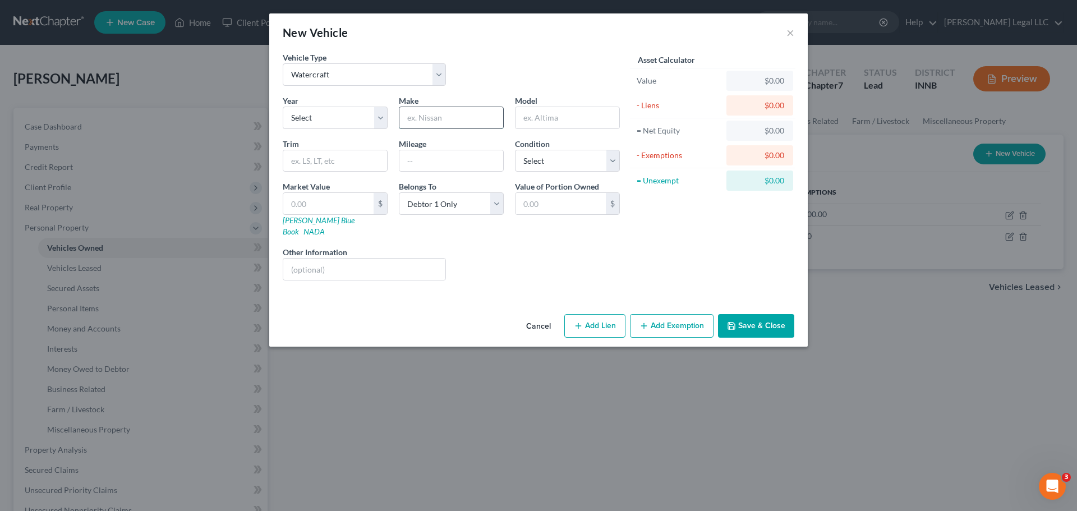
click at [412, 118] on input "text" at bounding box center [452, 117] width 104 height 21
click at [658, 315] on button "Add Exemption" at bounding box center [672, 326] width 84 height 24
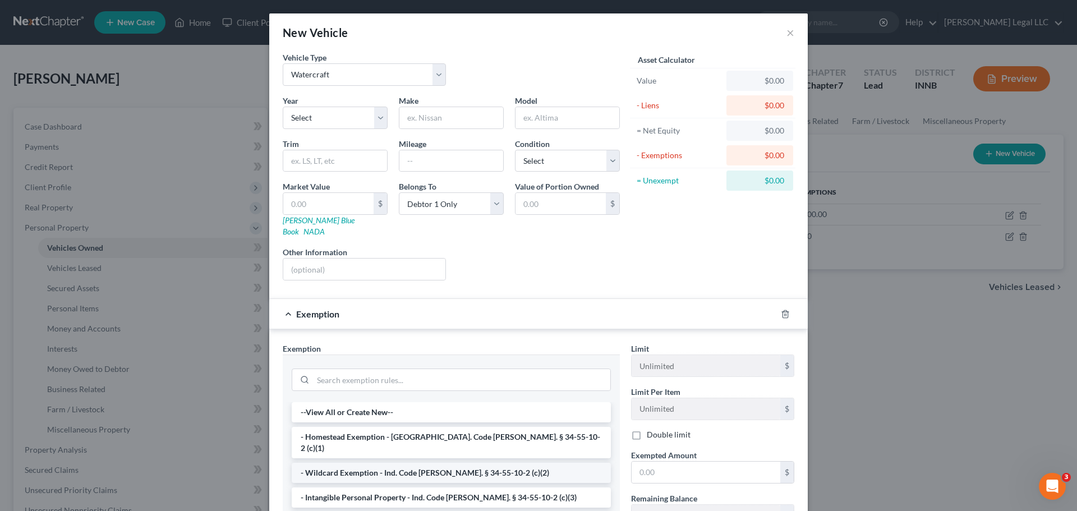
click at [345, 389] on li "- Wildcard Exemption - Ind. Code [PERSON_NAME]. § 34-55-10-2 (c)(2)" at bounding box center [451, 473] width 319 height 20
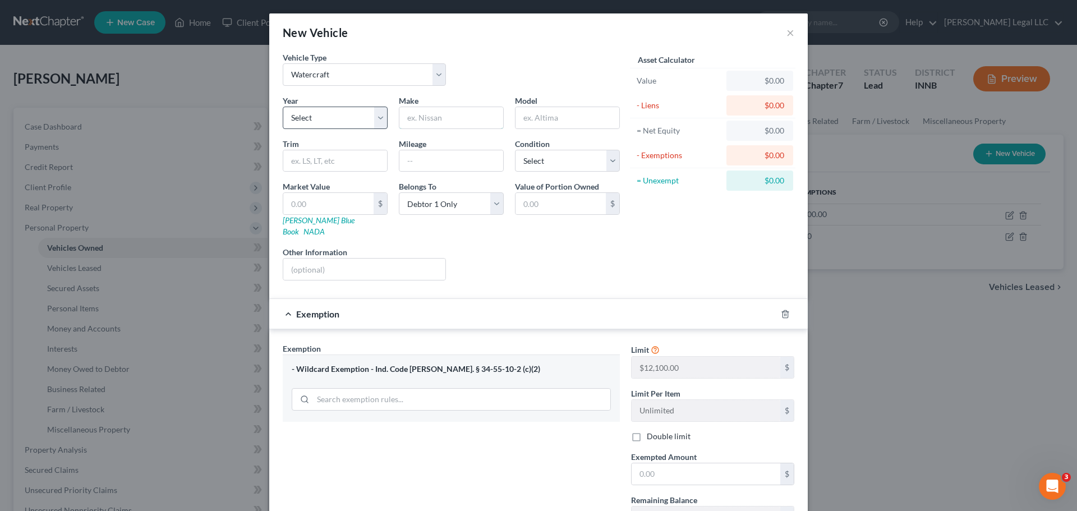
click at [435, 113] on input "text" at bounding box center [452, 117] width 104 height 21
click at [412, 117] on input "text" at bounding box center [452, 117] width 104 height 21
type input "Chevy"
click at [406, 108] on input "Chevy" at bounding box center [452, 117] width 104 height 21
click at [425, 120] on input "Chevy" at bounding box center [452, 117] width 104 height 21
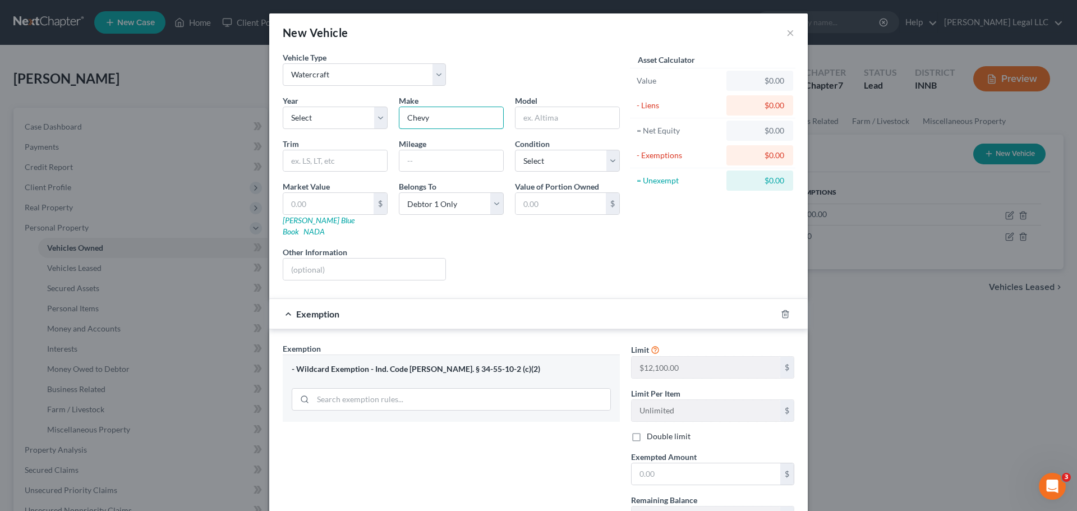
click at [424, 121] on input "Chevy" at bounding box center [452, 117] width 104 height 21
click at [422, 121] on input "Chevy" at bounding box center [452, 117] width 104 height 21
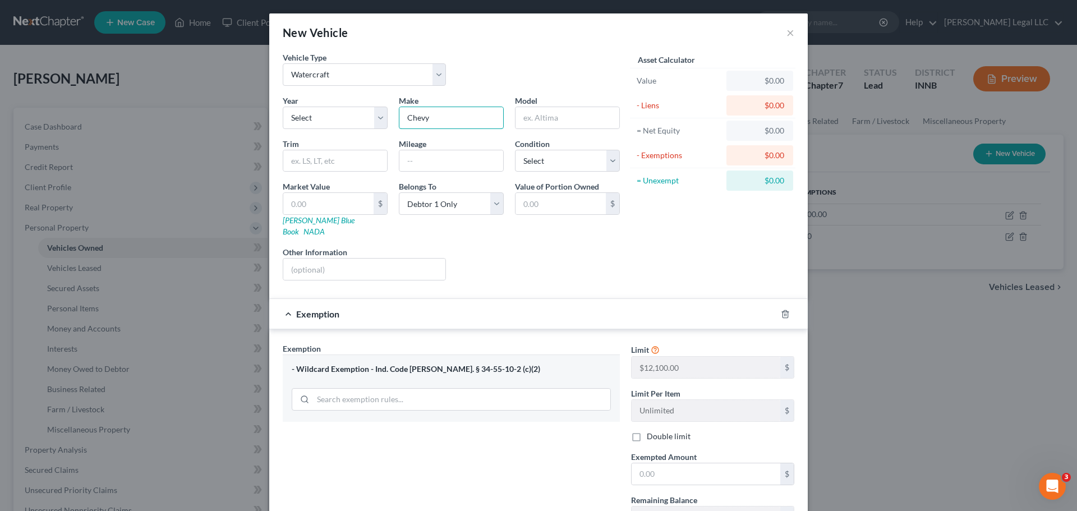
click at [451, 120] on input "Chevy" at bounding box center [452, 117] width 104 height 21
click at [425, 122] on input "Chevy" at bounding box center [452, 117] width 104 height 21
click at [417, 130] on div "Year Select 2026 2025 2024 2023 2022 2021 2020 2019 2018 2017 2016 2015 2014 20…" at bounding box center [451, 192] width 348 height 195
click at [418, 120] on input "Chevy" at bounding box center [452, 117] width 104 height 21
drag, startPoint x: 433, startPoint y: 117, endPoint x: 377, endPoint y: 117, distance: 55.6
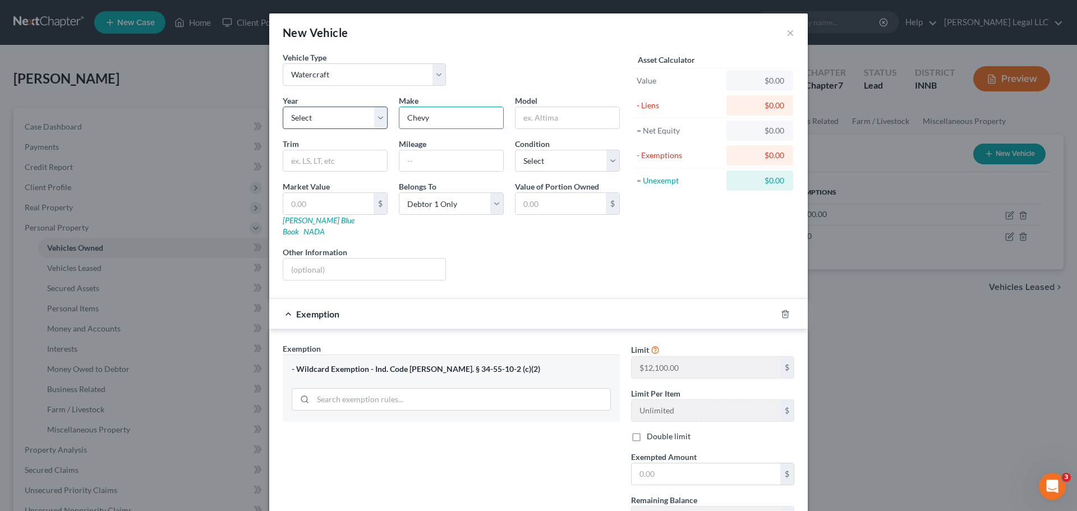
click at [377, 117] on div "Year Select 2026 2025 2024 2023 2022 2021 2020 2019 2018 2017 2016 2015 2014 20…" at bounding box center [451, 192] width 348 height 195
type input "J"
drag, startPoint x: 421, startPoint y: 100, endPoint x: 425, endPoint y: 114, distance: 14.2
click at [421, 105] on div "Make *" at bounding box center [451, 112] width 116 height 34
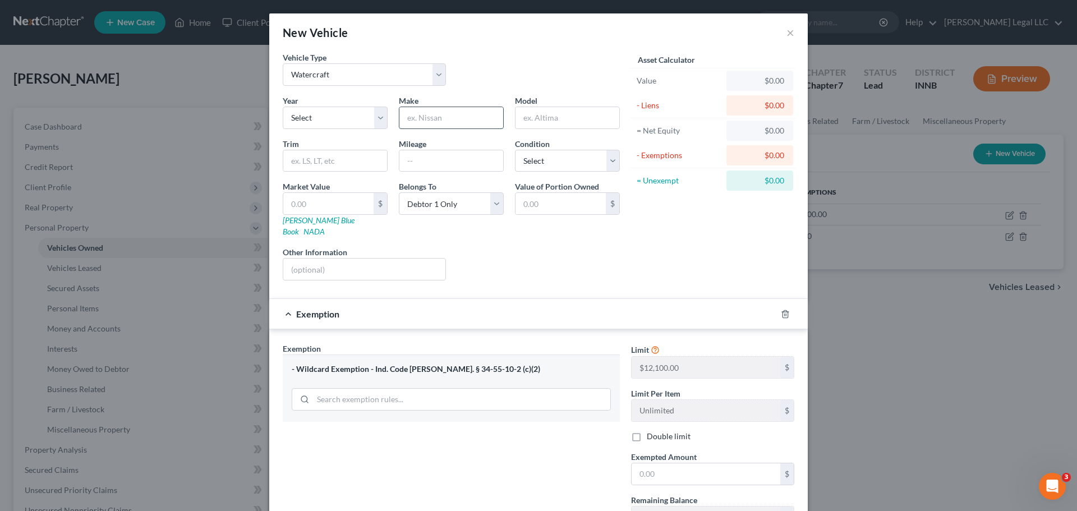
click at [425, 114] on input "text" at bounding box center [452, 117] width 104 height 21
type input "[PERSON_NAME]"
type input "(Small Fishing Boat)"
click at [444, 160] on input "text" at bounding box center [452, 160] width 104 height 21
click at [518, 164] on select "Select Excellent Very Good Good Fair Poor" at bounding box center [567, 161] width 105 height 22
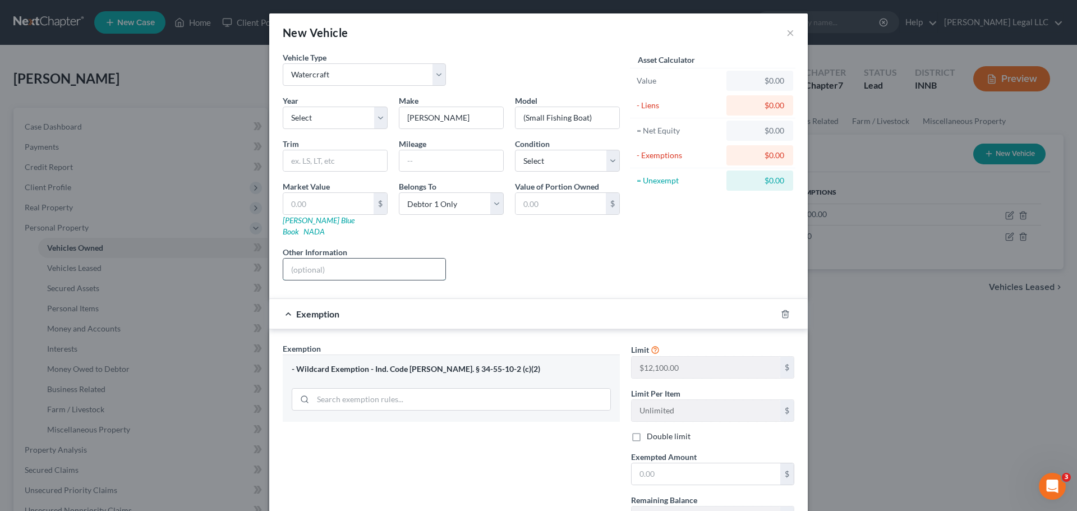
click at [365, 259] on input "text" at bounding box center [364, 269] width 162 height 21
type input "Plastic [PERSON_NAME] boat and trailer"
click at [344, 204] on input "text" at bounding box center [328, 203] width 90 height 21
type input "5"
type input "5.00"
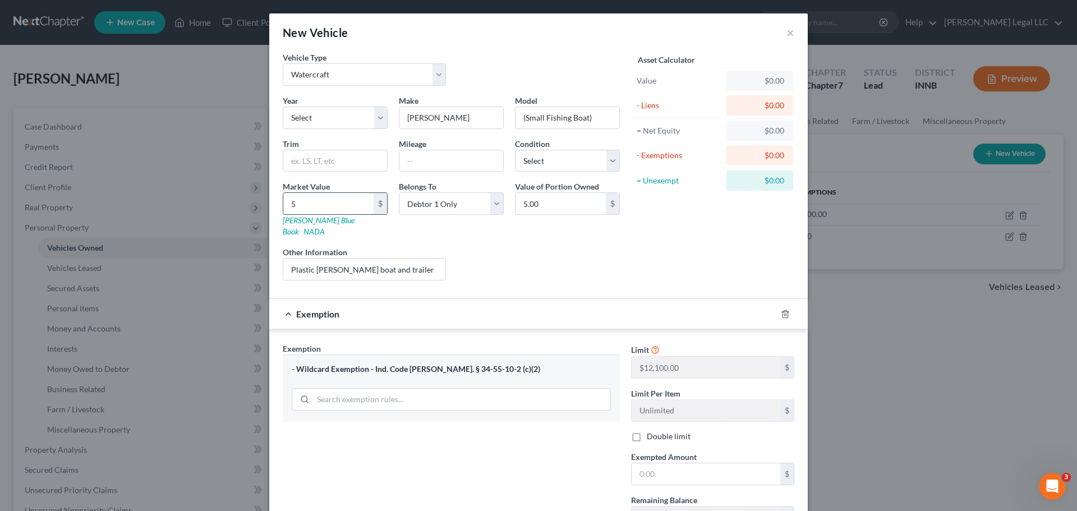
type input "50"
type input "50.00"
type input "500"
type input "500.00"
type input "500"
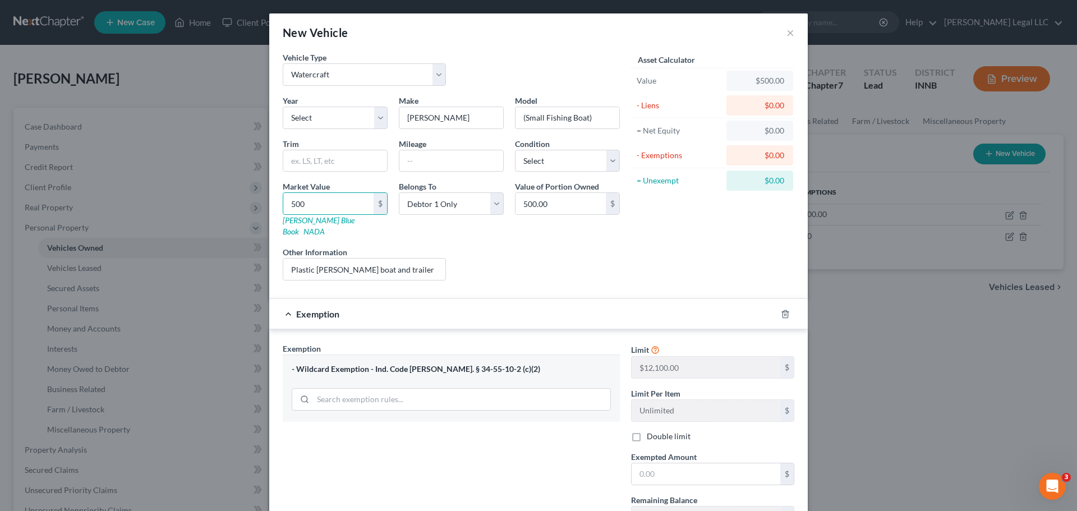
drag, startPoint x: 448, startPoint y: 229, endPoint x: 462, endPoint y: 228, distance: 14.1
click at [448, 229] on div "Year Select 2026 2025 2024 2023 2022 2021 2020 2019 2018 2017 2016 2015 2014 20…" at bounding box center [451, 192] width 348 height 195
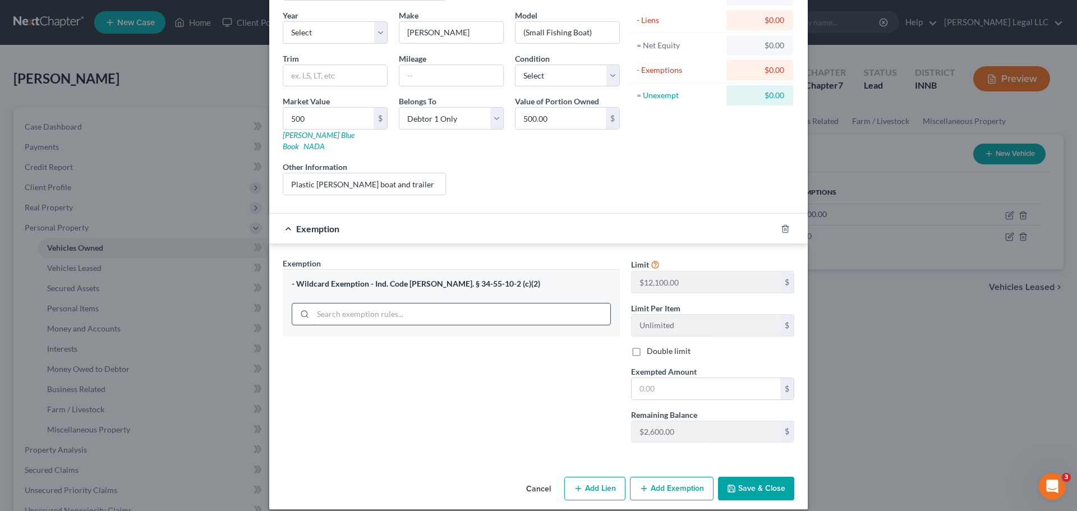
scroll to position [86, 0]
click at [687, 378] on input "text" at bounding box center [706, 388] width 149 height 21
type input "500"
click at [476, 389] on div "Exemption Set must be selected for CA. Exemption * - Wildcard Exemption - Ind. …" at bounding box center [451, 354] width 348 height 194
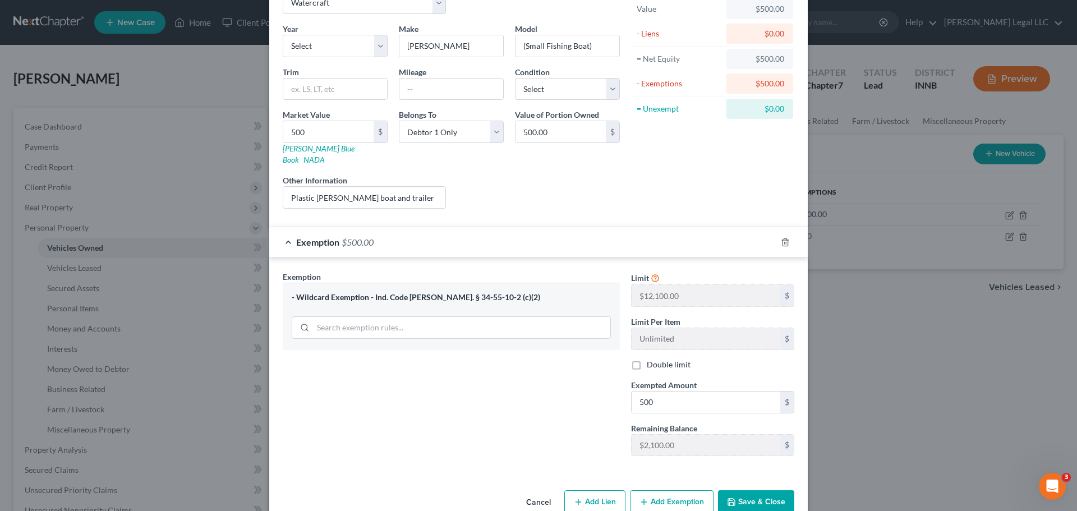
scroll to position [30, 0]
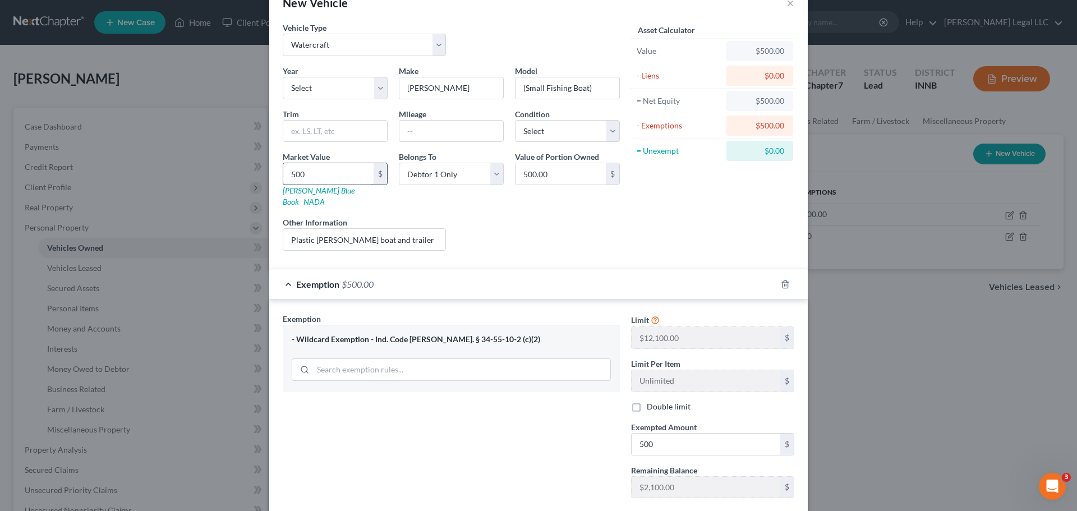
click at [321, 175] on input "500" at bounding box center [328, 173] width 90 height 21
type input "2"
type input "2.00"
type input "20"
type input "20.00"
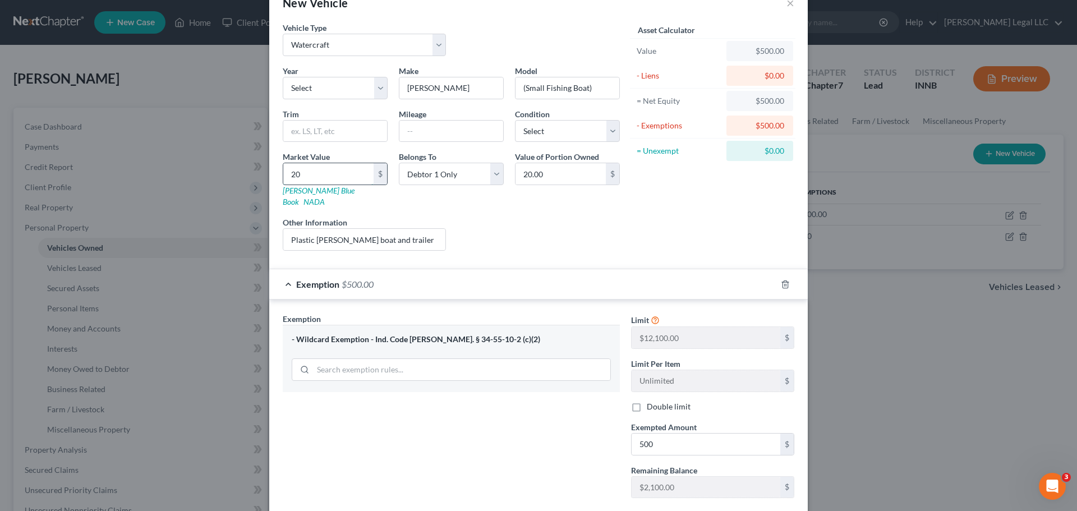
type input "200"
type input "200.00"
type input "200"
click at [660, 389] on input "500" at bounding box center [706, 444] width 149 height 21
type input "200"
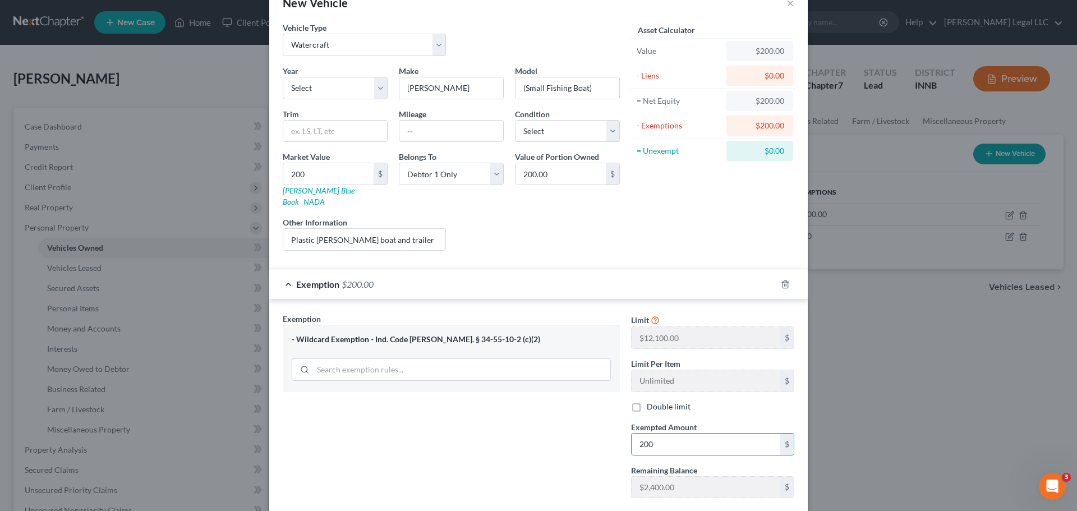
click at [626, 230] on div "Asset Calculator Value $200.00 - Liens $0.00 = Net Equity $200.00 - Exemptions …" at bounding box center [713, 141] width 175 height 238
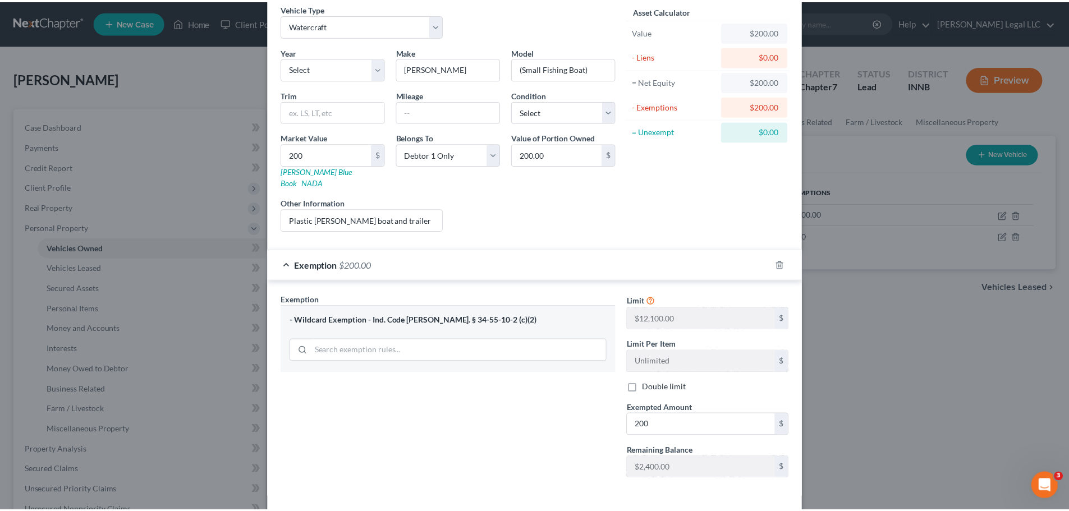
scroll to position [86, 0]
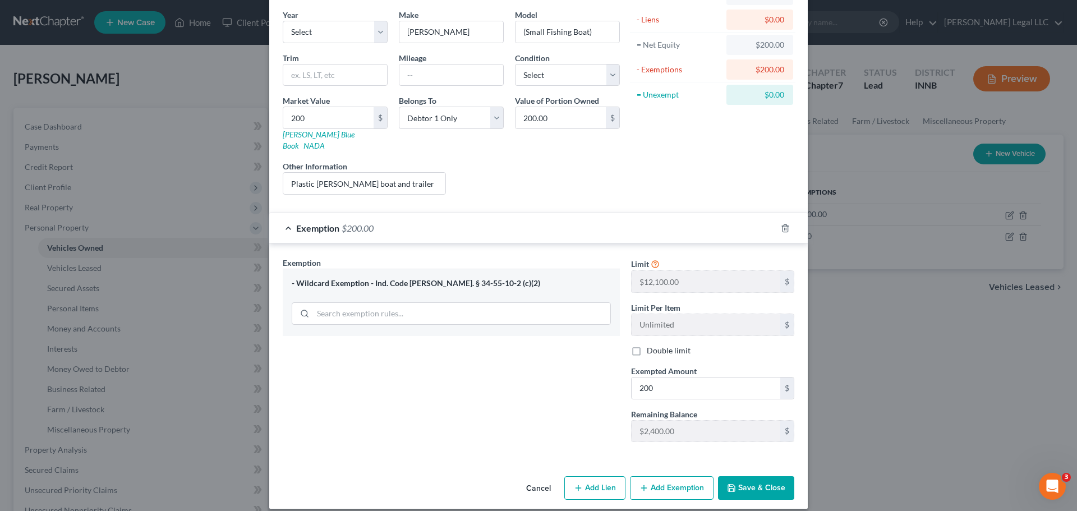
click at [747, 389] on button "Save & Close" at bounding box center [756, 488] width 76 height 24
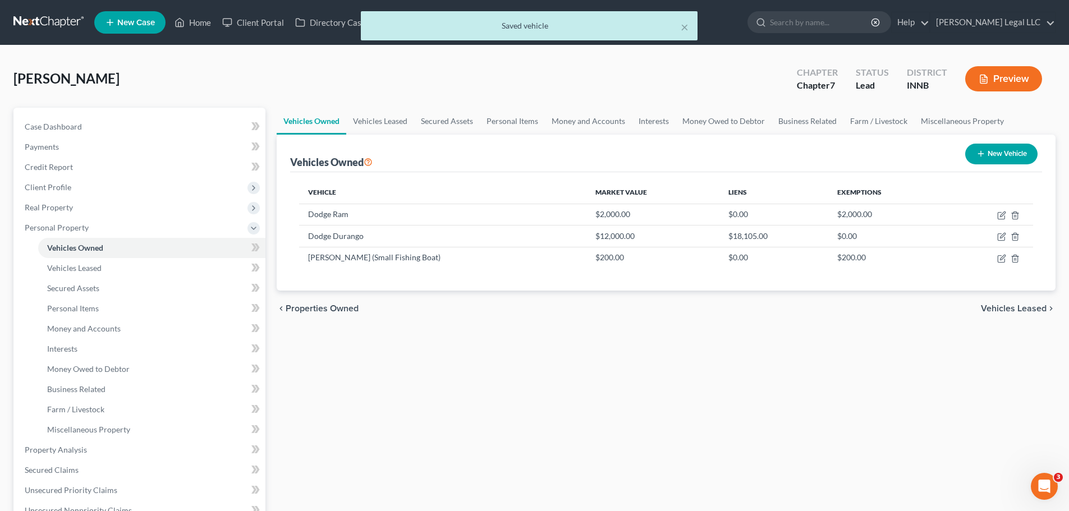
click at [722, 360] on div "Vehicles Owned Vehicles Leased Secured Assets Personal Items Money and Accounts…" at bounding box center [666, 442] width 790 height 668
click at [97, 270] on span "Vehicles Leased" at bounding box center [74, 268] width 54 height 10
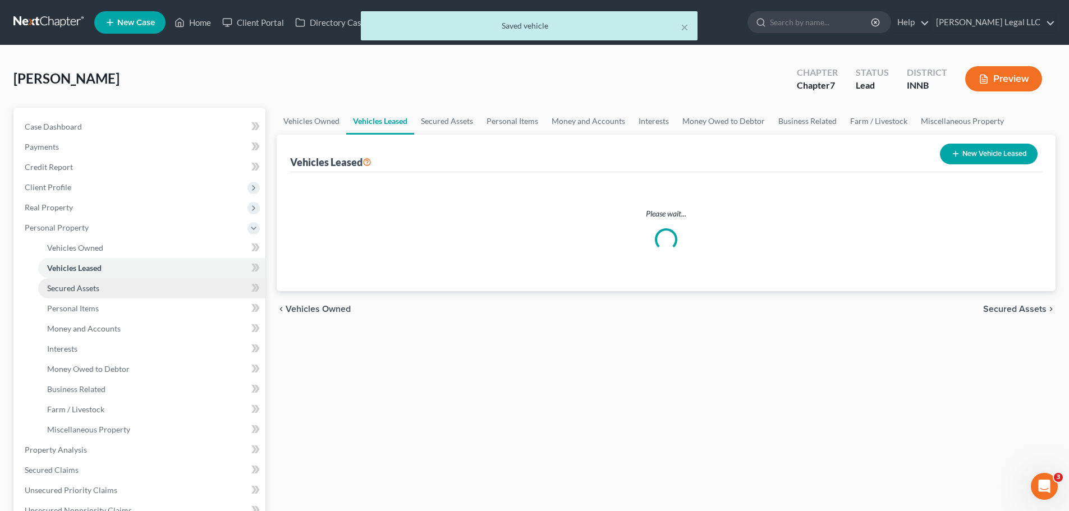
click at [87, 288] on span "Secured Assets" at bounding box center [73, 288] width 52 height 10
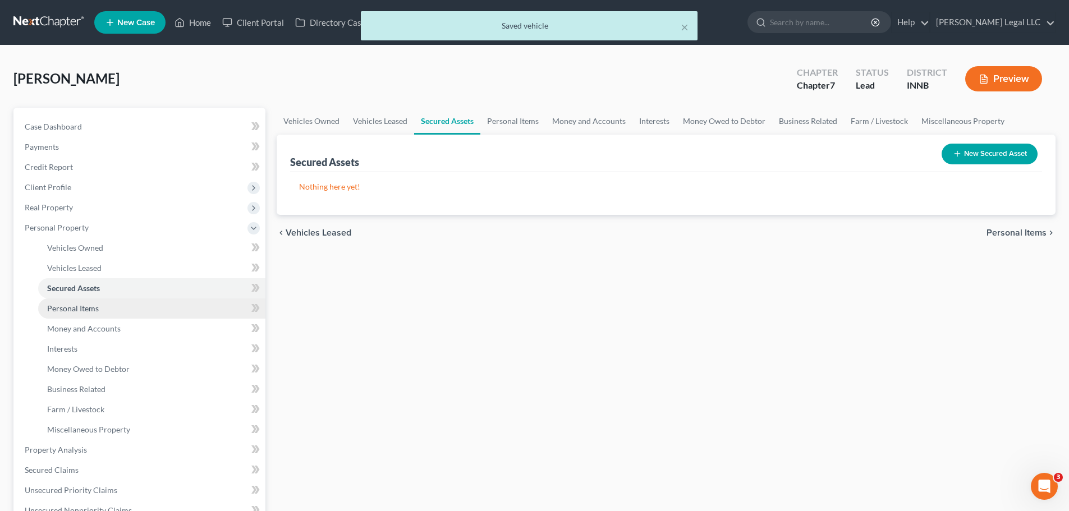
click at [80, 304] on span "Personal Items" at bounding box center [73, 309] width 52 height 10
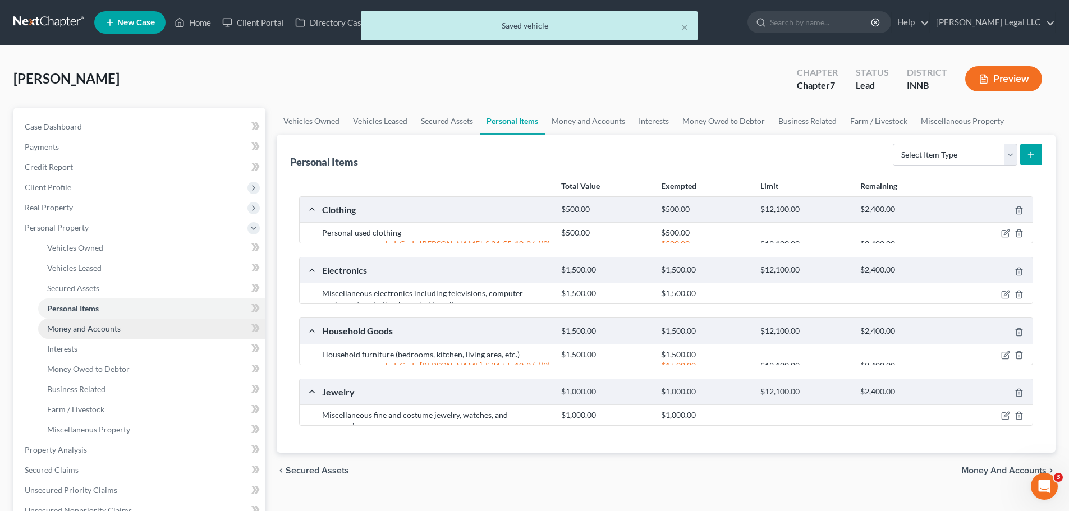
click at [77, 325] on span "Money and Accounts" at bounding box center [84, 329] width 74 height 10
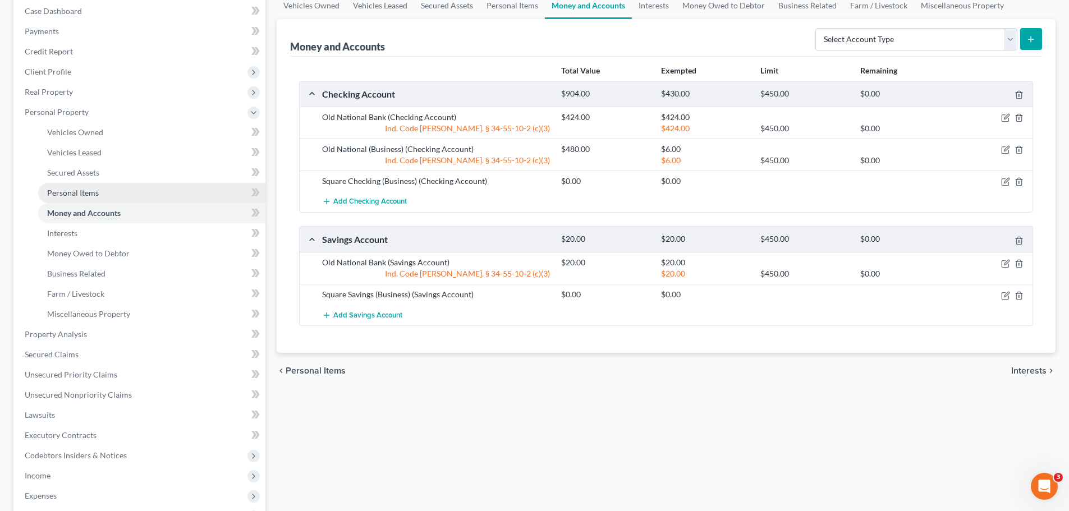
scroll to position [112, 0]
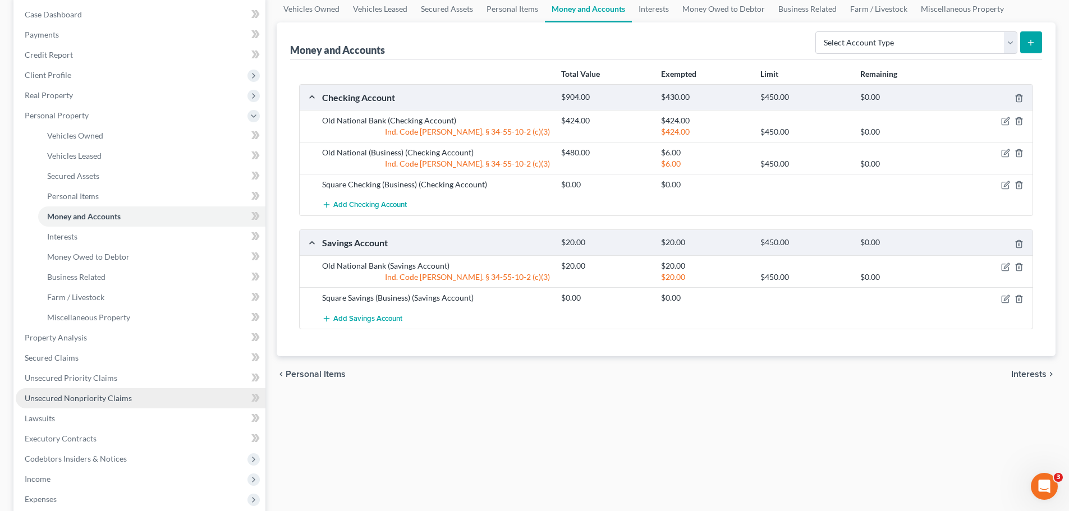
click at [51, 389] on link "Unsecured Nonpriority Claims" at bounding box center [141, 398] width 250 height 20
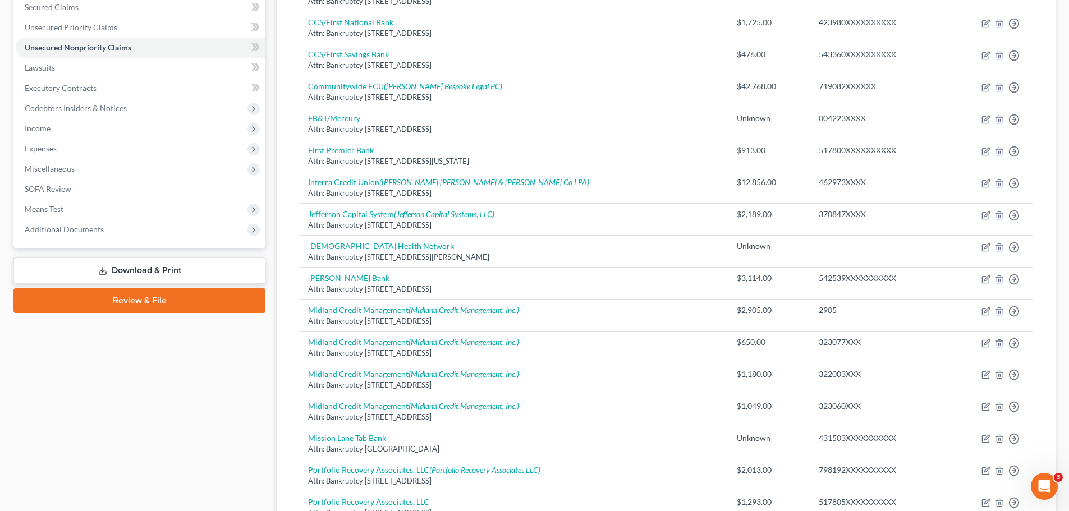
scroll to position [258, 0]
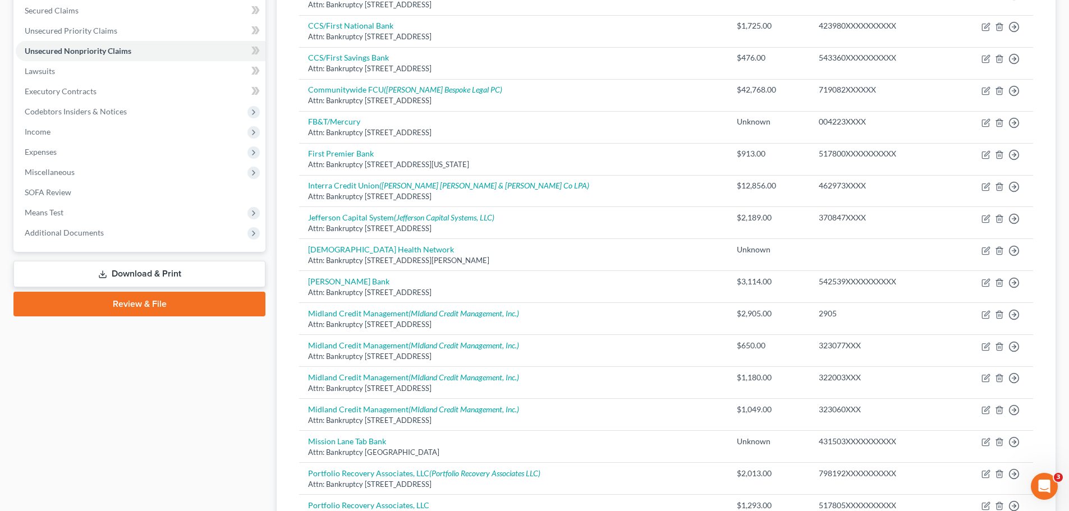
click at [184, 279] on link "Download & Print" at bounding box center [139, 274] width 252 height 26
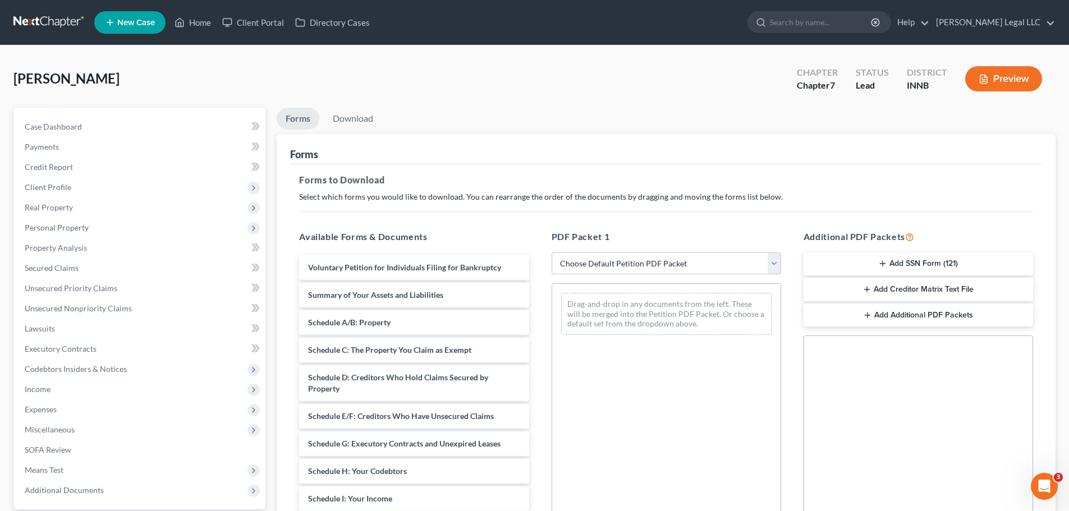
click at [628, 264] on select "Choose Default Petition PDF Packet Complete Bankruptcy Petition (all forms and …" at bounding box center [667, 264] width 230 height 22
select select "0"
click at [552, 253] on select "Choose Default Petition PDF Packet Complete Bankruptcy Petition (all forms and …" at bounding box center [667, 264] width 230 height 22
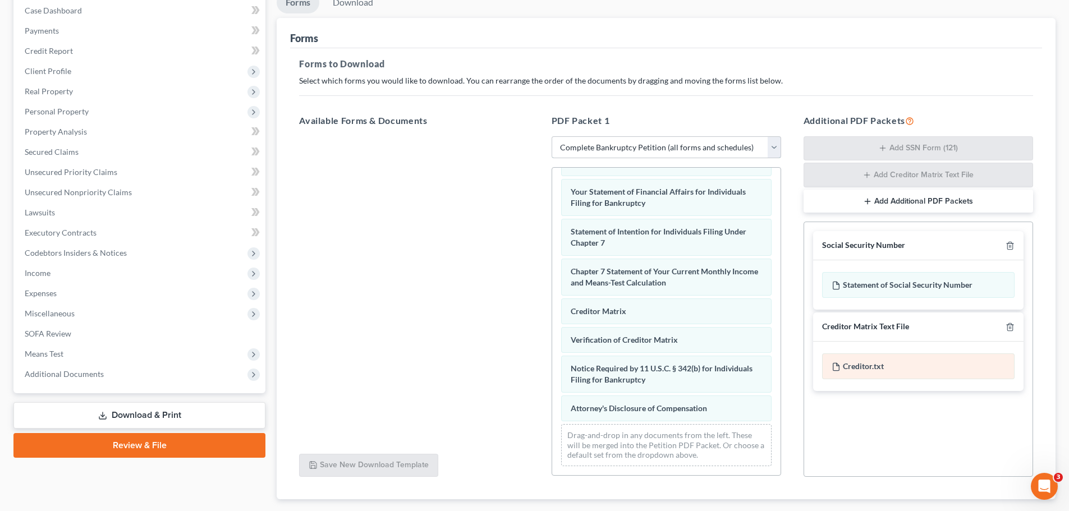
scroll to position [183, 0]
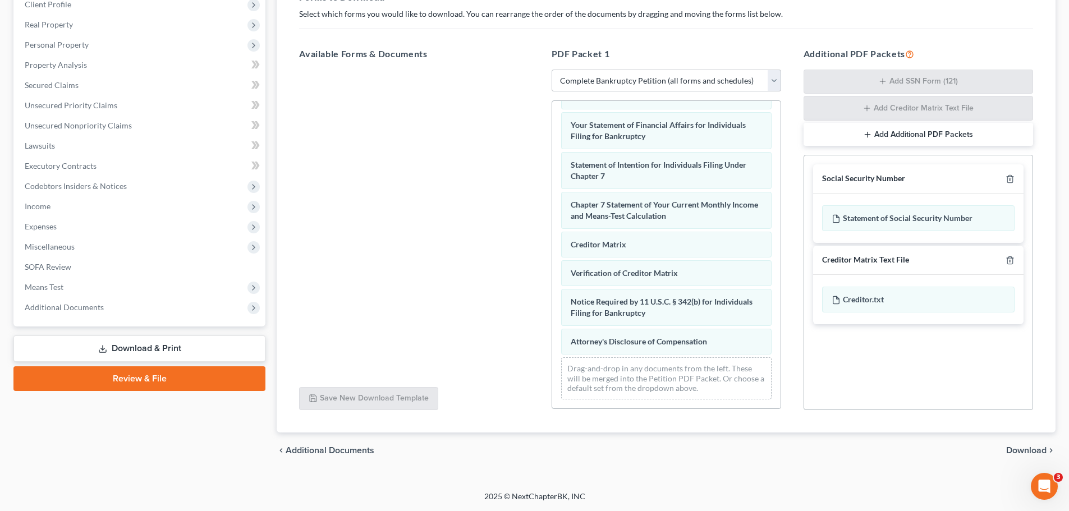
click at [853, 389] on span "Download" at bounding box center [1026, 450] width 40 height 9
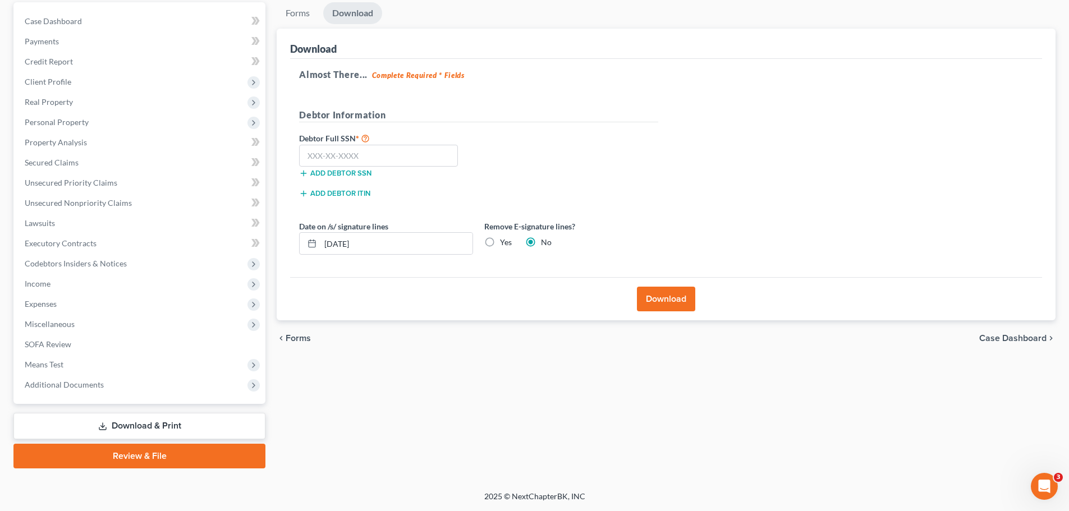
scroll to position [105, 0]
click at [500, 241] on label "Yes" at bounding box center [506, 242] width 12 height 11
click at [504, 241] on input "Yes" at bounding box center [507, 240] width 7 height 7
radio input "true"
radio input "false"
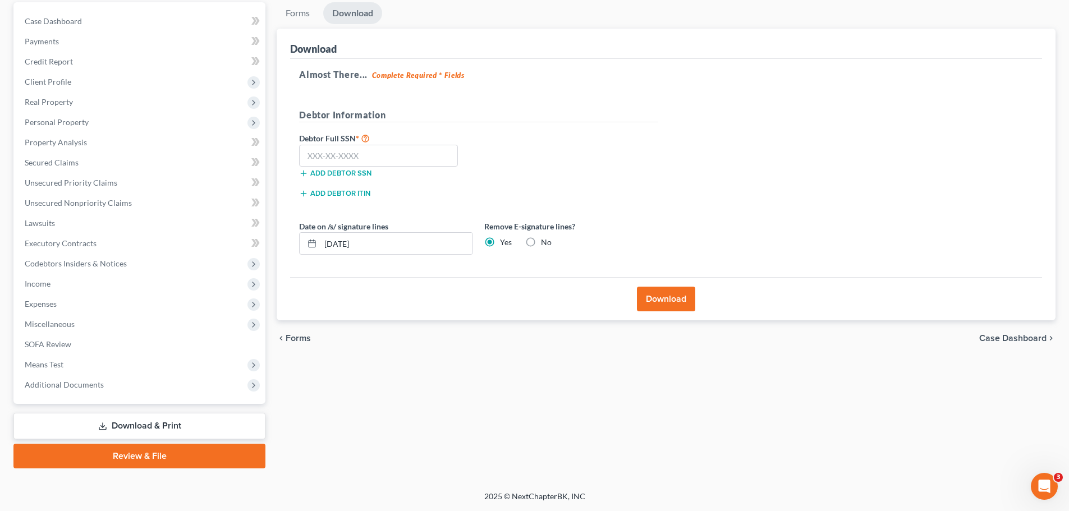
click at [664, 297] on button "Download" at bounding box center [666, 299] width 58 height 25
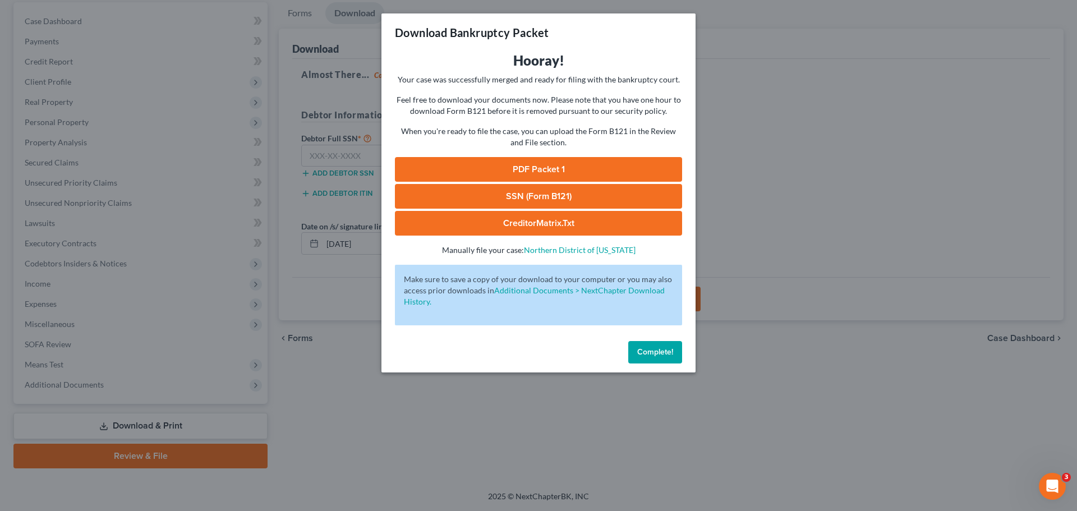
click at [448, 155] on div "Hooray! Your case was successfully merged and ready for filing with the bankrup…" at bounding box center [538, 154] width 287 height 204
click at [446, 168] on link "PDF Packet 1" at bounding box center [538, 169] width 287 height 25
click at [660, 361] on button "Complete!" at bounding box center [655, 352] width 54 height 22
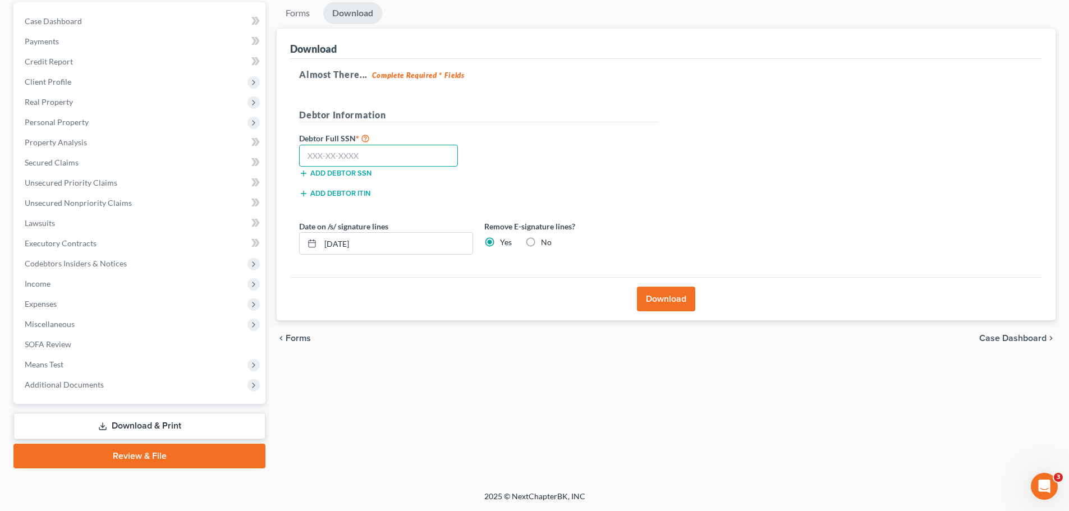
click at [359, 154] on input "text" at bounding box center [378, 156] width 159 height 22
click at [409, 163] on input "text" at bounding box center [378, 156] width 159 height 22
type input "314-11-7675"
click at [667, 291] on button "Download" at bounding box center [666, 299] width 58 height 25
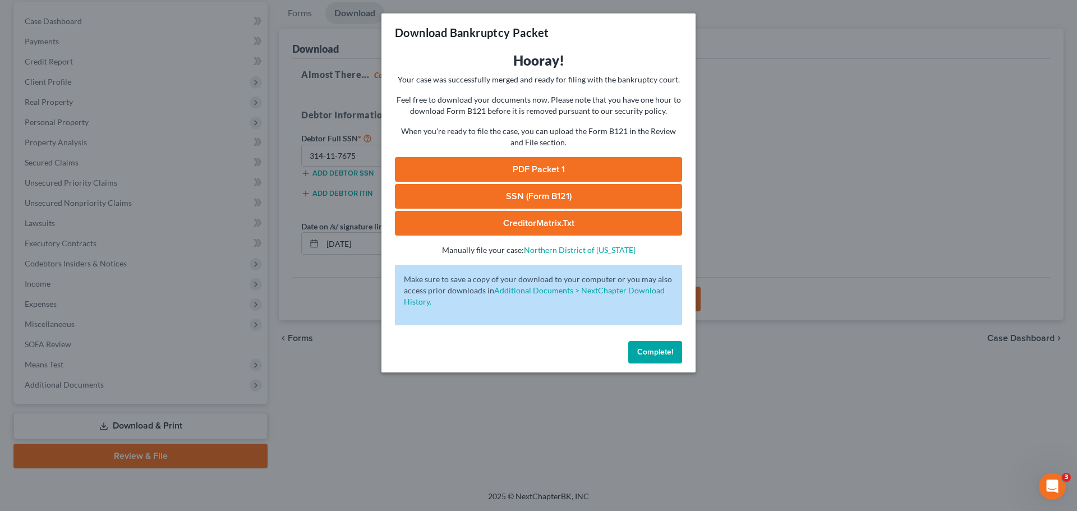
click at [567, 191] on link "SSN (Form B121)" at bounding box center [538, 196] width 287 height 25
click at [631, 350] on button "Complete!" at bounding box center [655, 352] width 54 height 22
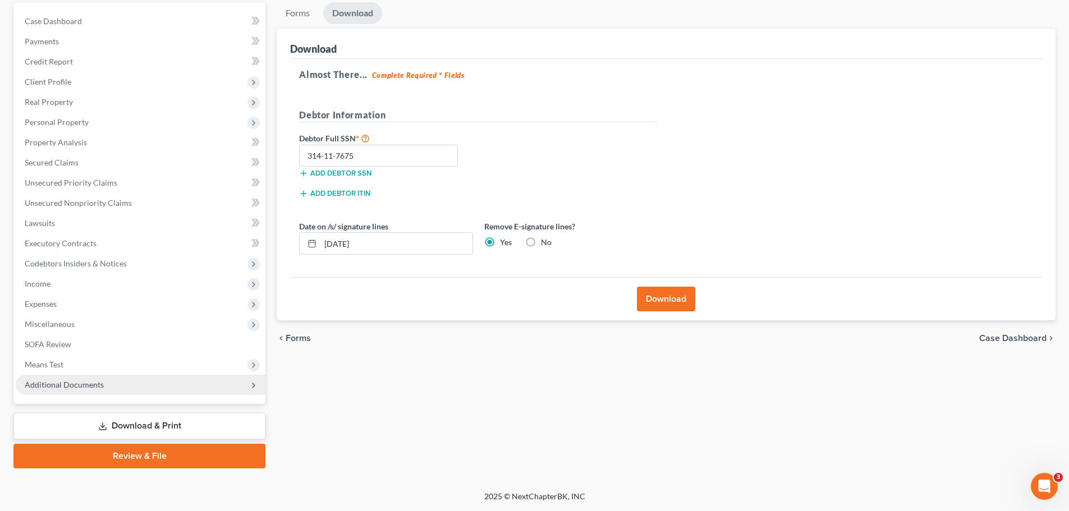
click at [74, 382] on span "Additional Documents" at bounding box center [64, 385] width 79 height 10
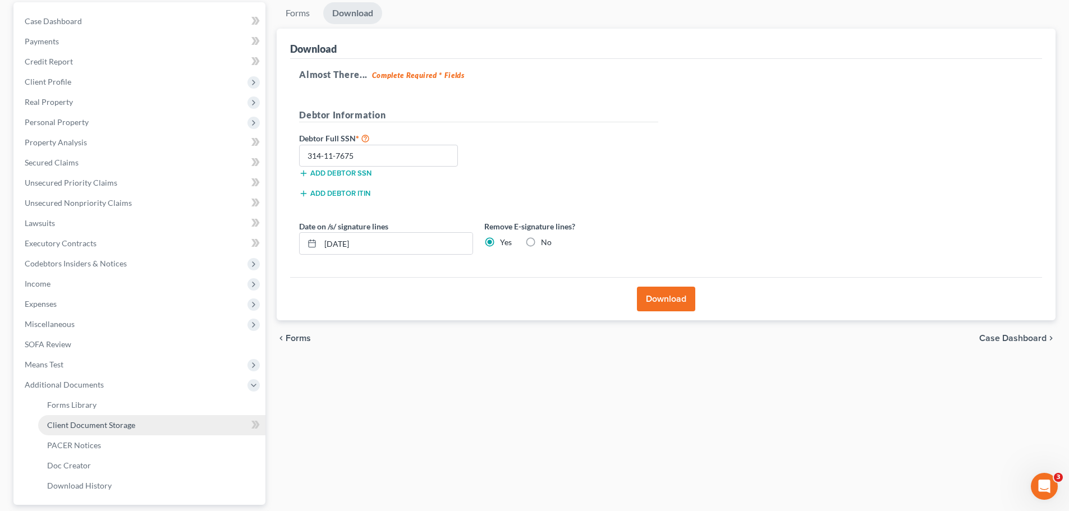
click at [77, 389] on span "Client Document Storage" at bounding box center [91, 425] width 88 height 10
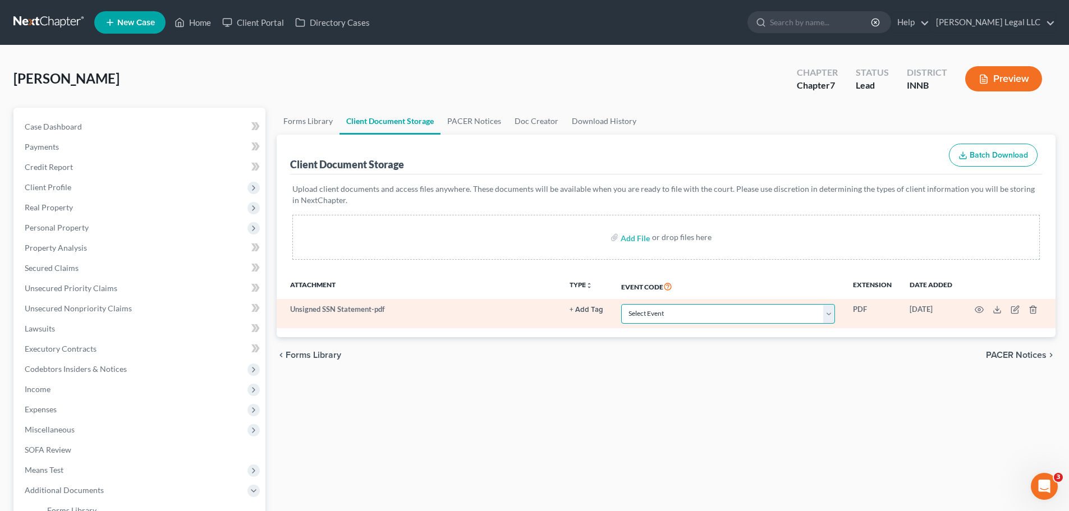
click at [659, 309] on select "Select Event Certificate of Credit Counseling Chapter 13 Calculation of Disposa…" at bounding box center [728, 314] width 214 height 20
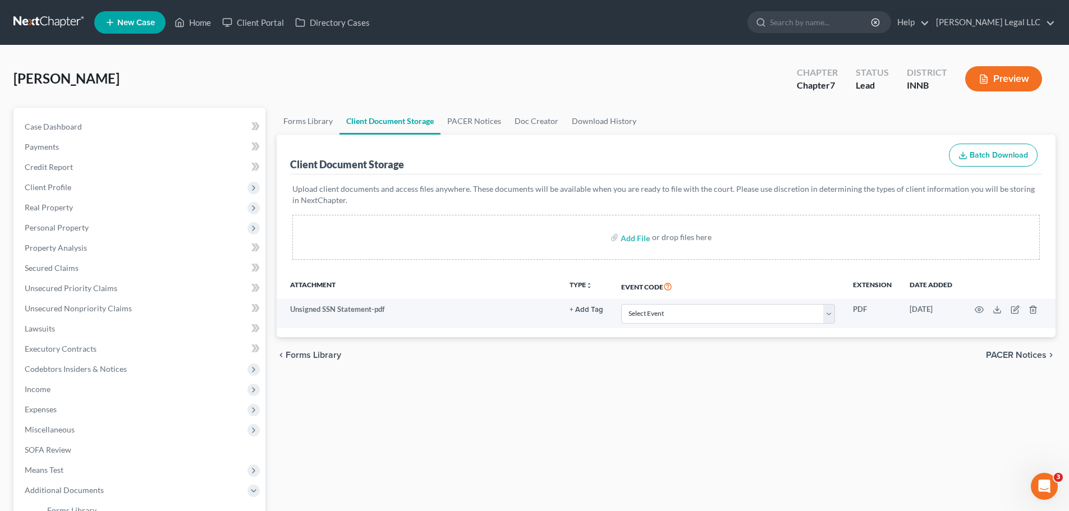
click at [520, 378] on div "Forms Library Client Document Storage PACER Notices Doc Creator Download Histor…" at bounding box center [666, 391] width 790 height 567
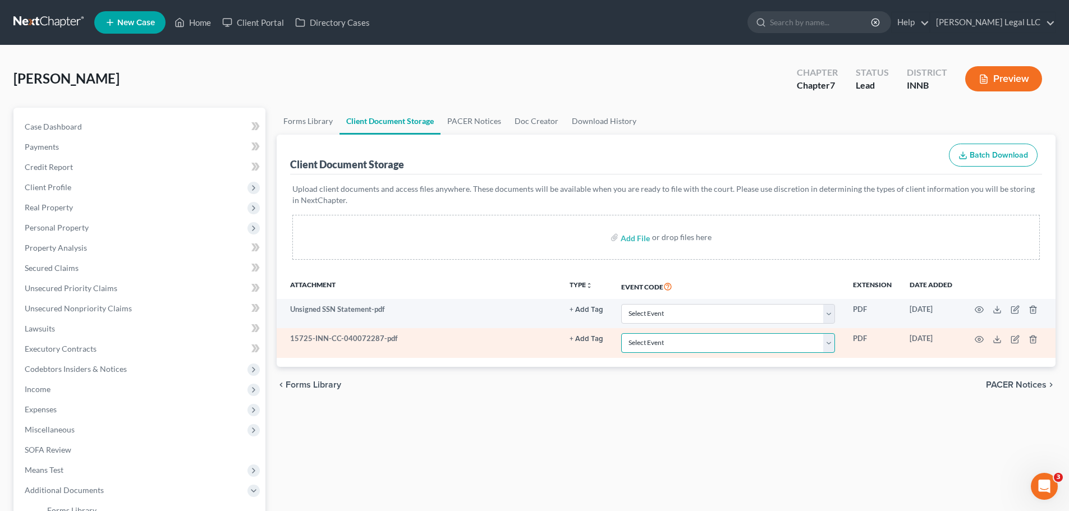
click at [675, 345] on select "Select Event Certificate of Credit Counseling Chapter 13 Calculation of Disposa…" at bounding box center [728, 343] width 214 height 20
select select "0"
click at [621, 333] on select "Select Event Certificate of Credit Counseling Chapter 13 Calculation of Disposa…" at bounding box center [728, 343] width 214 height 20
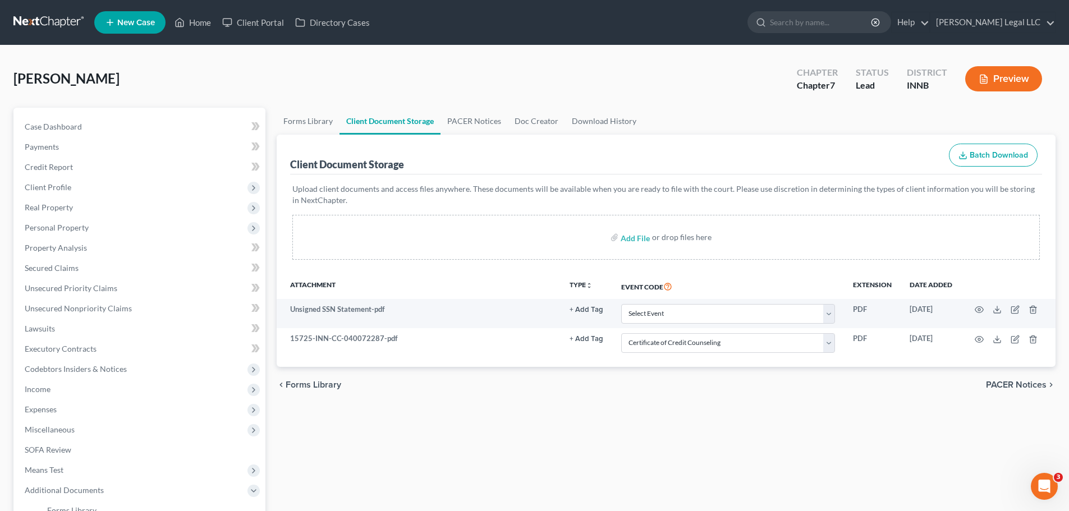
click at [622, 389] on div "Forms Library Client Document Storage PACER Notices Doc Creator Download Histor…" at bounding box center [666, 391] width 790 height 567
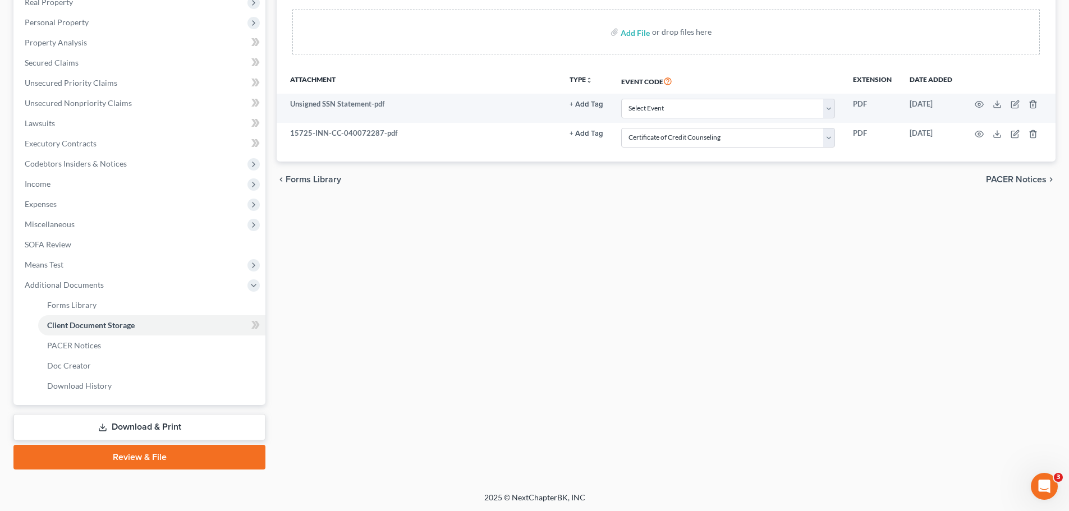
scroll to position [207, 0]
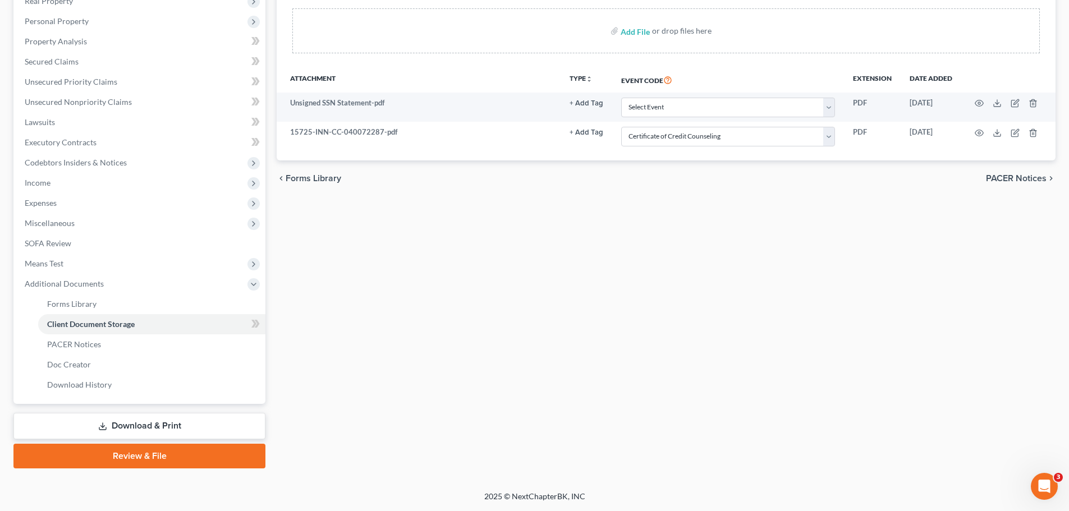
click at [126, 389] on link "Download & Print" at bounding box center [139, 426] width 252 height 26
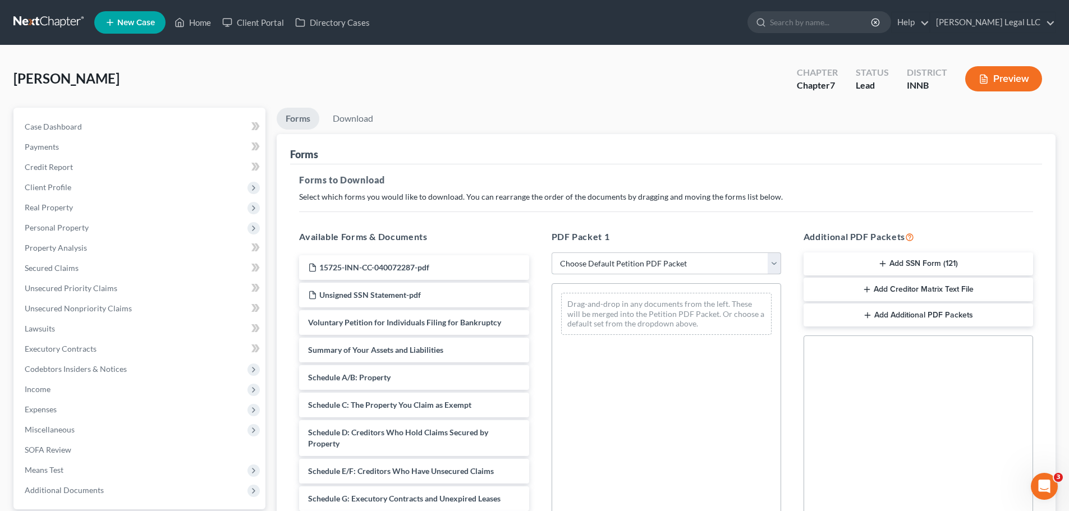
click at [600, 264] on select "Choose Default Petition PDF Packet Complete Bankruptcy Petition (all forms and …" at bounding box center [667, 264] width 230 height 22
select select "0"
click at [552, 253] on select "Choose Default Petition PDF Packet Complete Bankruptcy Petition (all forms and …" at bounding box center [667, 264] width 230 height 22
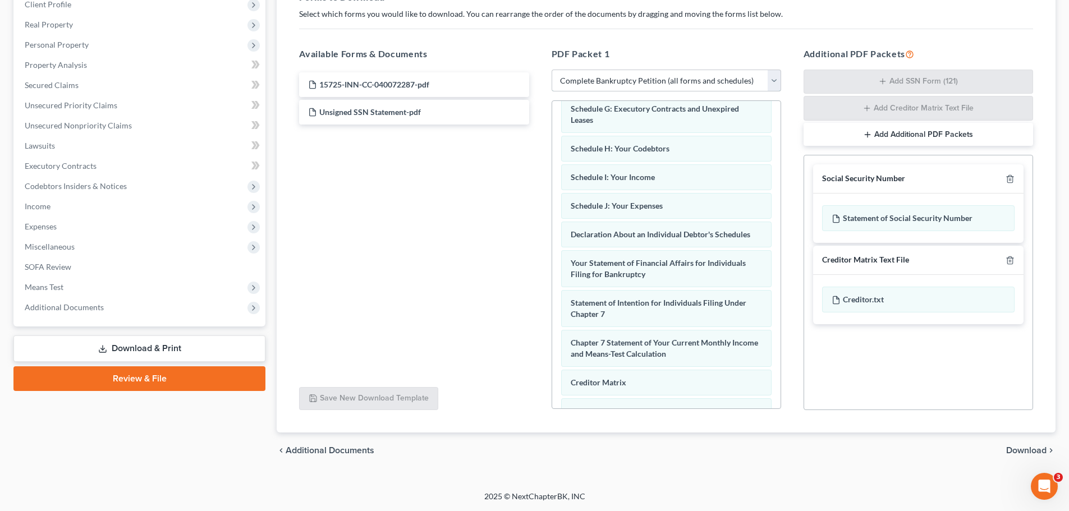
scroll to position [357, 0]
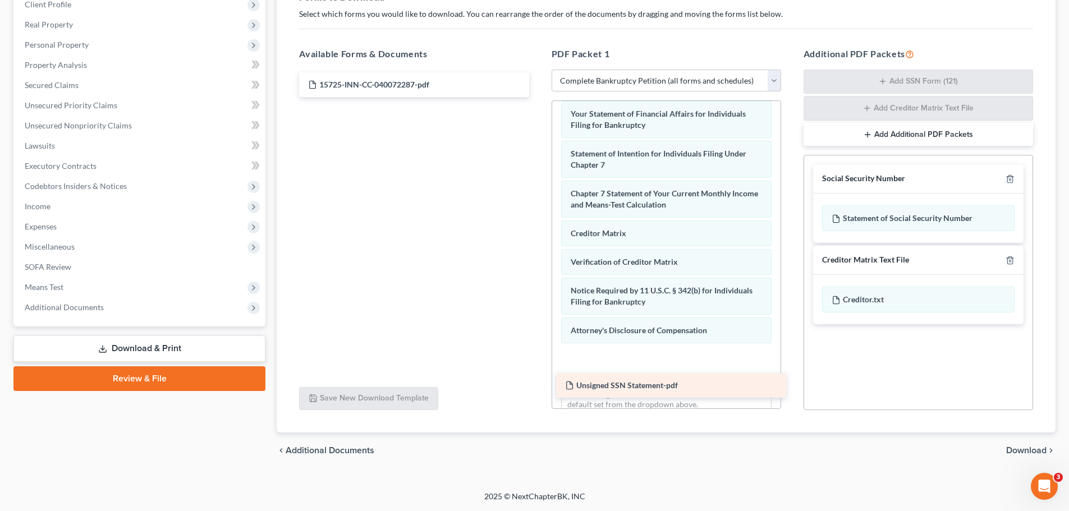
drag, startPoint x: 365, startPoint y: 111, endPoint x: 623, endPoint y: 374, distance: 369.0
click at [538, 97] on div "Unsigned SSN Statement-pdf 15725-INN-CC-040072287-pdf Unsigned SSN Statement-pdf" at bounding box center [413, 84] width 247 height 25
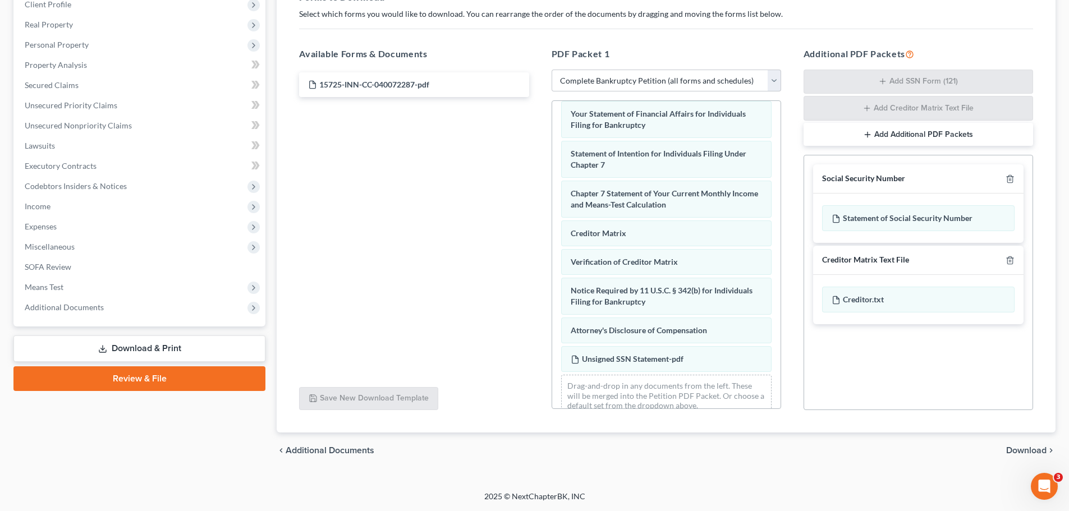
click at [853, 389] on span "Download" at bounding box center [1026, 450] width 40 height 9
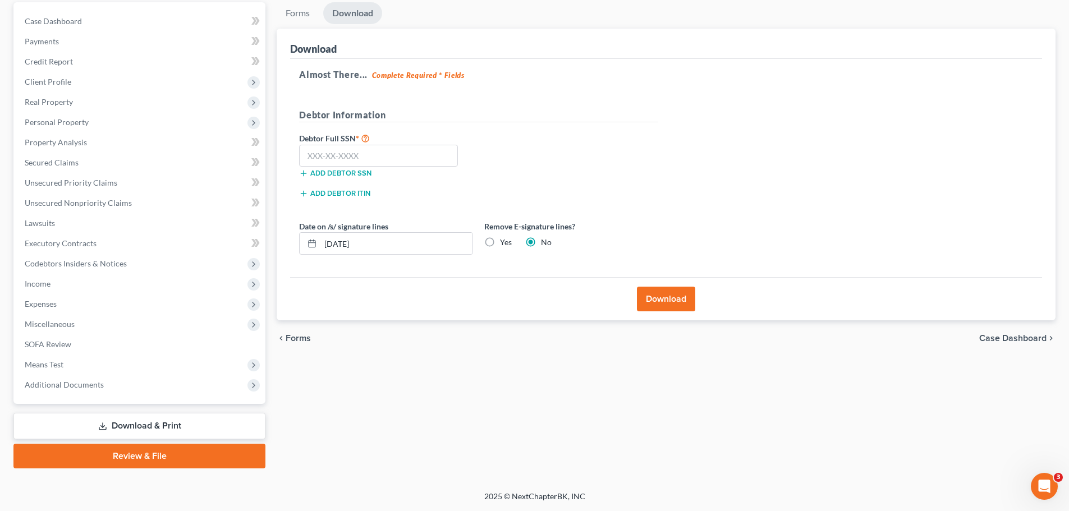
scroll to position [105, 0]
drag, startPoint x: 484, startPoint y: 242, endPoint x: 492, endPoint y: 243, distance: 7.9
click at [500, 242] on label "Yes" at bounding box center [506, 242] width 12 height 11
click at [504, 242] on input "Yes" at bounding box center [507, 240] width 7 height 7
radio input "true"
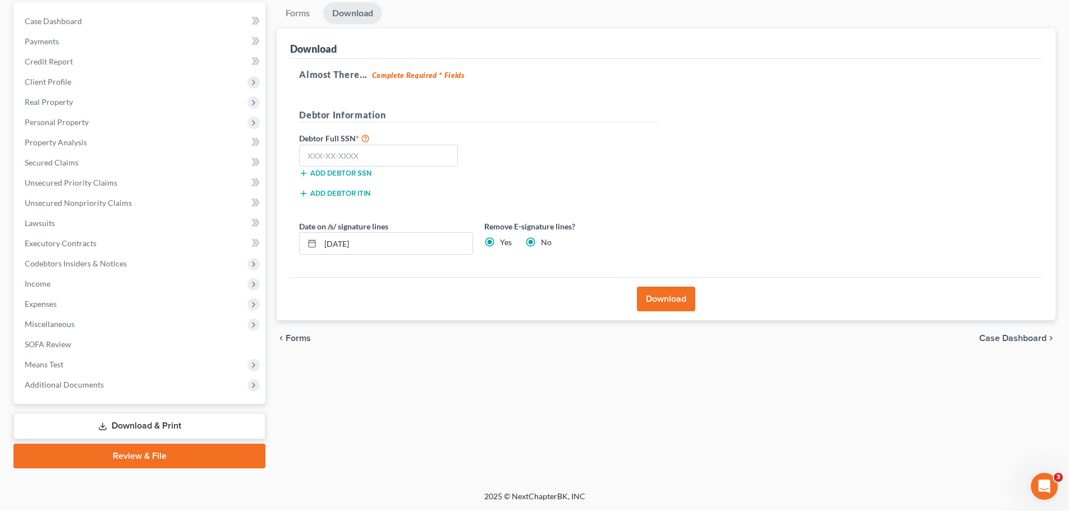
radio input "false"
click at [653, 296] on button "Download" at bounding box center [666, 299] width 58 height 25
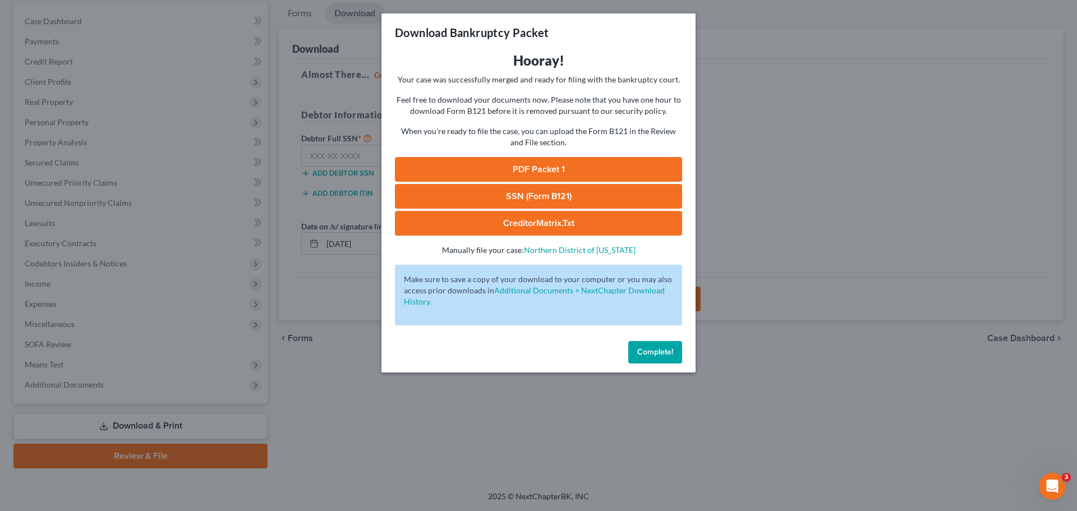
click at [523, 169] on link "PDF Packet 1" at bounding box center [538, 169] width 287 height 25
click at [652, 356] on span "Complete!" at bounding box center [655, 352] width 36 height 10
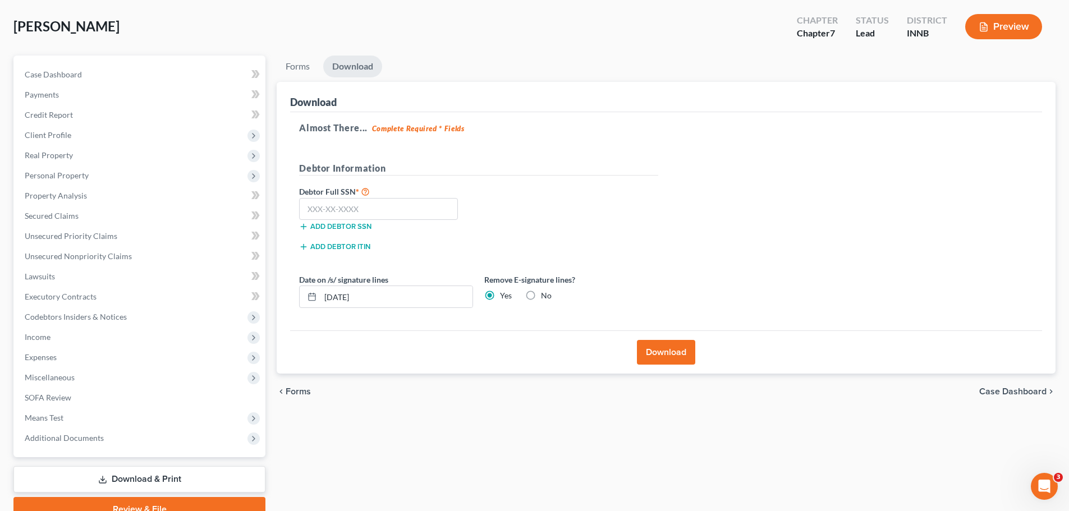
scroll to position [0, 0]
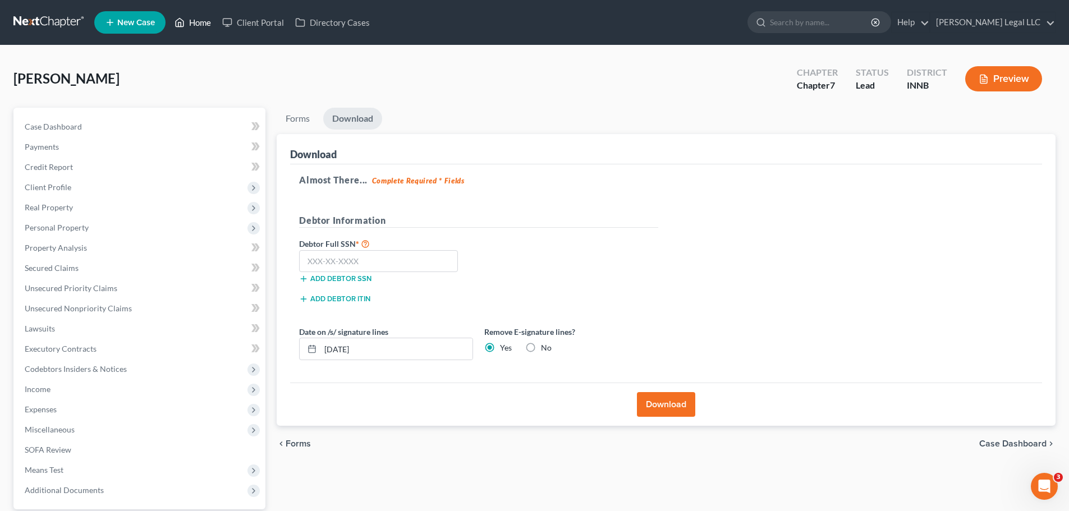
click at [180, 25] on icon at bounding box center [180, 22] width 10 height 13
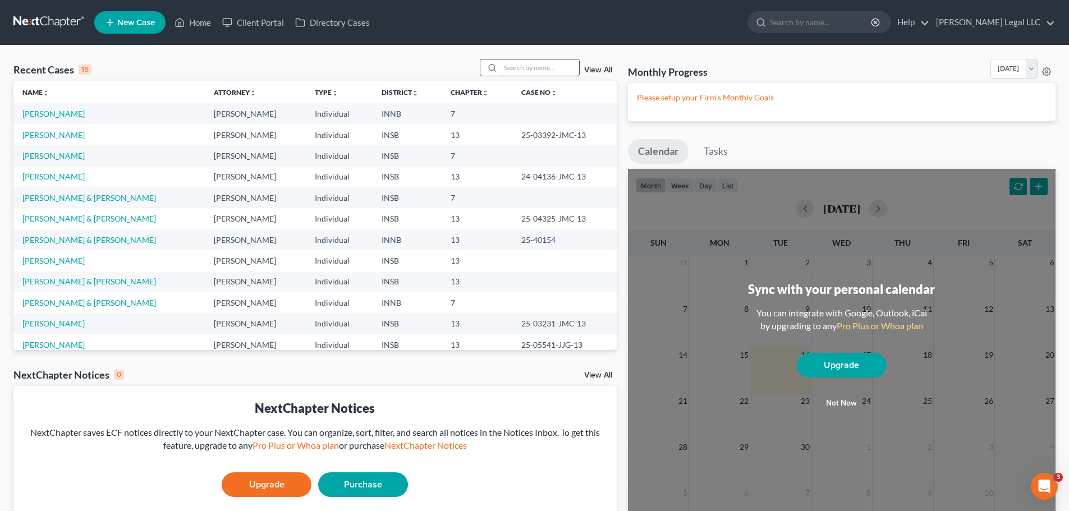
click at [541, 76] on input "search" at bounding box center [540, 67] width 79 height 16
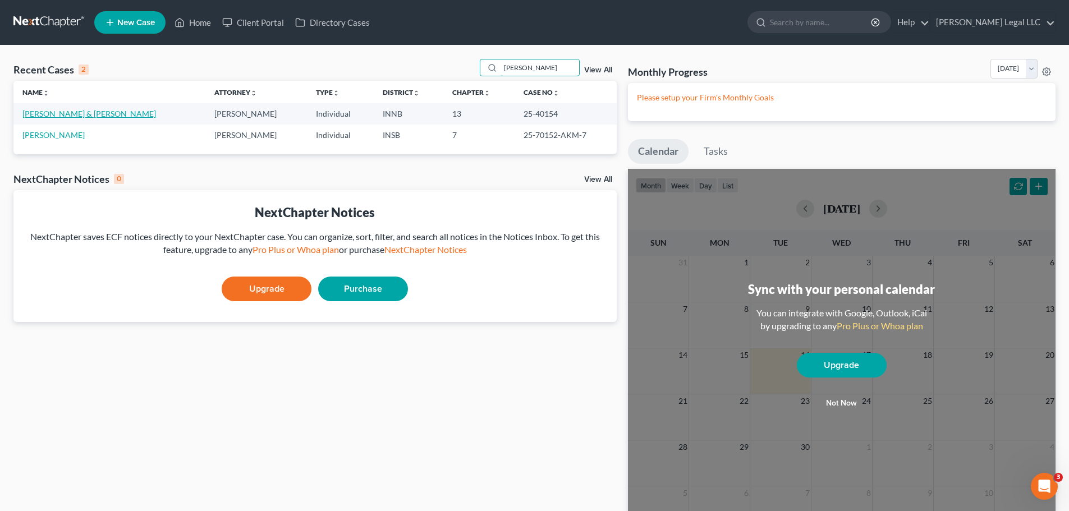
type input "[PERSON_NAME]"
click at [58, 117] on link "[PERSON_NAME] & [PERSON_NAME]" at bounding box center [89, 114] width 134 height 10
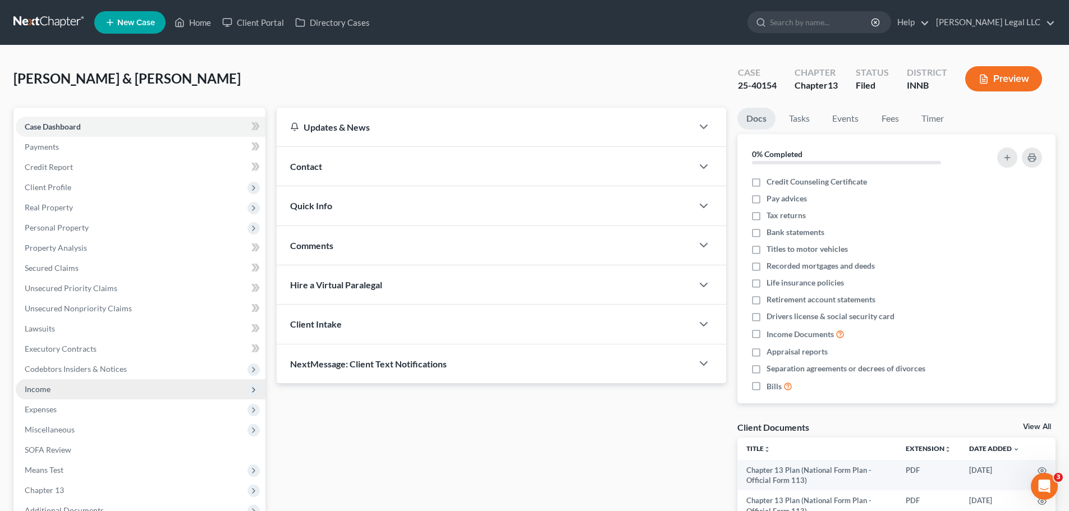
click at [36, 389] on span "Income" at bounding box center [38, 389] width 26 height 10
click at [46, 389] on link "Employment Income" at bounding box center [151, 410] width 227 height 20
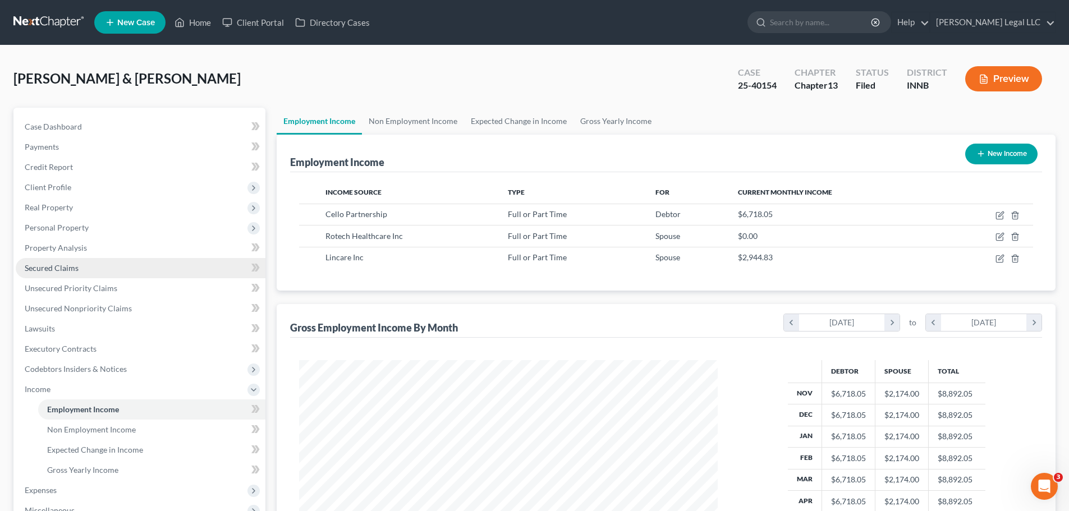
click at [58, 275] on link "Secured Claims" at bounding box center [141, 268] width 250 height 20
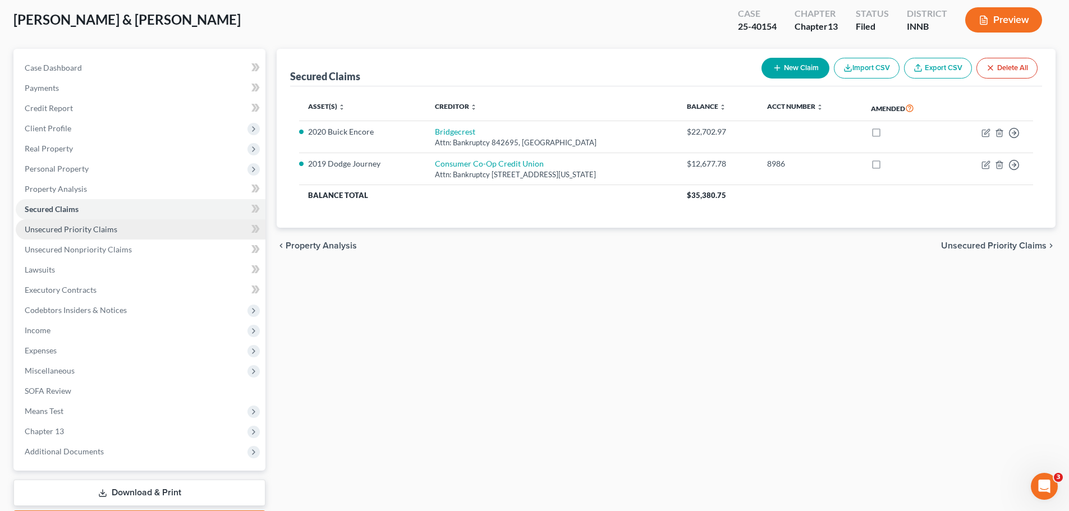
scroll to position [126, 0]
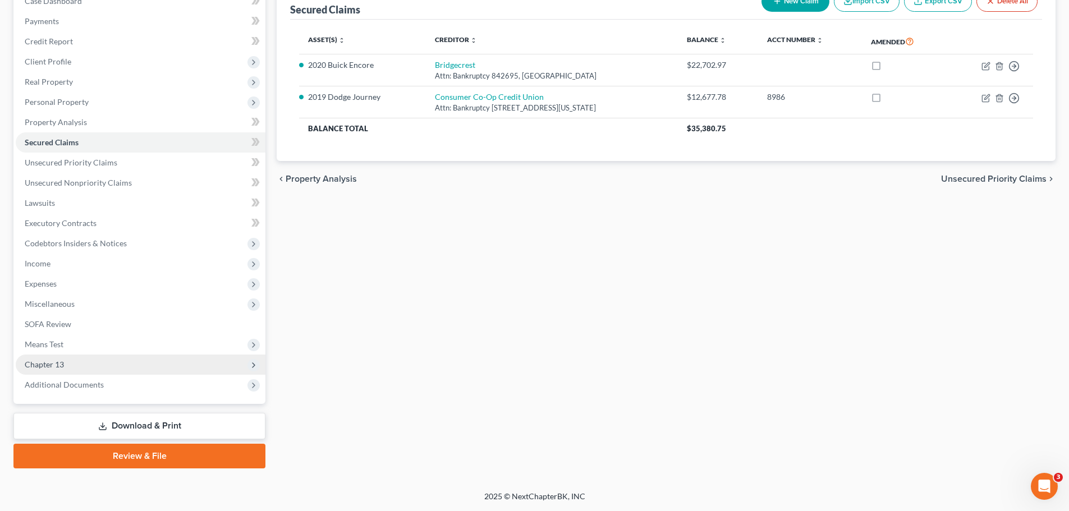
click at [81, 356] on span "Chapter 13" at bounding box center [141, 365] width 250 height 20
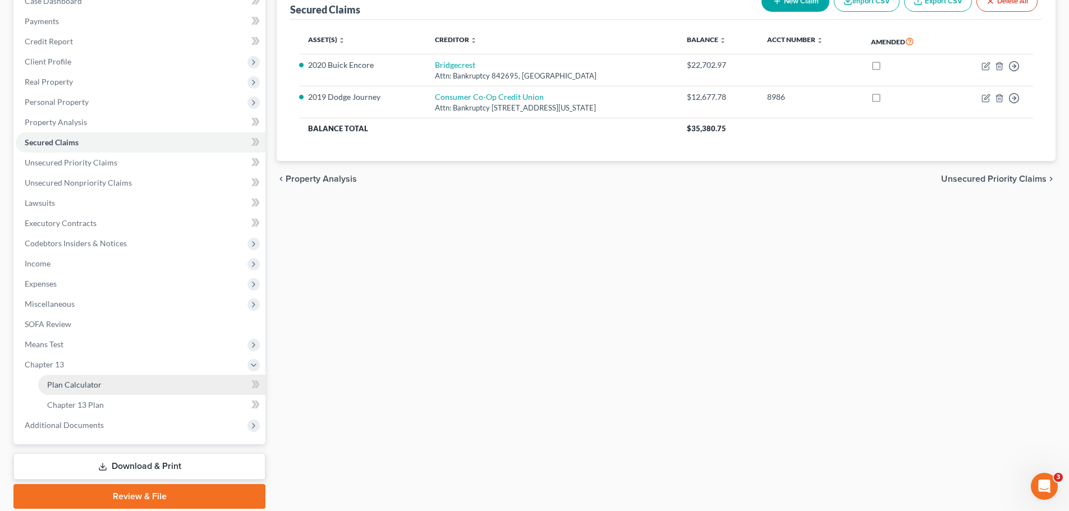
click at [86, 383] on span "Plan Calculator" at bounding box center [74, 385] width 54 height 10
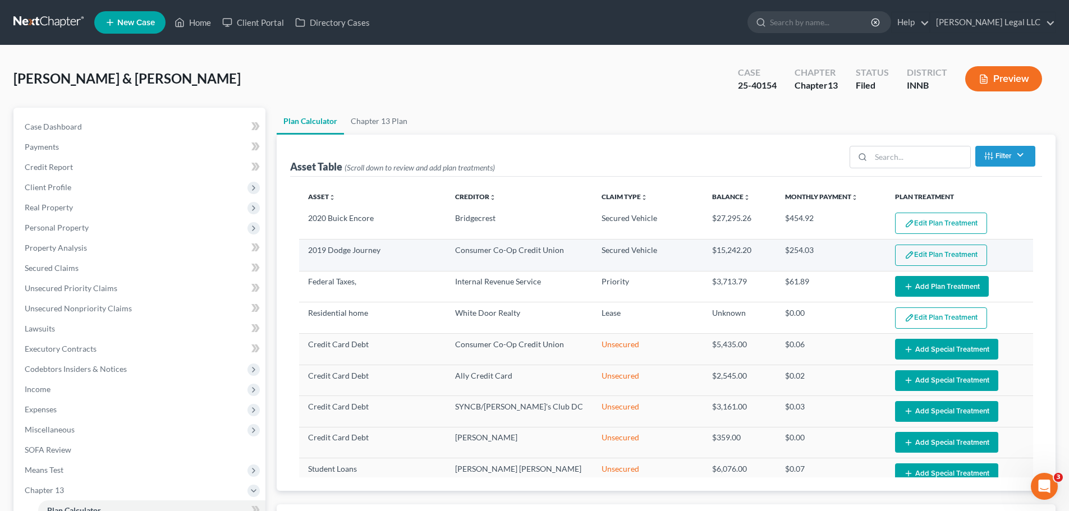
select select "59"
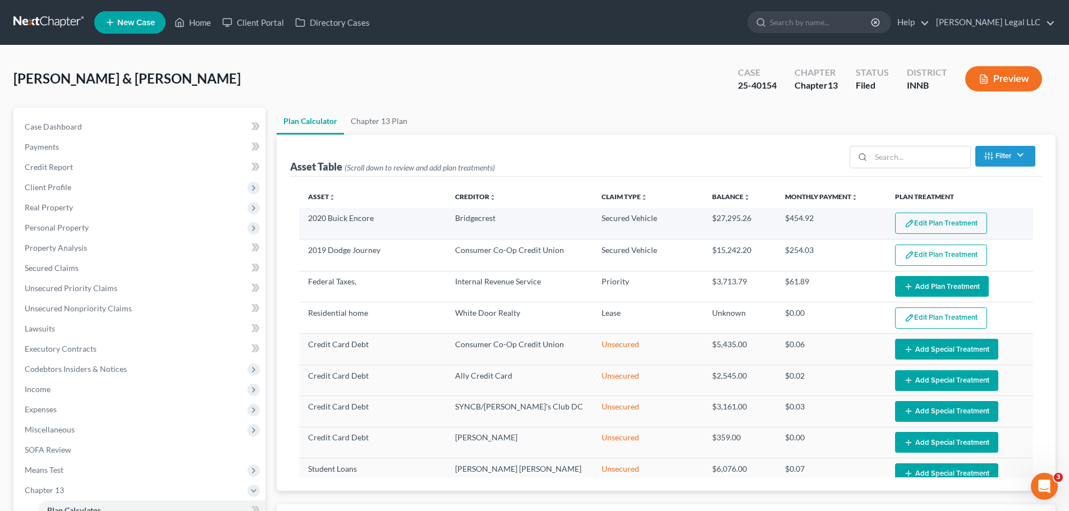
click at [853, 221] on button "Edit Plan Treatment" at bounding box center [941, 223] width 92 height 21
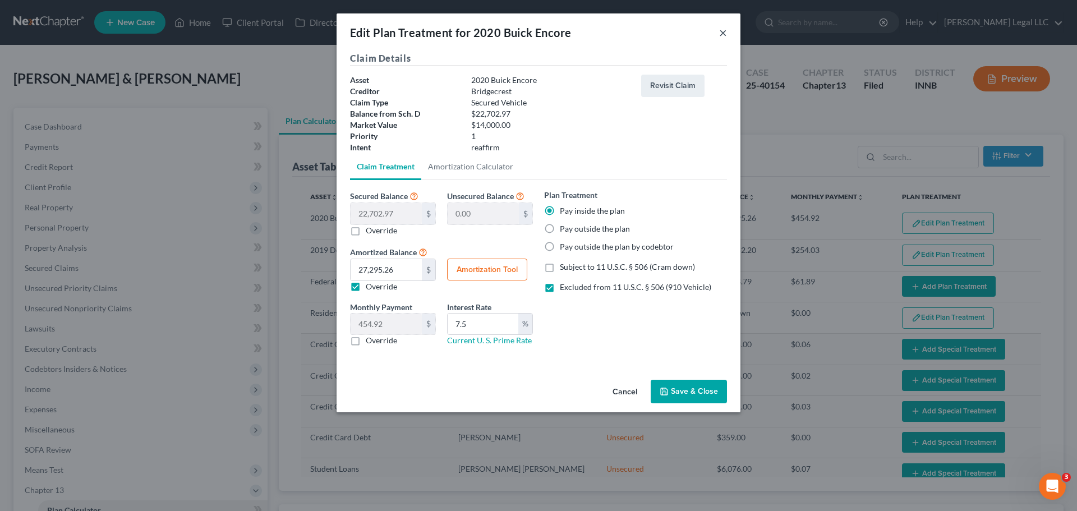
click at [721, 31] on button "×" at bounding box center [723, 32] width 8 height 13
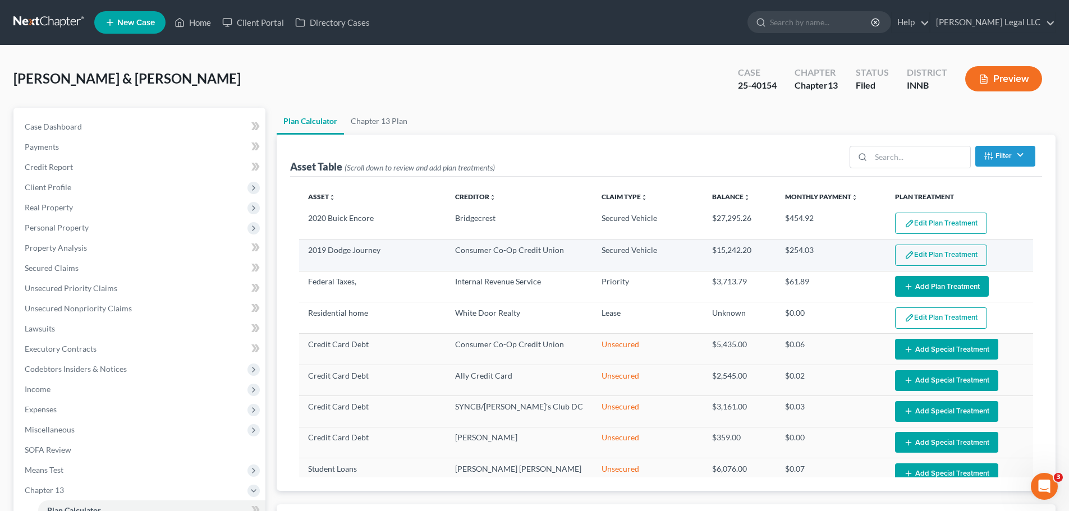
click at [853, 257] on button "Edit Plan Treatment" at bounding box center [941, 255] width 92 height 21
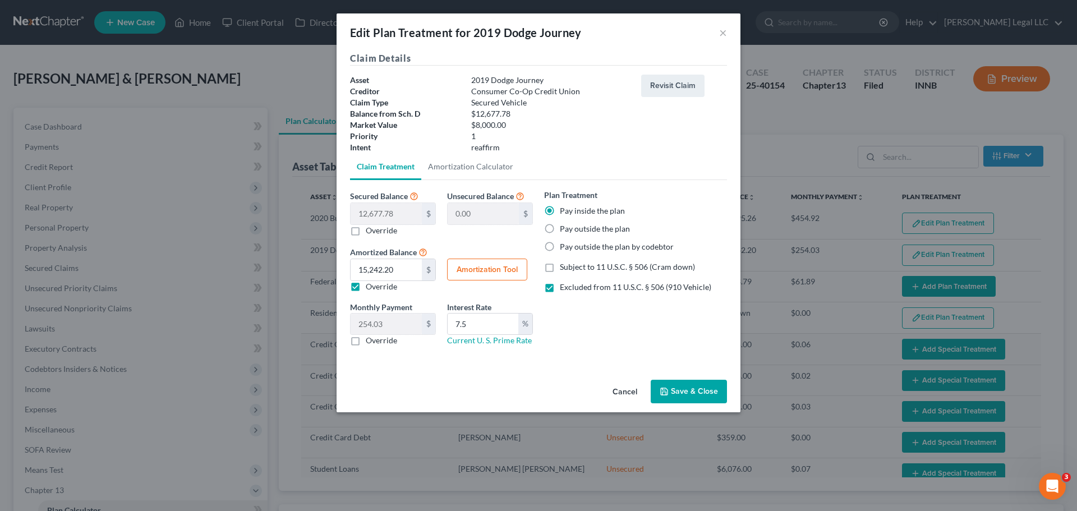
drag, startPoint x: 736, startPoint y: 38, endPoint x: 726, endPoint y: 34, distance: 10.8
click at [736, 38] on div "Edit Plan Treatment for 2019 Dodge Journey ×" at bounding box center [539, 32] width 404 height 38
click at [726, 34] on button "×" at bounding box center [723, 32] width 8 height 13
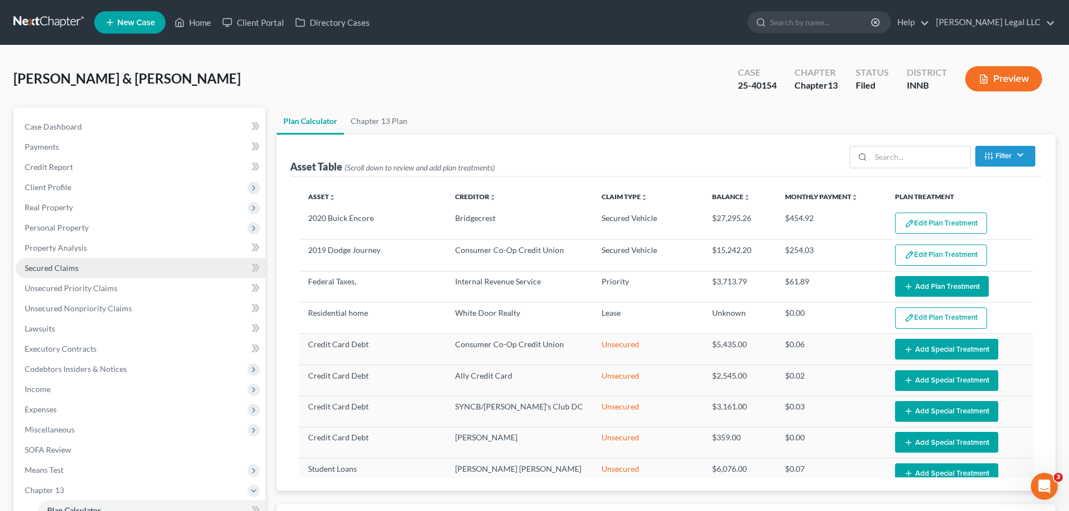
click at [70, 267] on span "Secured Claims" at bounding box center [52, 268] width 54 height 10
